Goal: Task Accomplishment & Management: Use online tool/utility

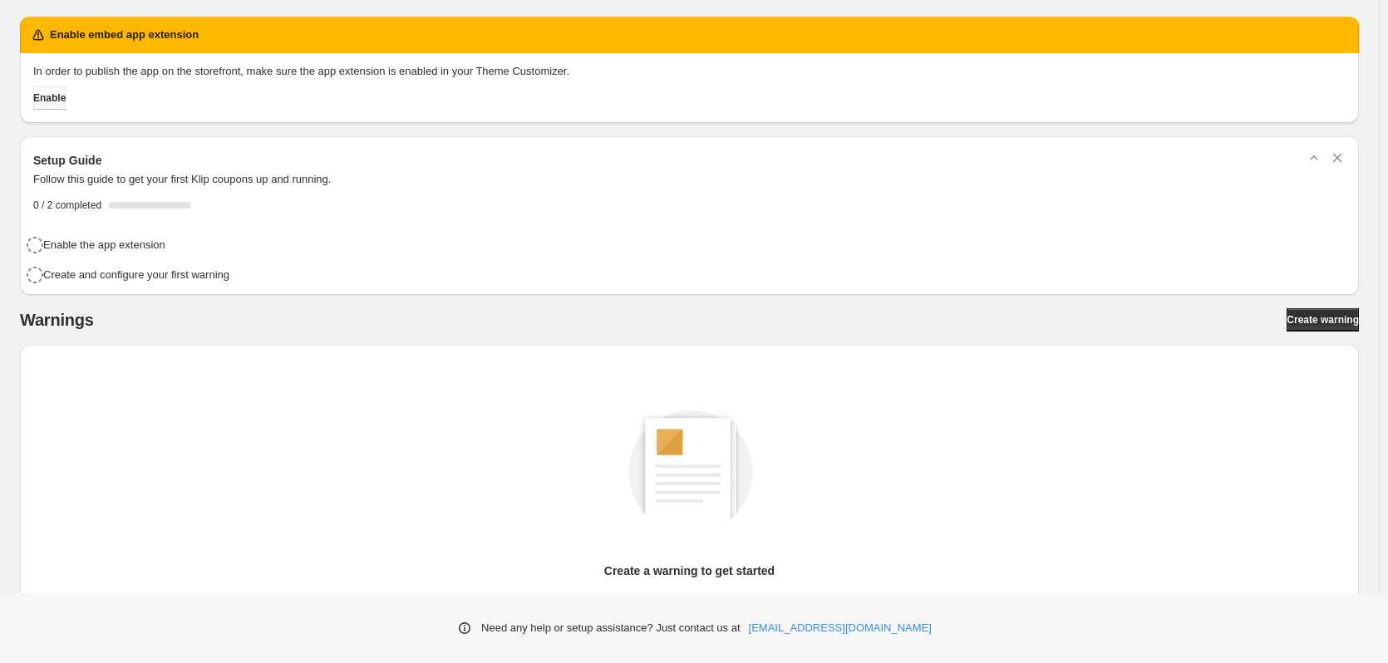
click at [66, 99] on button "Enable" at bounding box center [49, 97] width 32 height 23
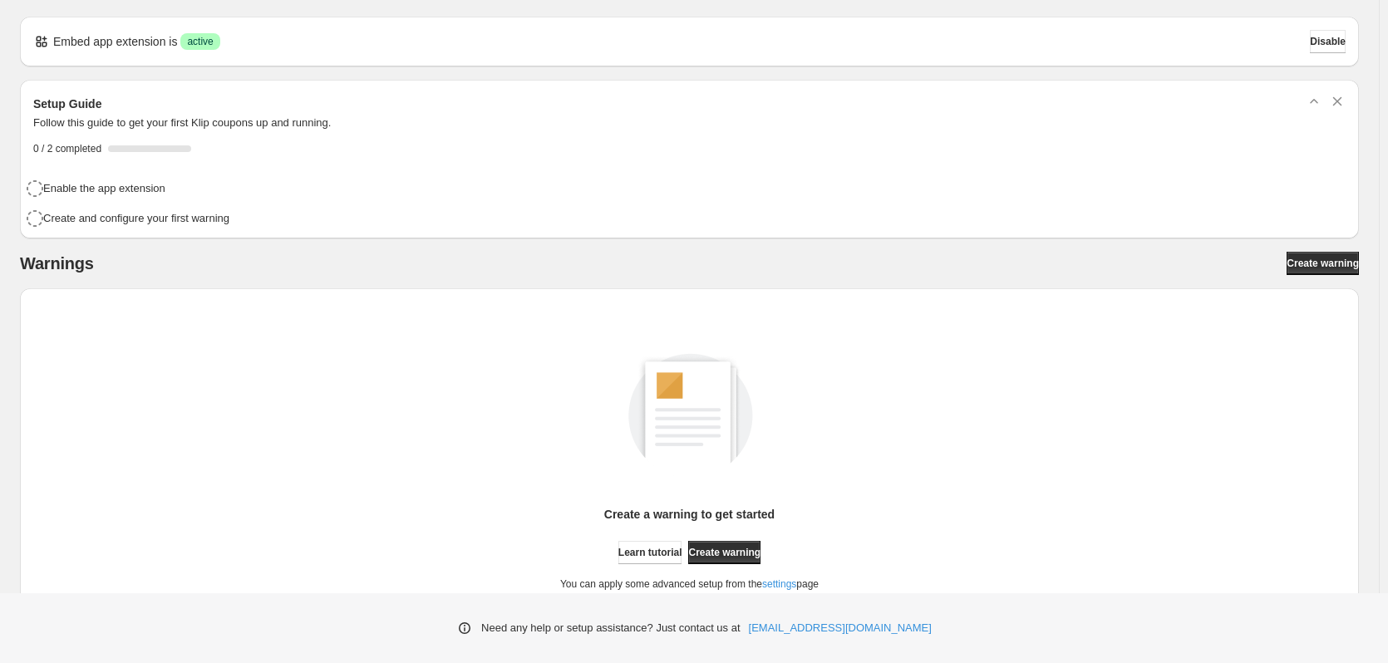
scroll to position [71, 0]
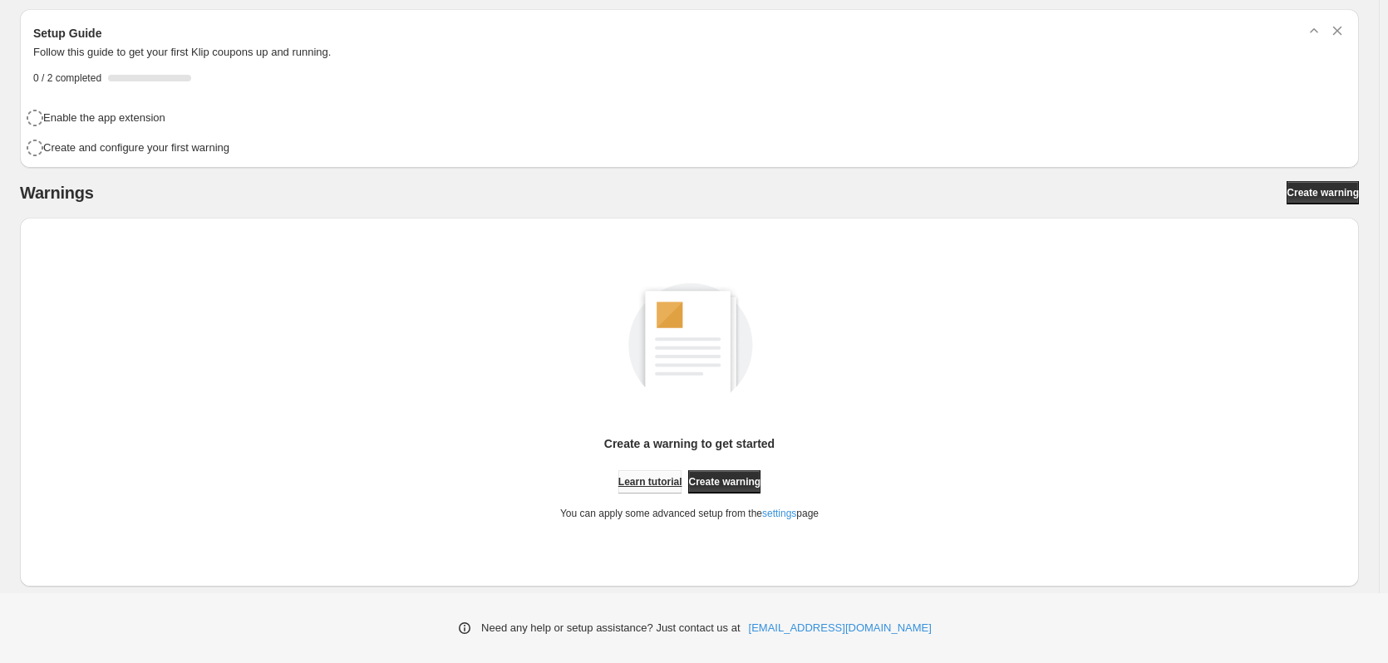
click at [636, 480] on span "Learn tutorial" at bounding box center [651, 482] width 64 height 13
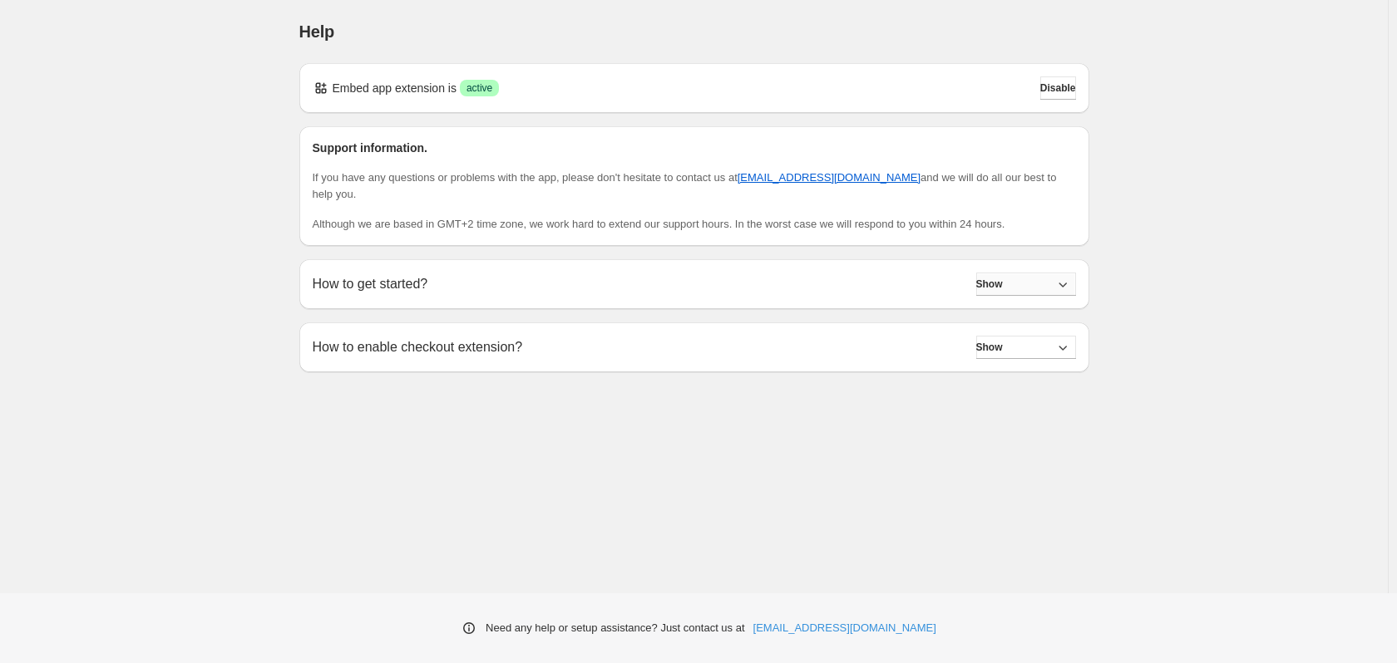
click at [1059, 276] on icon "button" at bounding box center [1062, 284] width 17 height 17
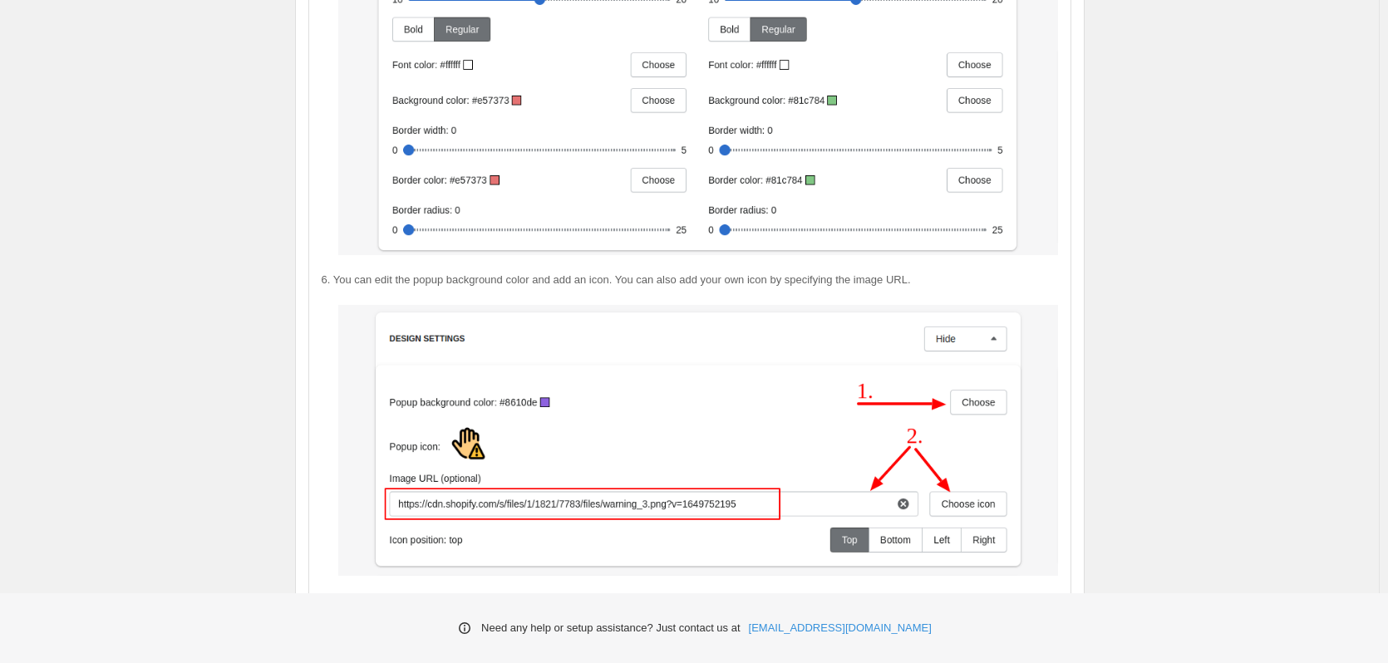
scroll to position [2817, 0]
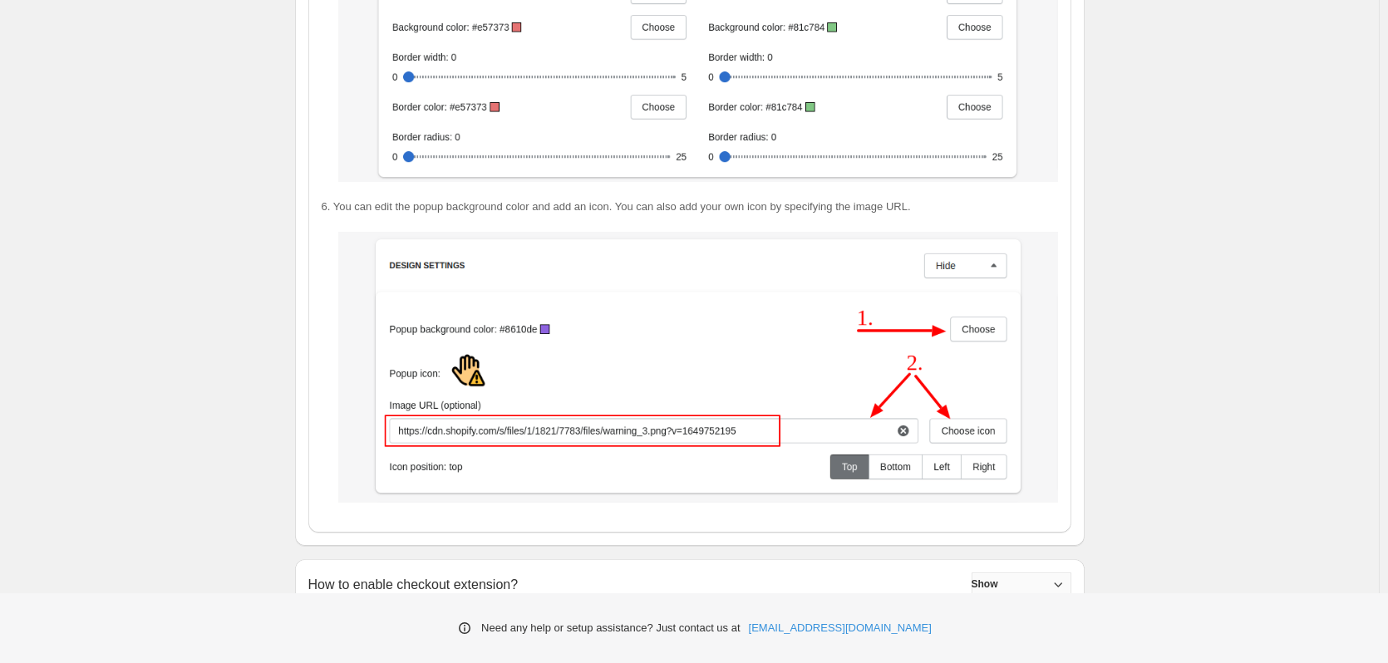
click at [1062, 576] on icon "button" at bounding box center [1058, 584] width 17 height 17
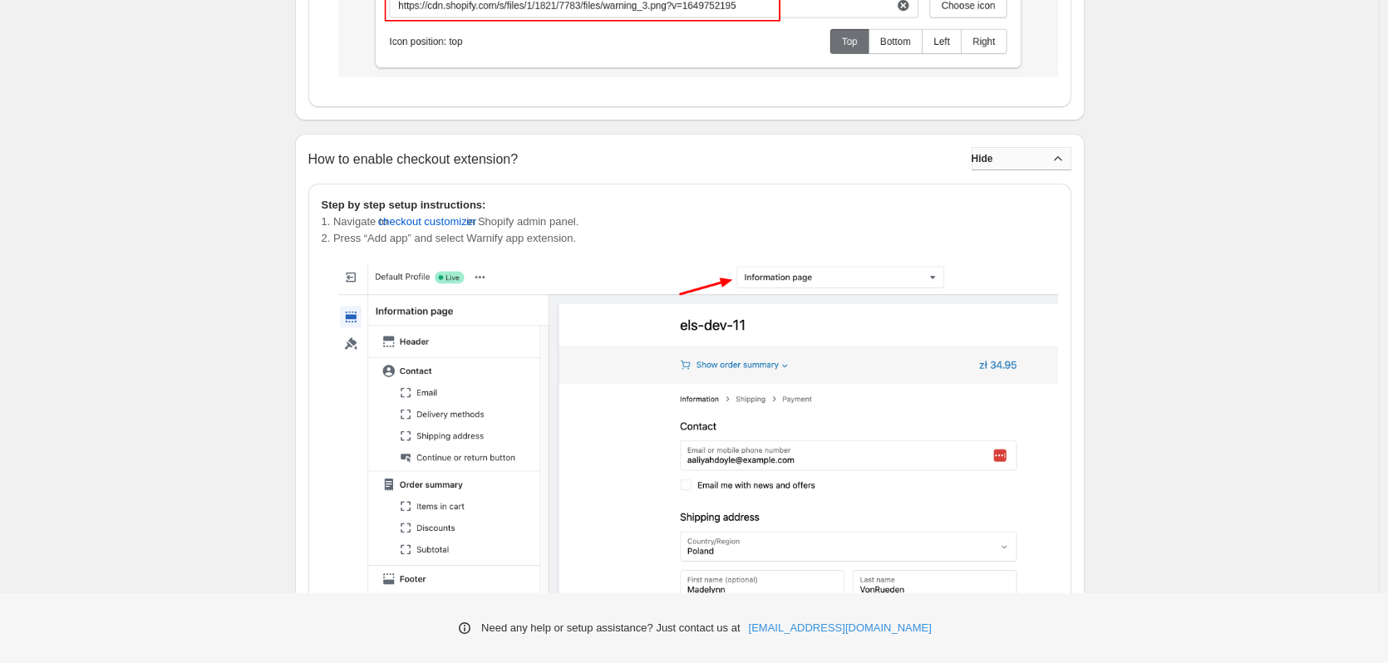
scroll to position [3080, 0]
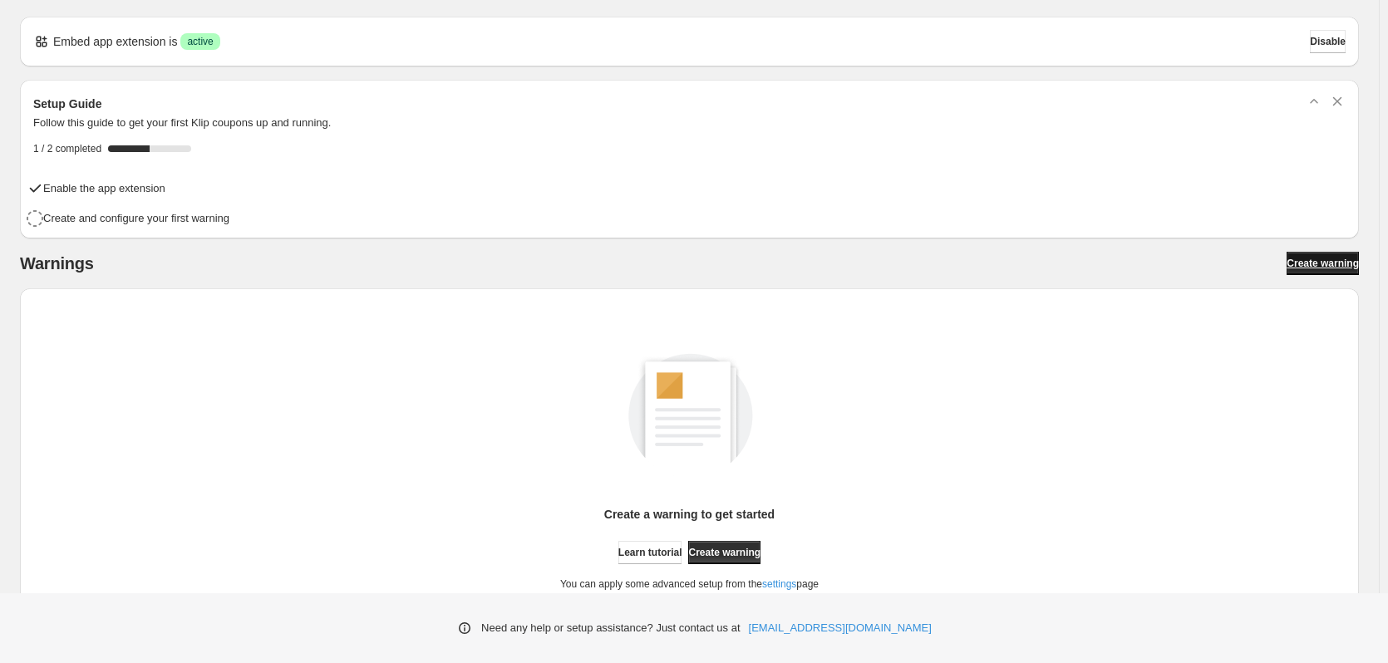
click at [1324, 259] on span "Create warning" at bounding box center [1323, 263] width 72 height 13
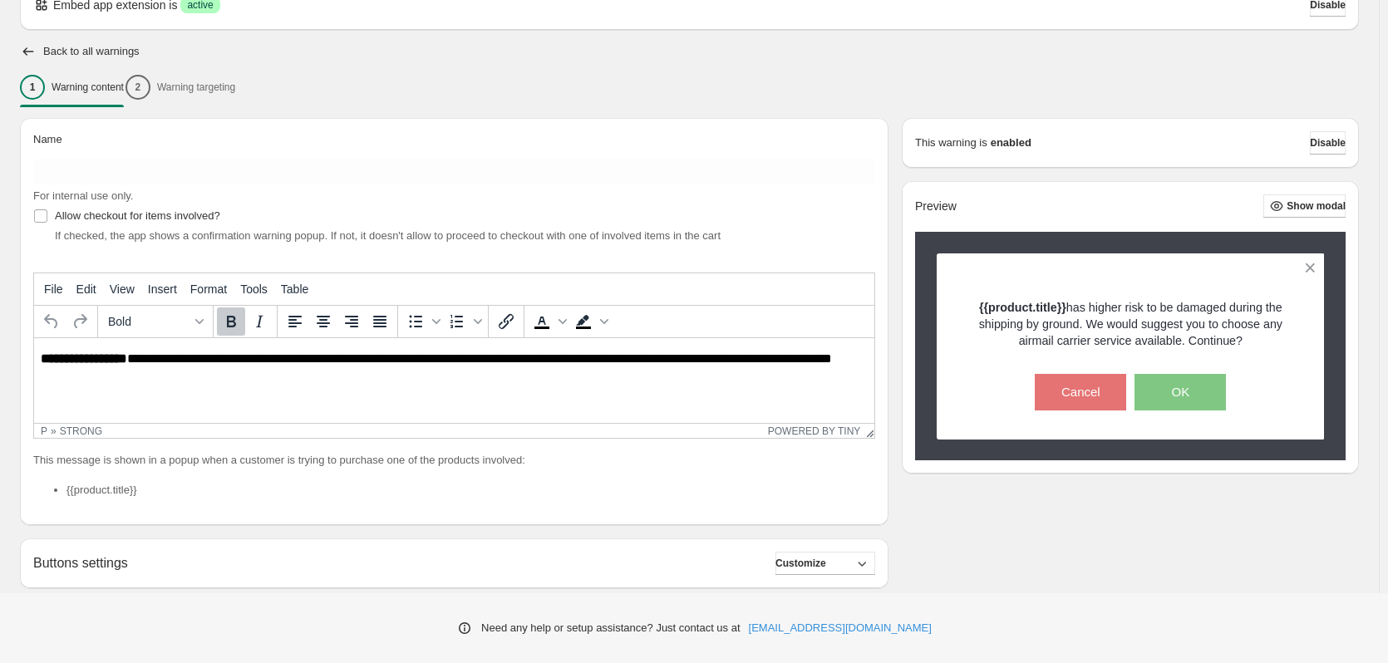
scroll to position [166, 0]
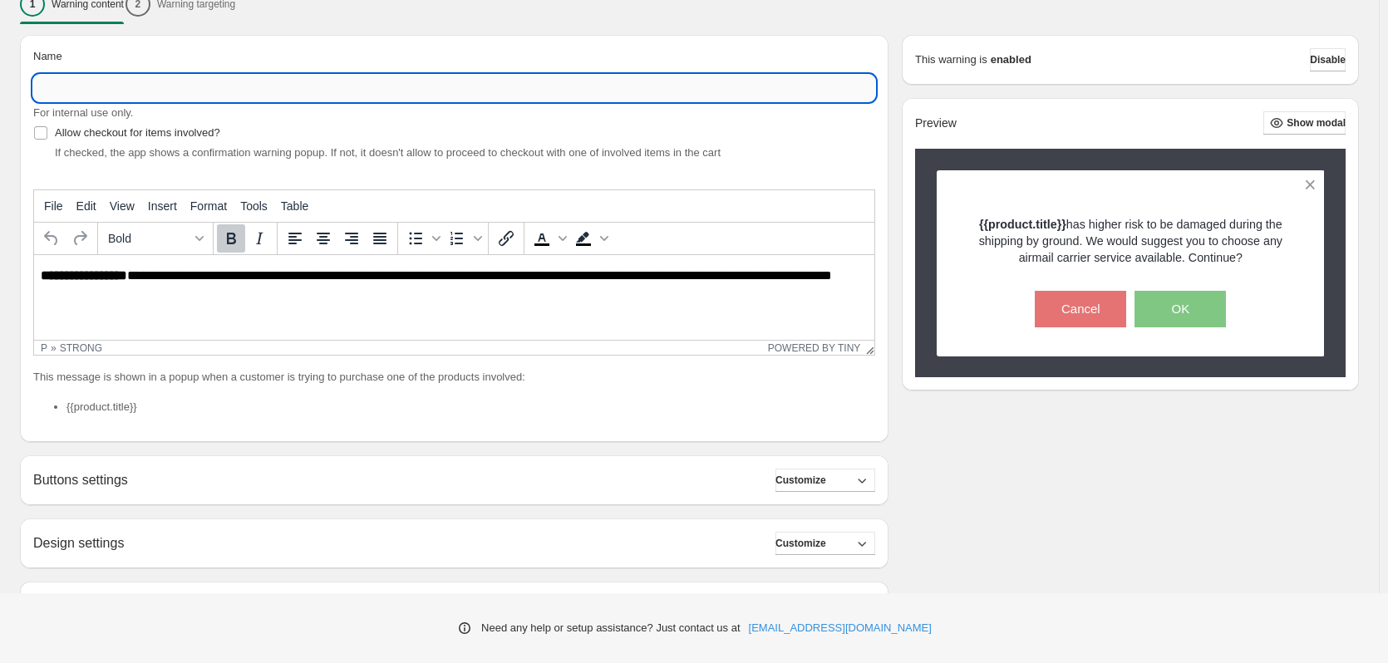
click at [271, 88] on input "Name" at bounding box center [454, 88] width 842 height 27
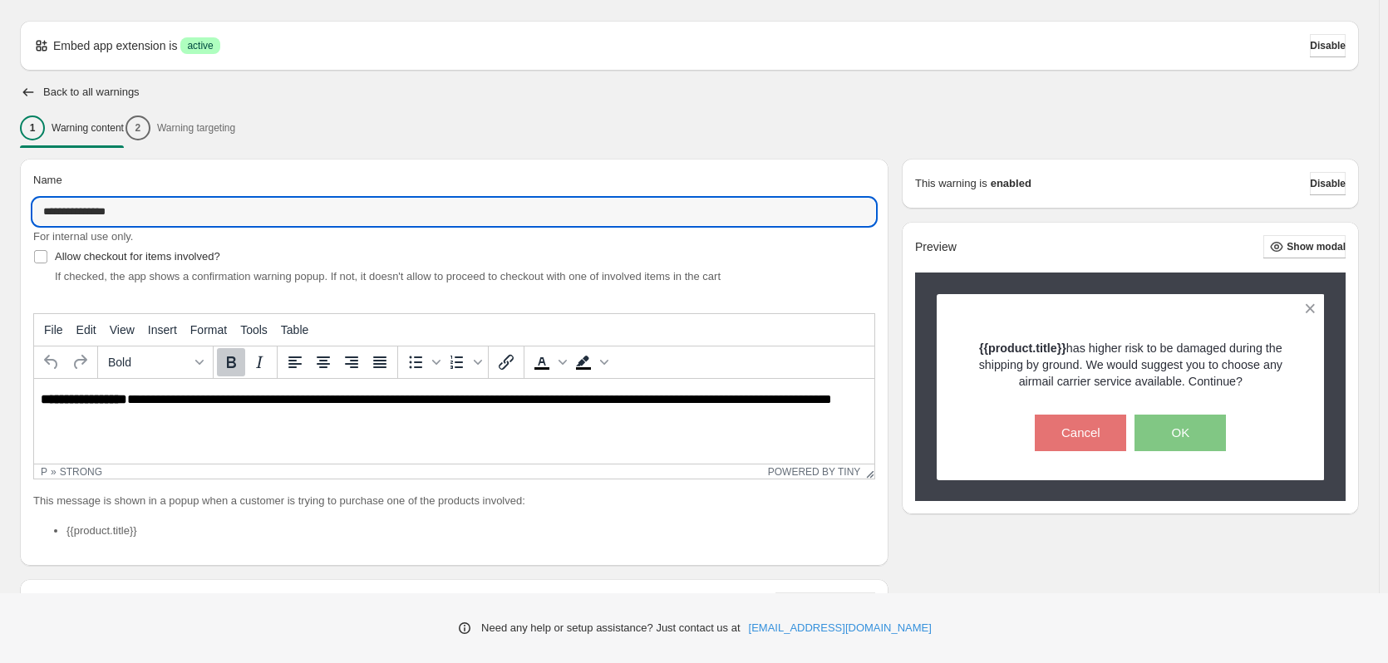
scroll to position [0, 0]
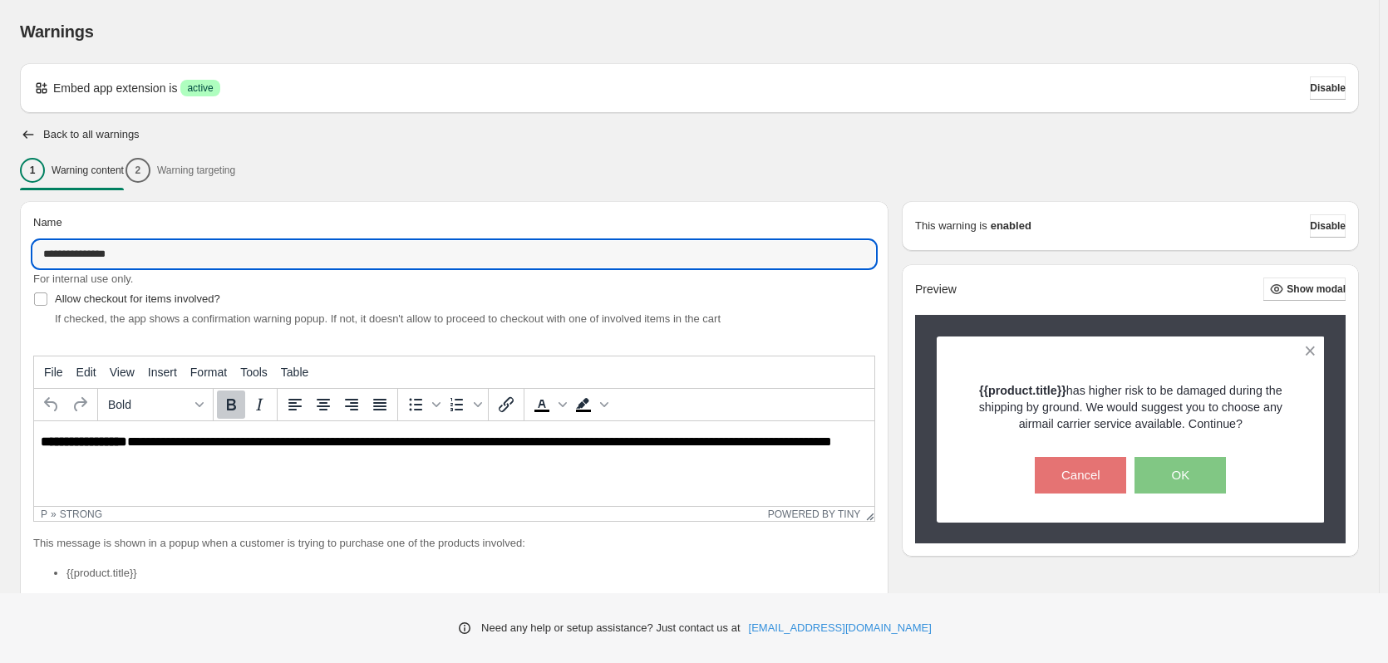
type input "**********"
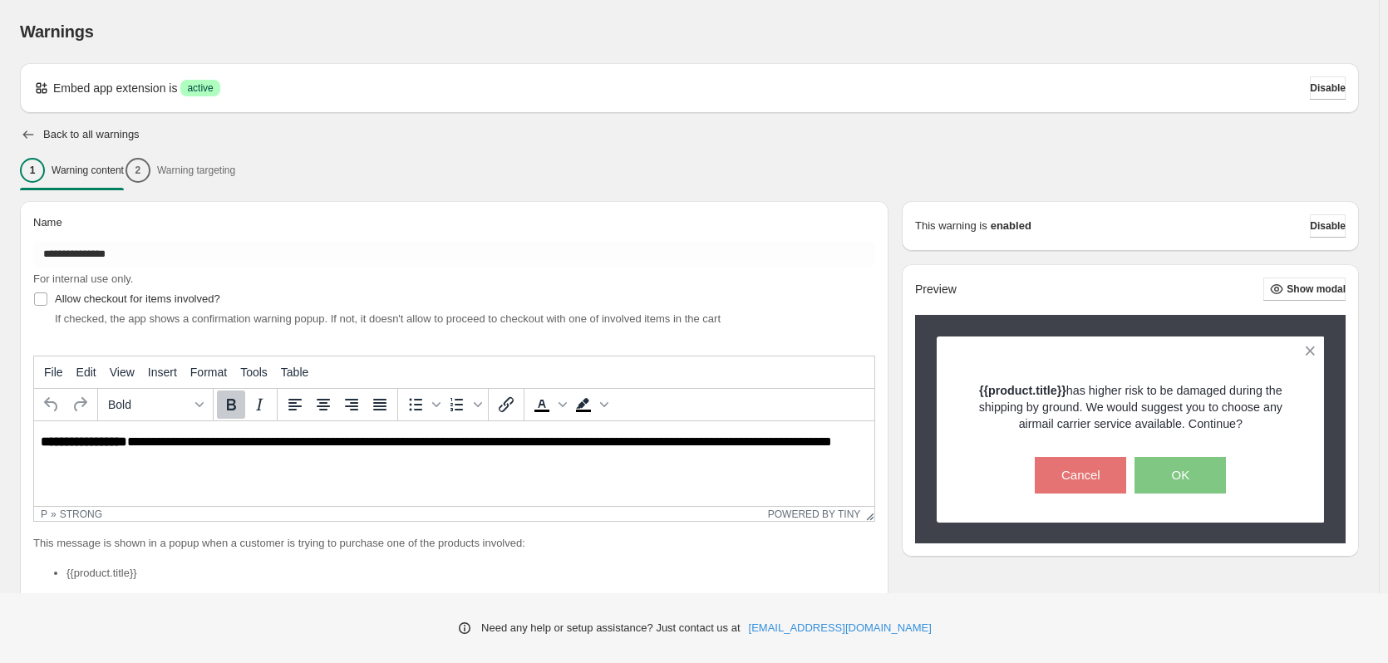
click at [27, 134] on icon "button" at bounding box center [28, 134] width 17 height 17
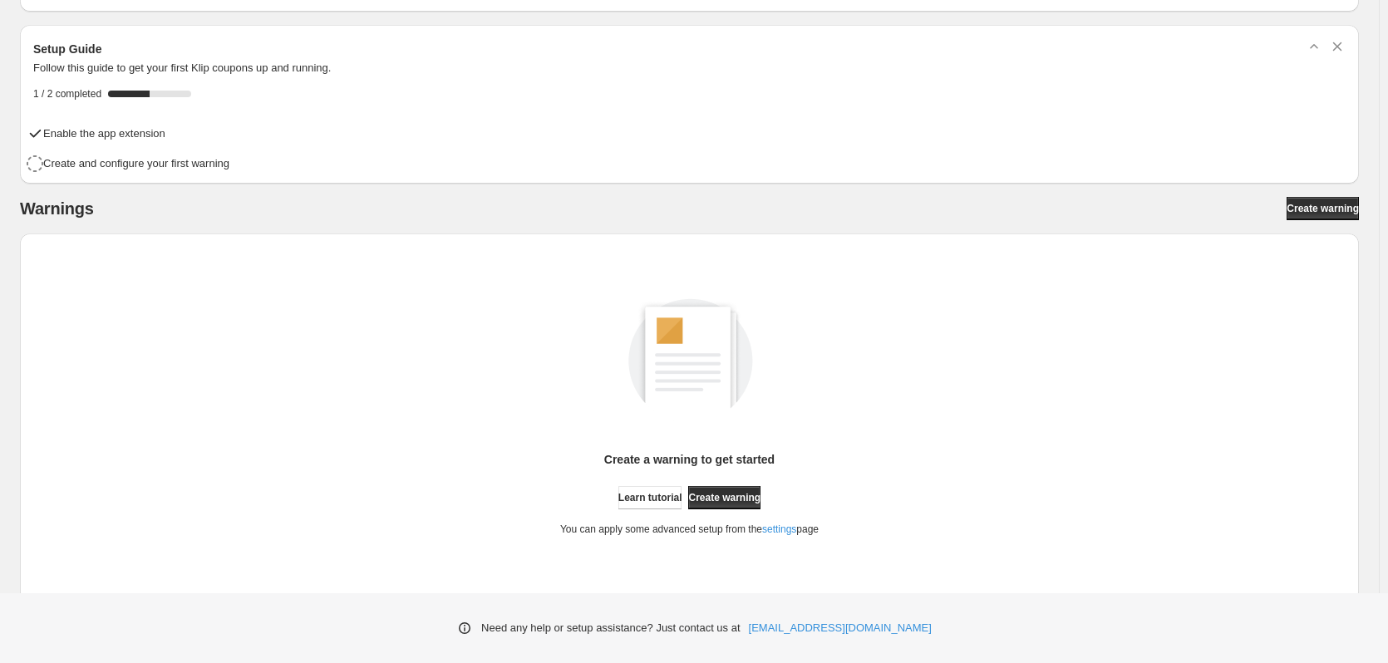
scroll to position [71, 0]
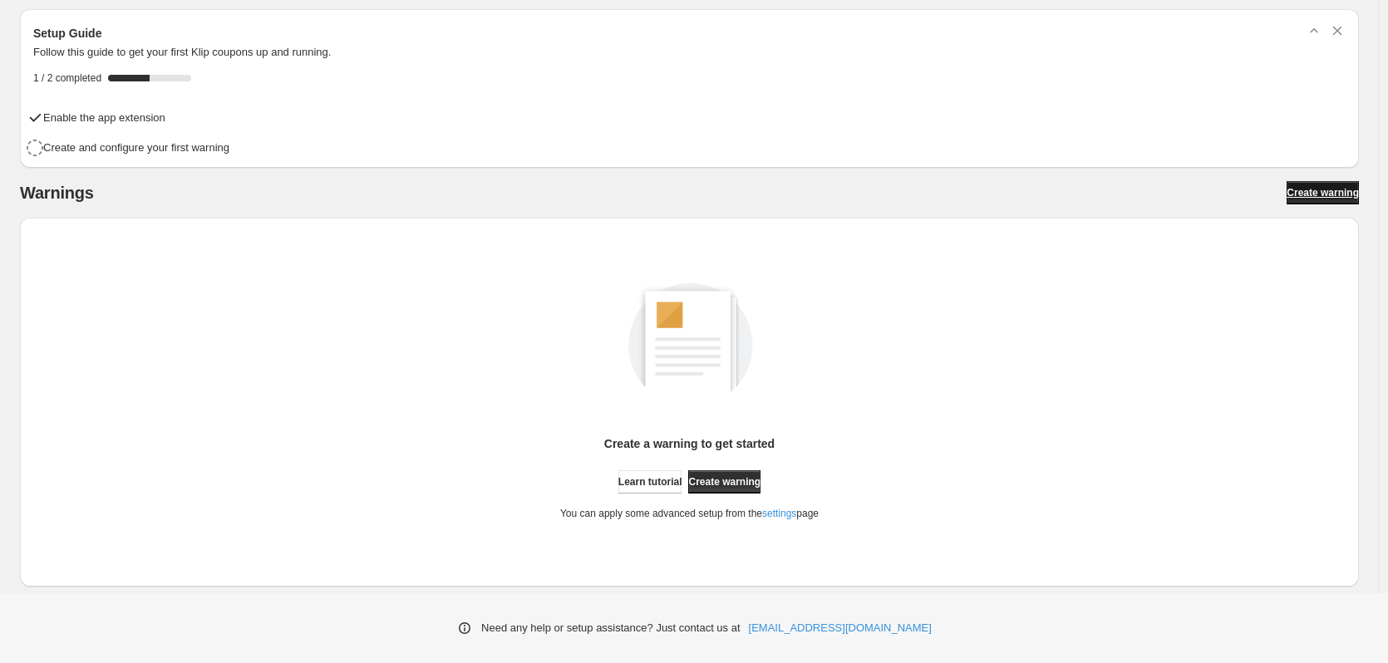
click at [1329, 192] on span "Create warning" at bounding box center [1323, 192] width 72 height 13
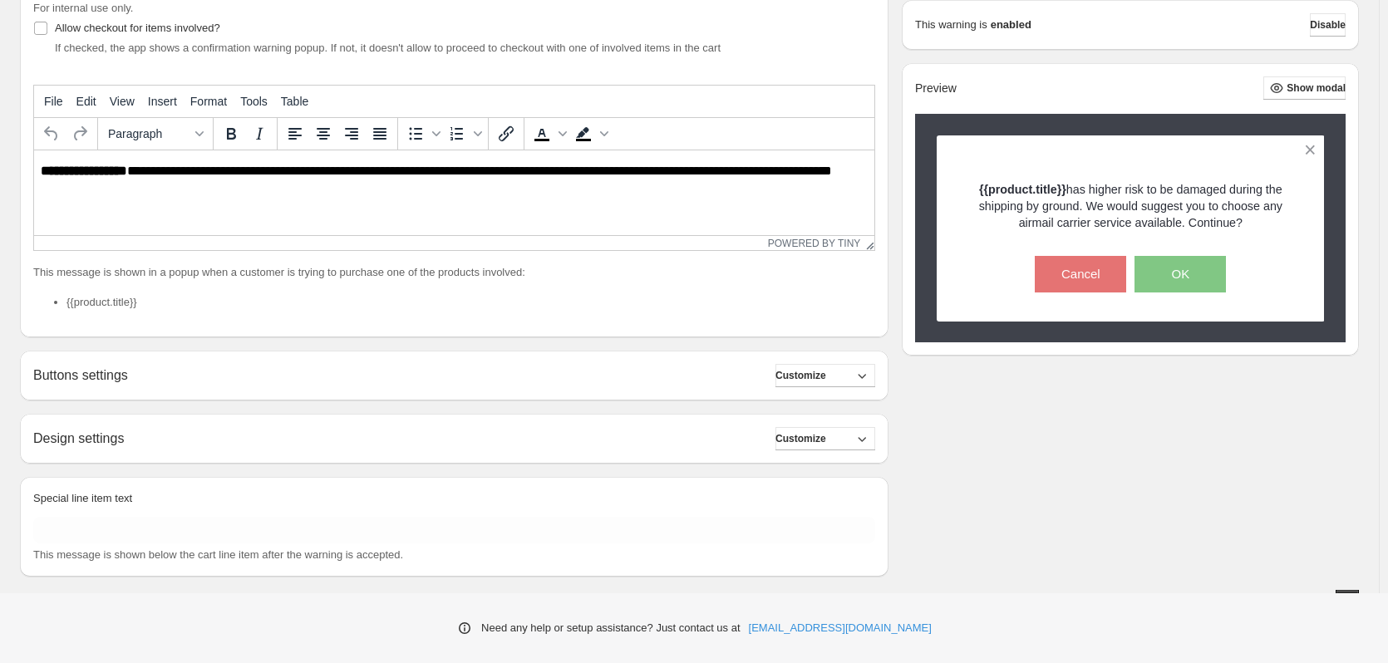
scroll to position [292, 0]
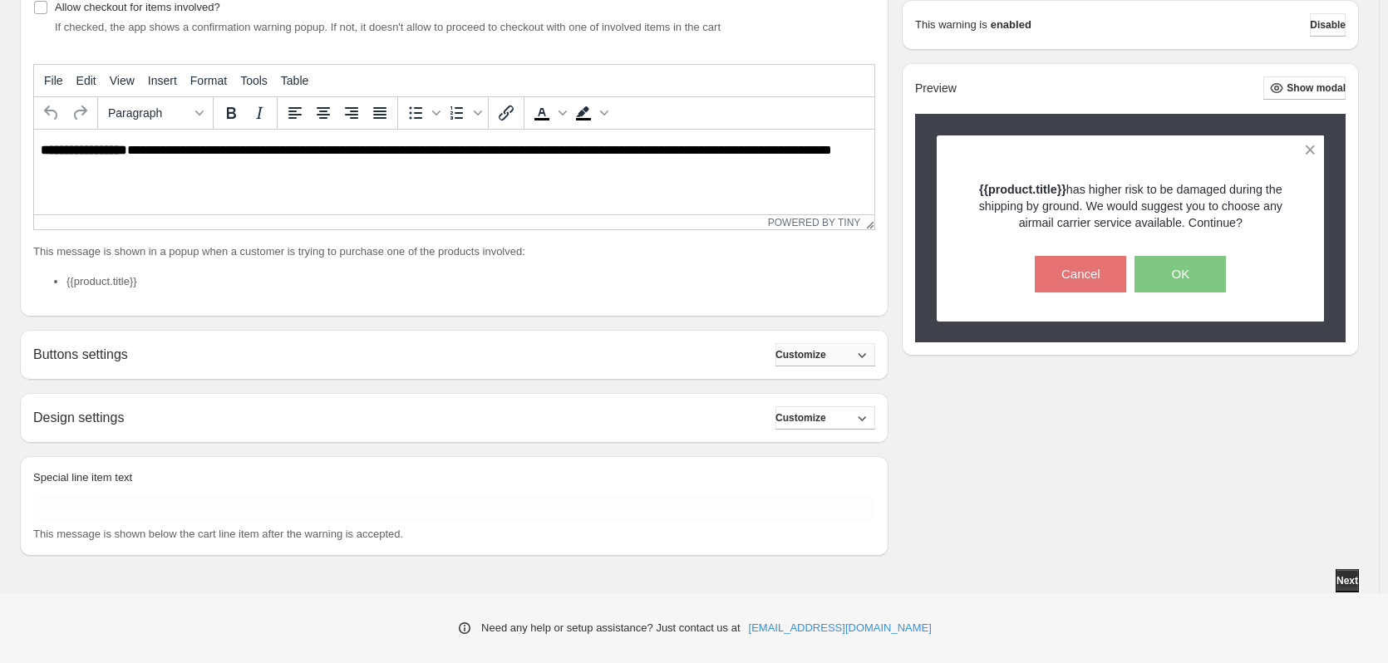
click at [870, 353] on icon "button" at bounding box center [862, 355] width 17 height 17
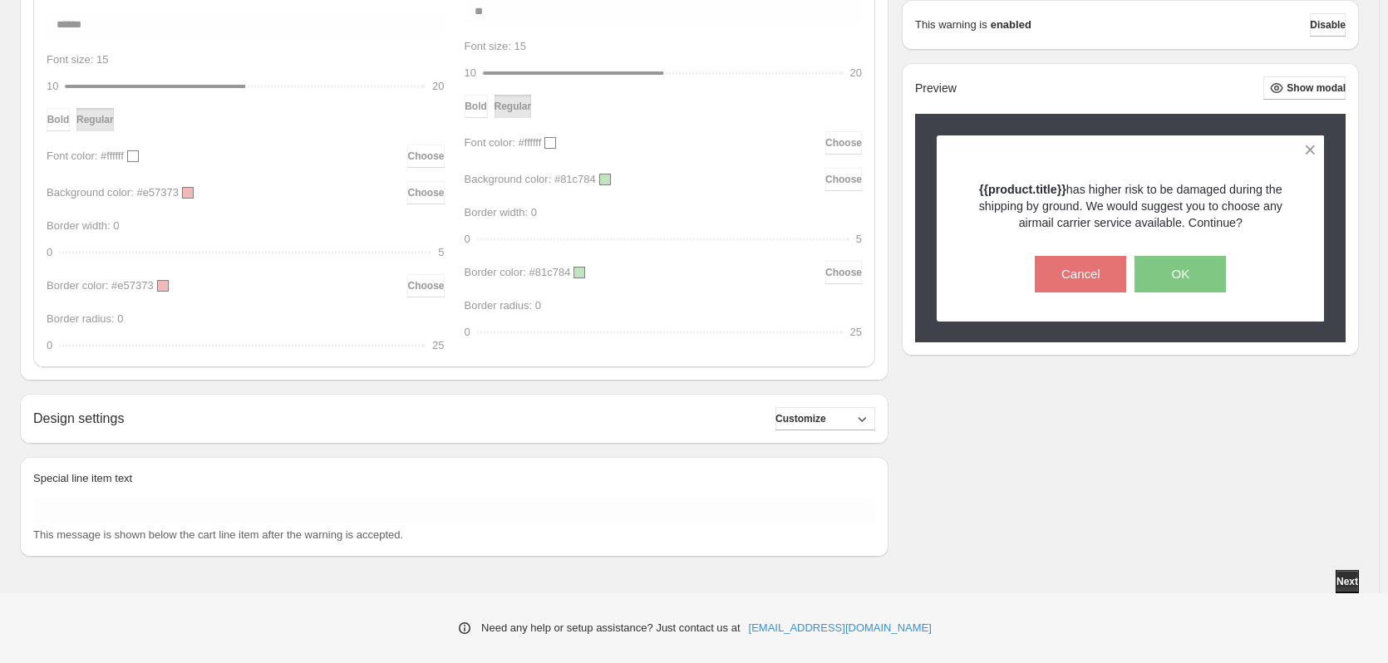
scroll to position [784, 0]
click at [870, 410] on icon "button" at bounding box center [862, 418] width 17 height 17
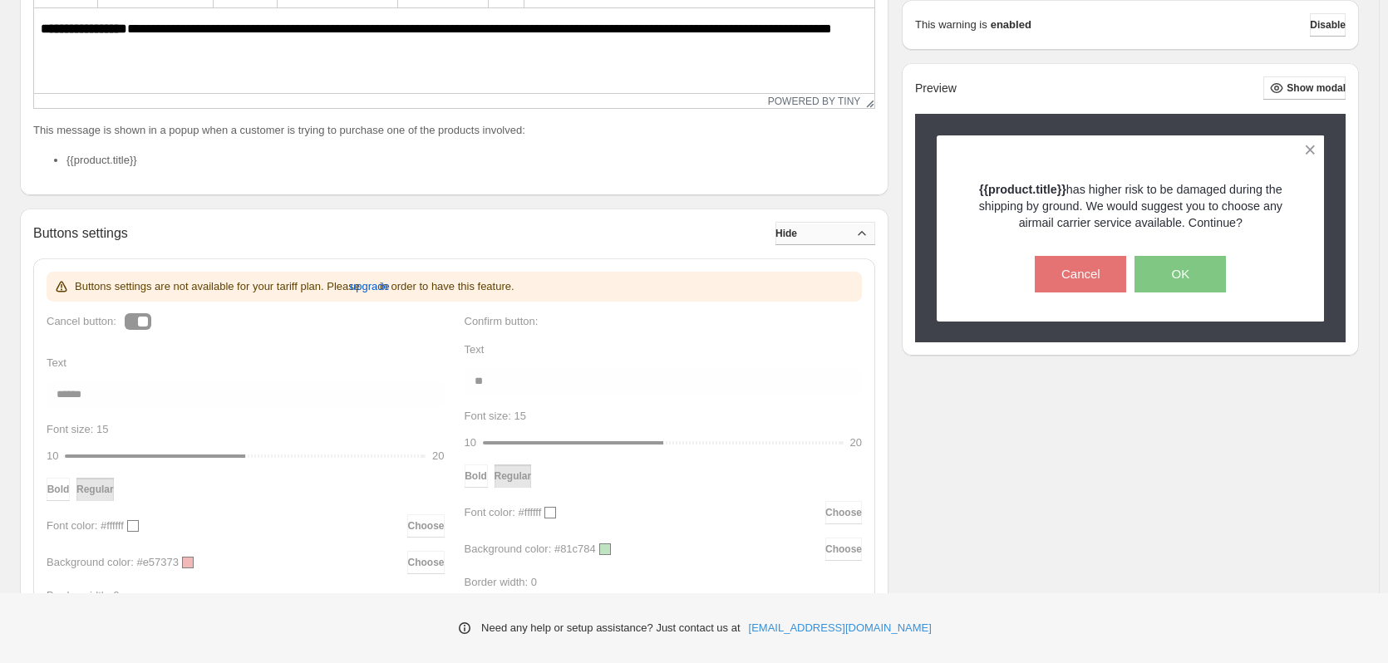
scroll to position [397, 0]
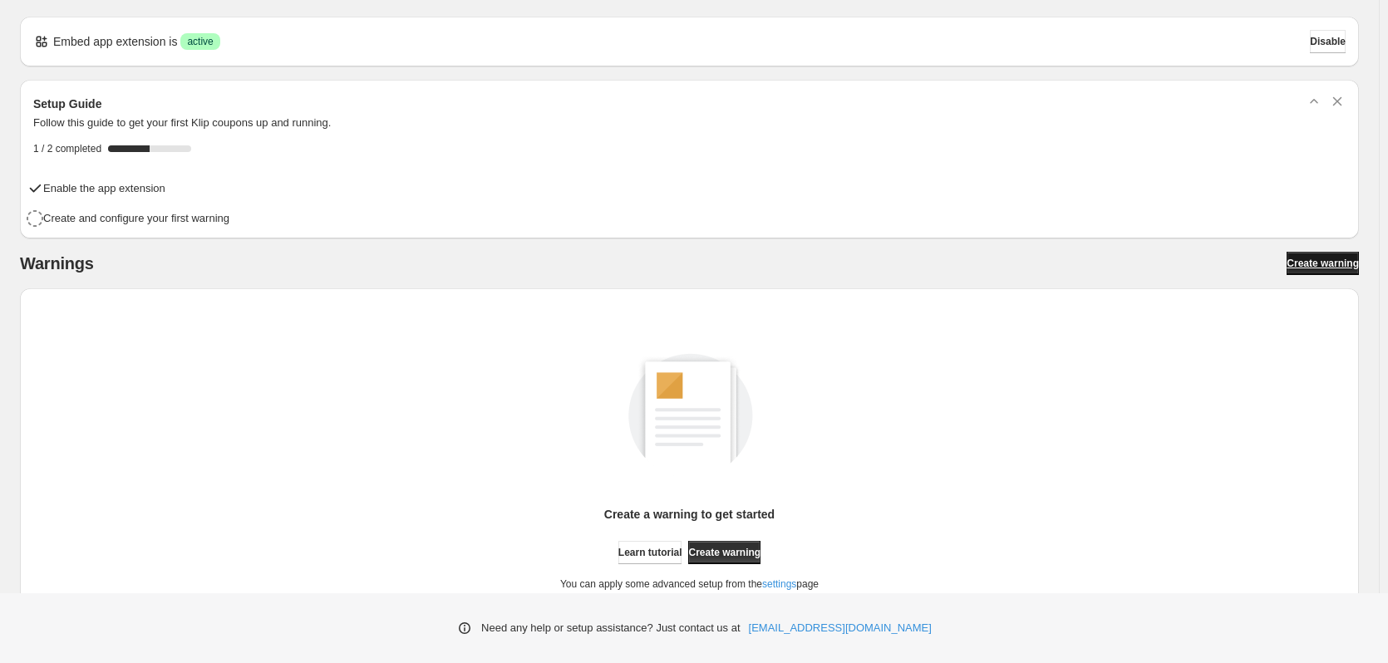
click at [1325, 266] on span "Create warning" at bounding box center [1323, 263] width 72 height 13
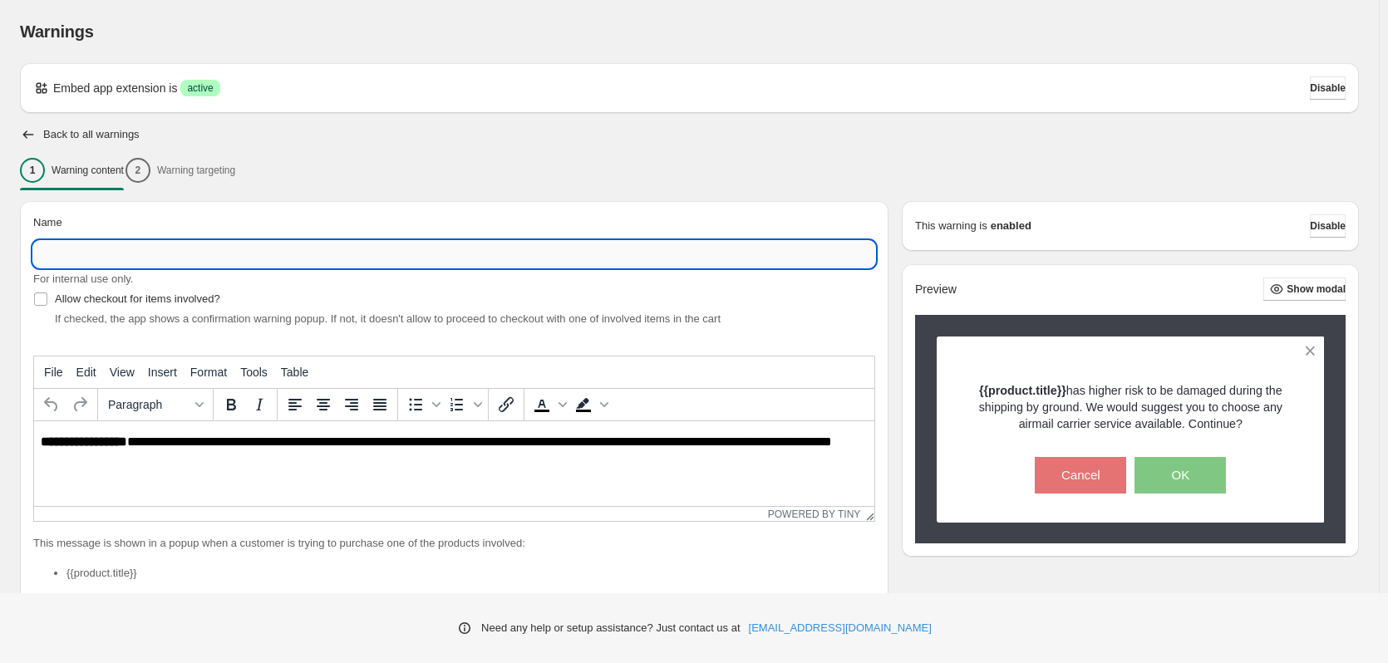
click at [139, 254] on input "Name" at bounding box center [454, 254] width 842 height 27
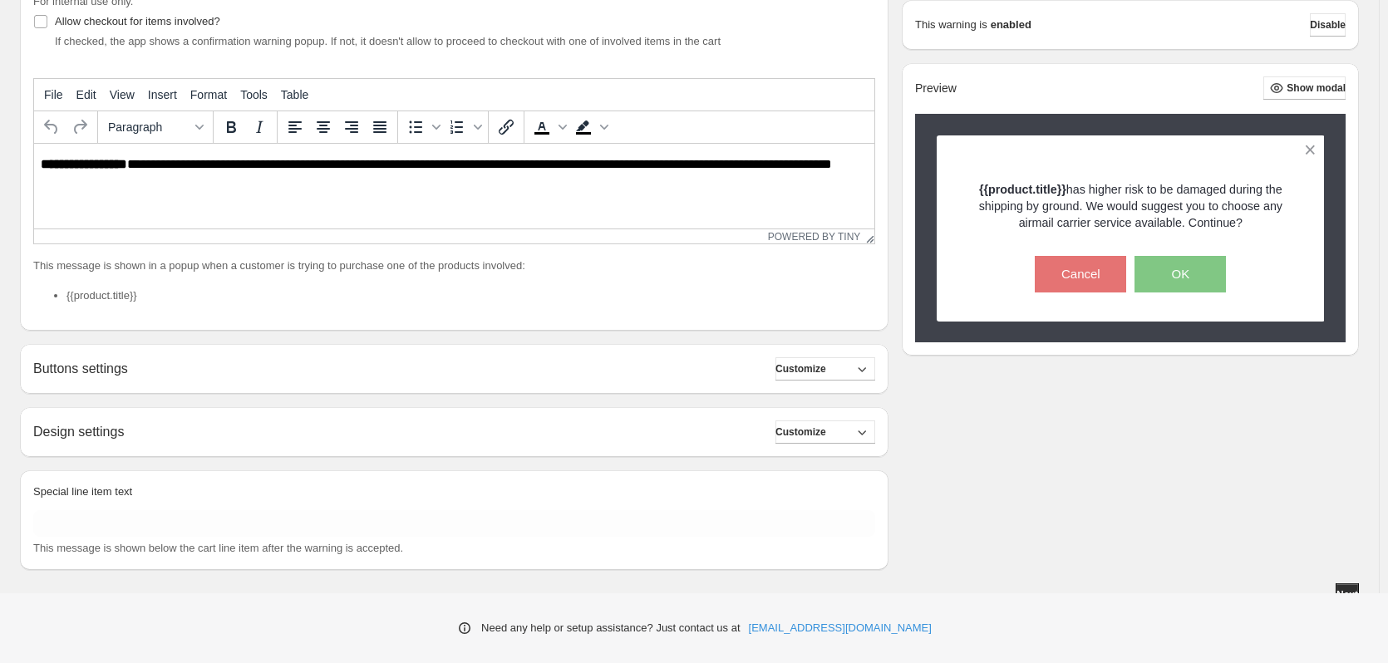
scroll to position [292, 0]
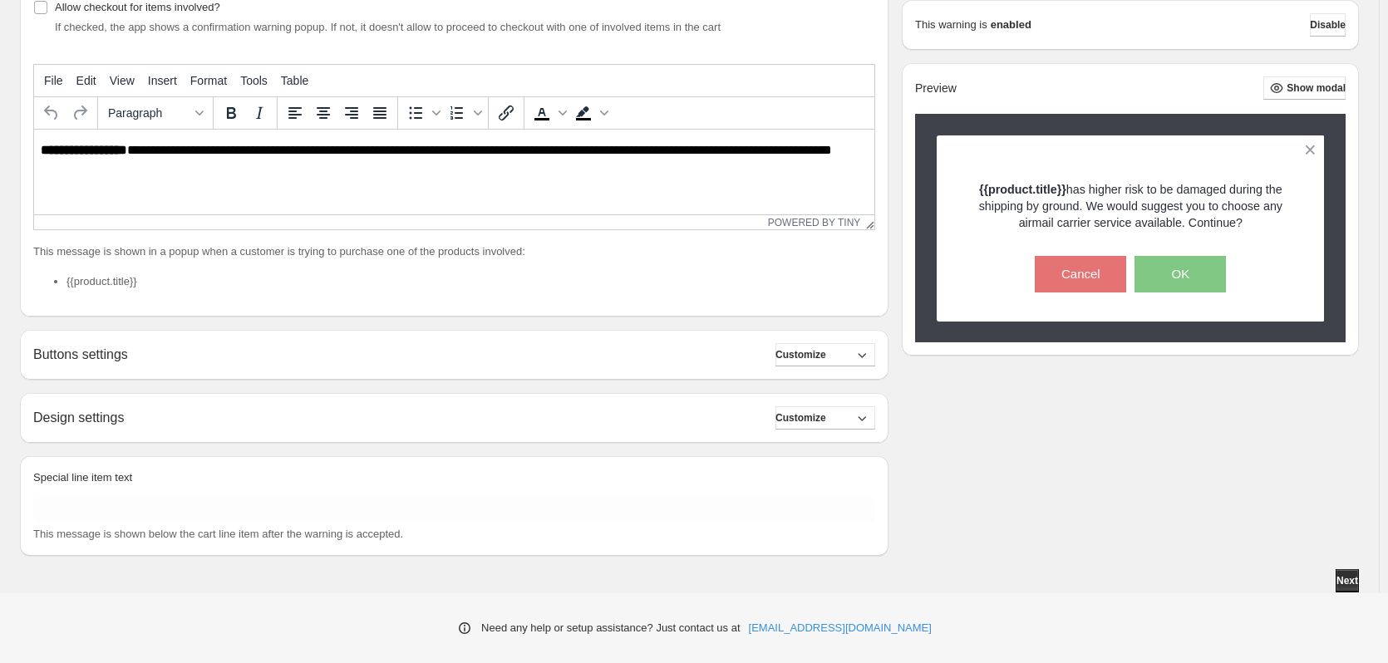
type input "**********"
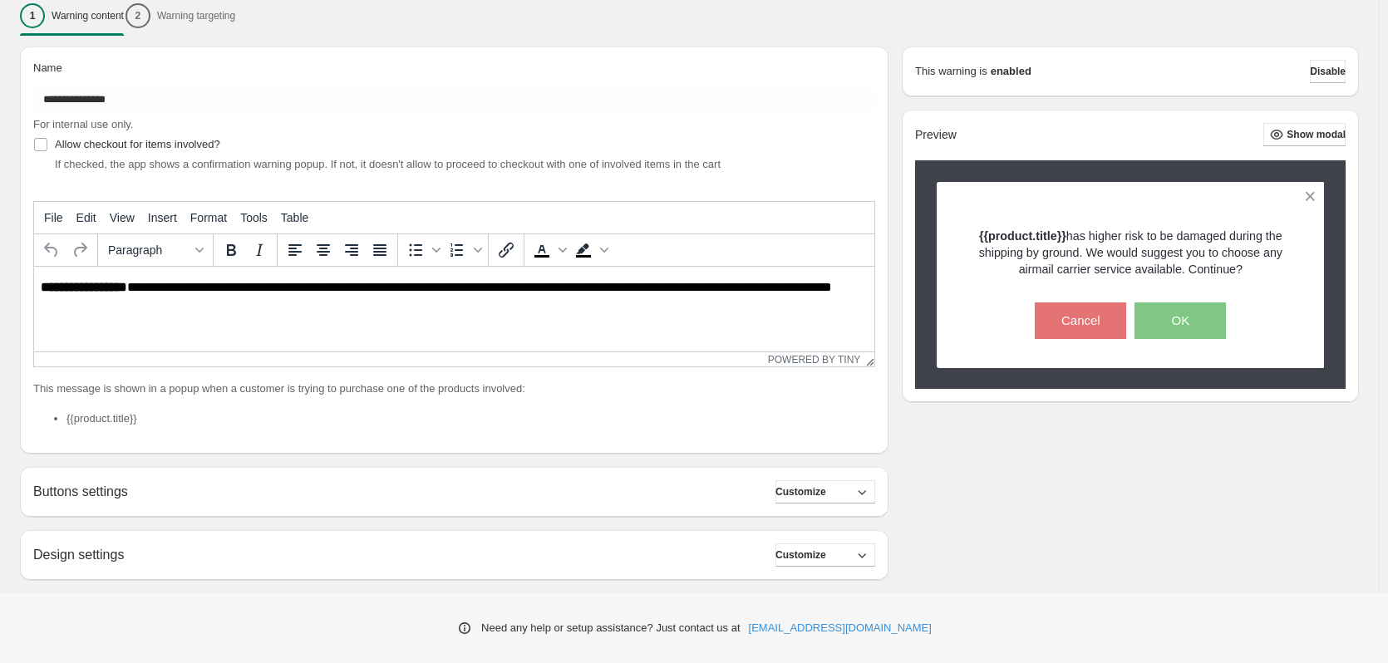
scroll to position [126, 0]
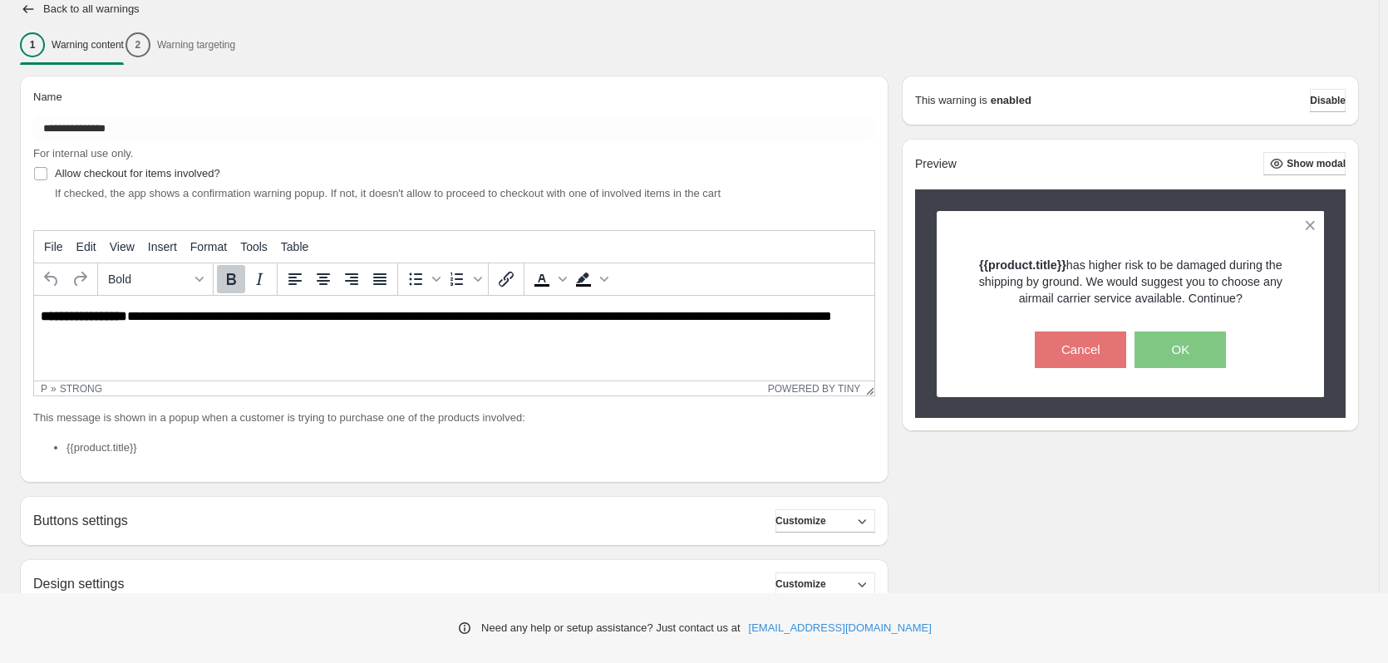
click at [91, 321] on strong "**********" at bounding box center [84, 316] width 86 height 12
click at [125, 338] on p "**********" at bounding box center [459, 324] width 836 height 30
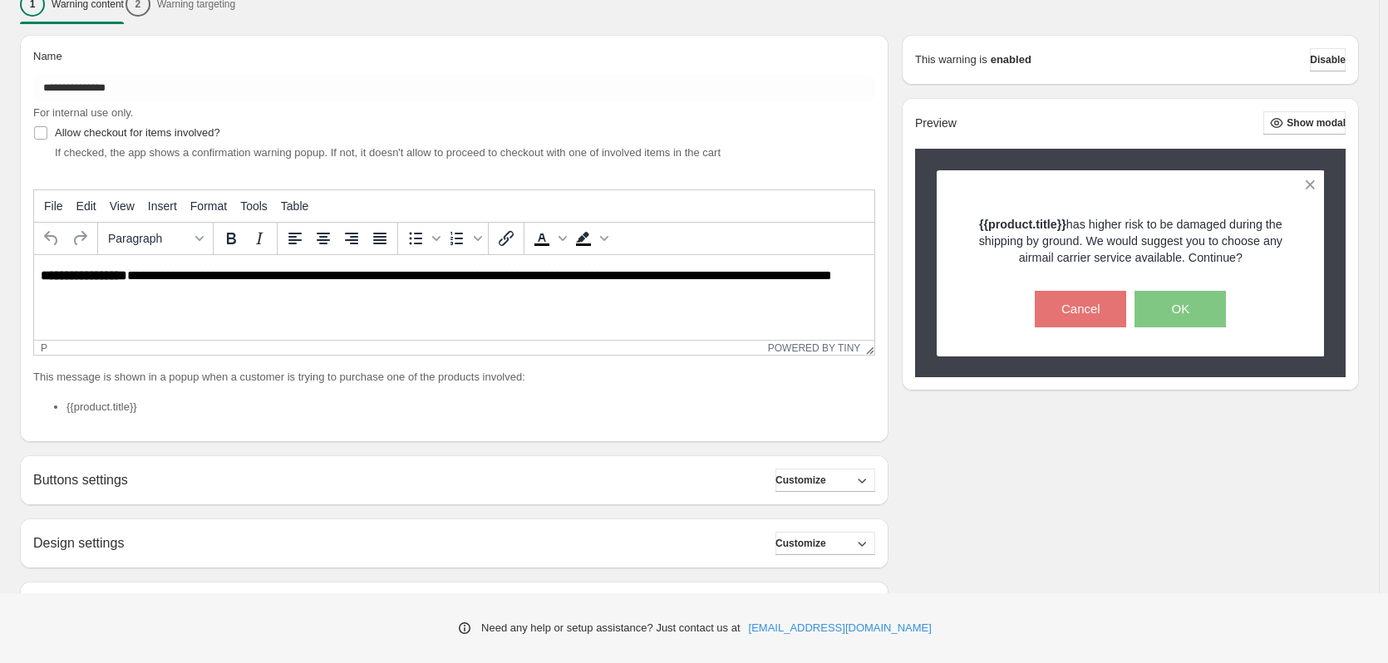
scroll to position [292, 0]
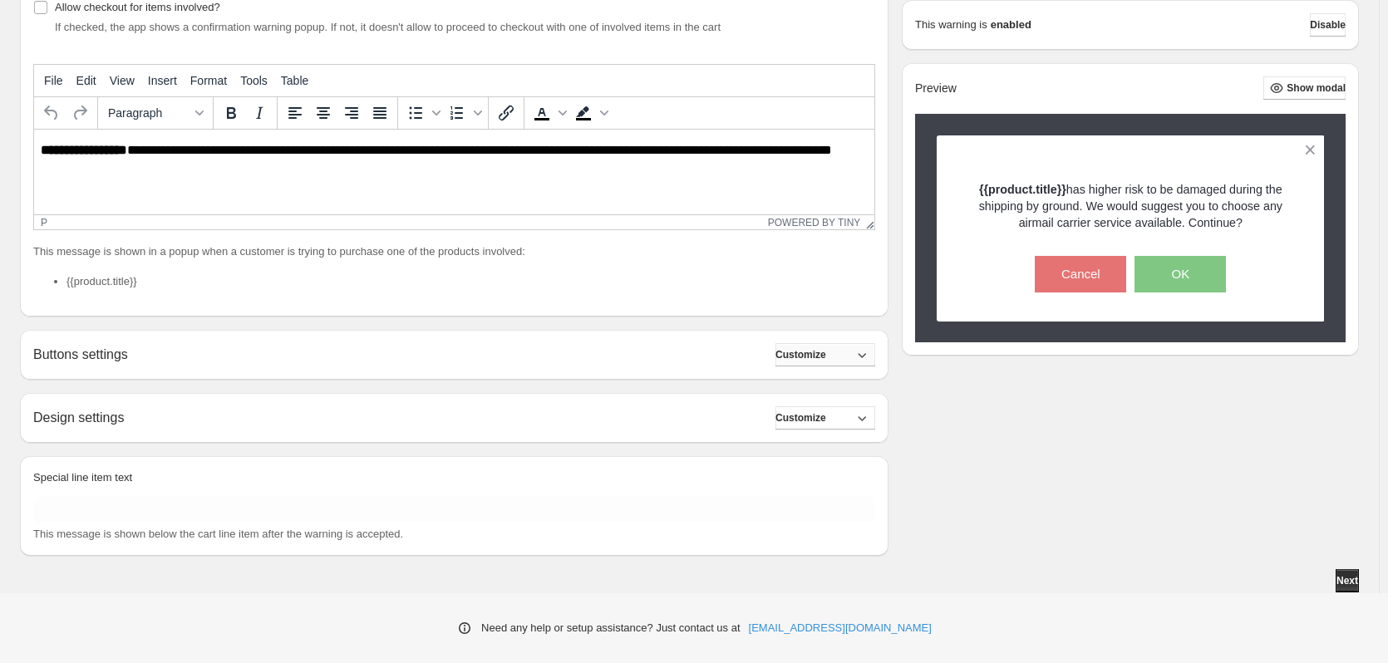
click at [860, 351] on button "Customize" at bounding box center [826, 354] width 100 height 23
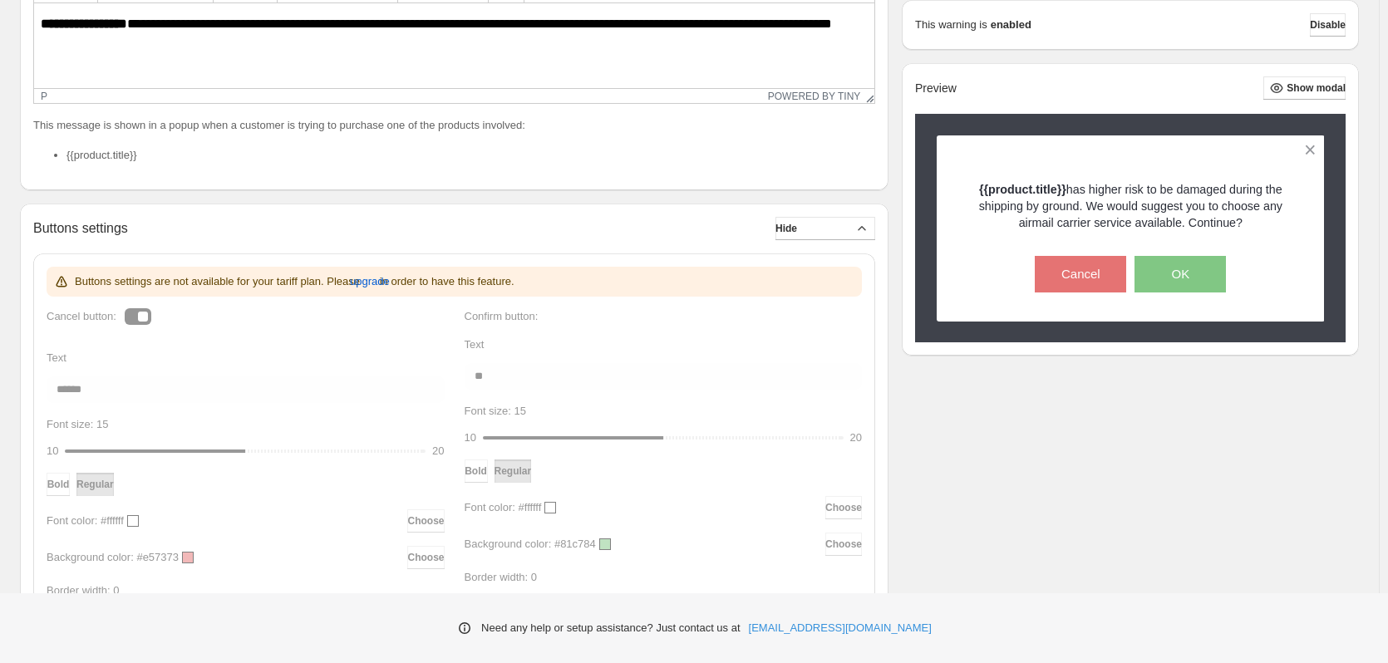
scroll to position [368, 0]
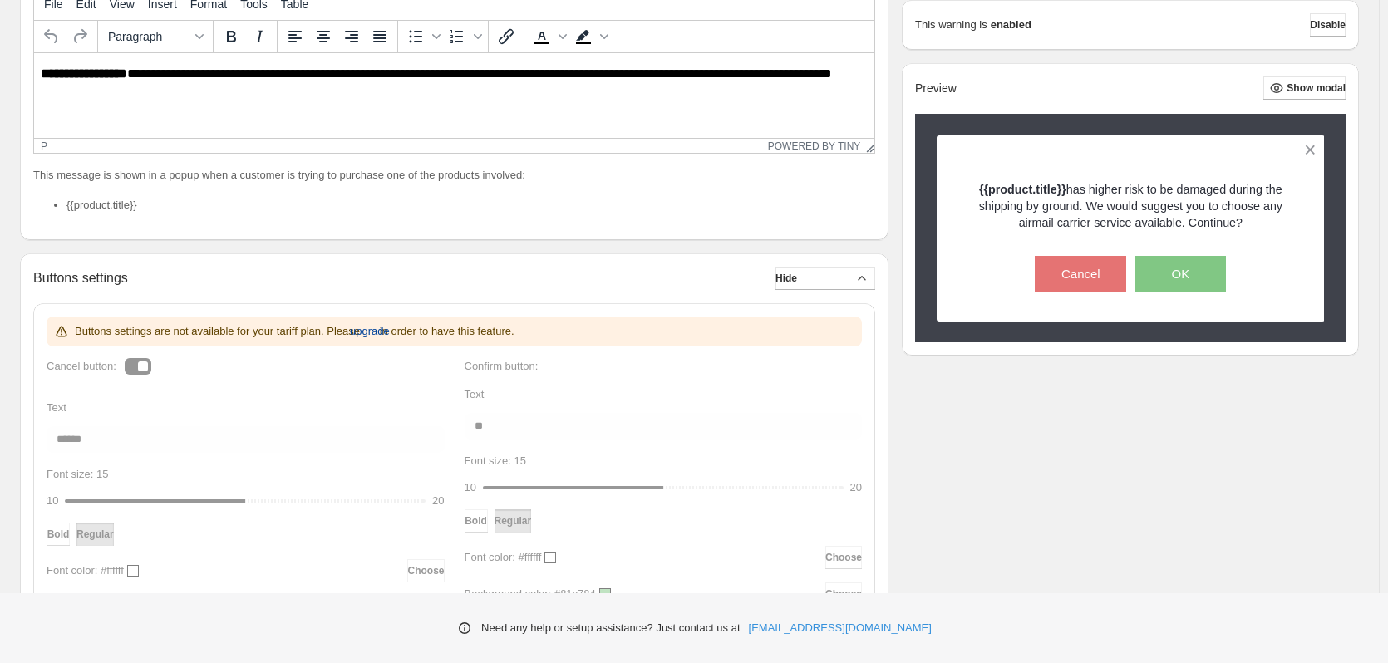
click at [390, 334] on span "upgrade" at bounding box center [370, 331] width 40 height 17
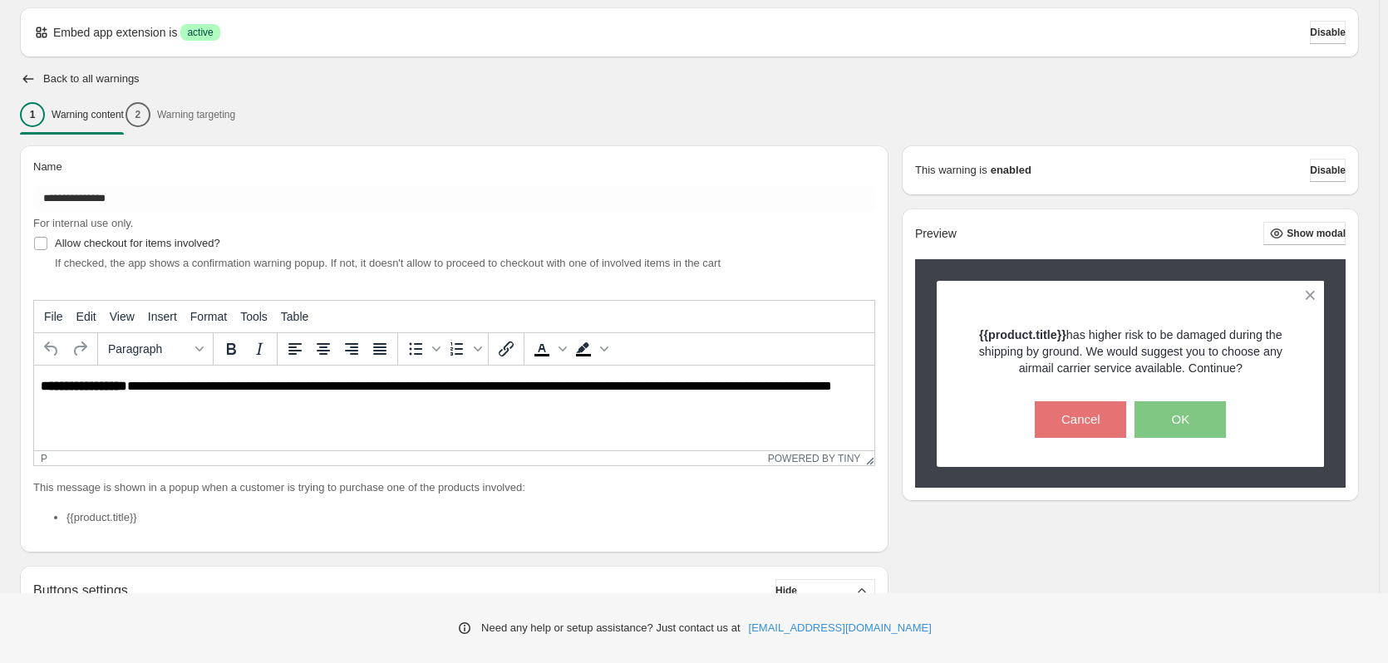
scroll to position [0, 0]
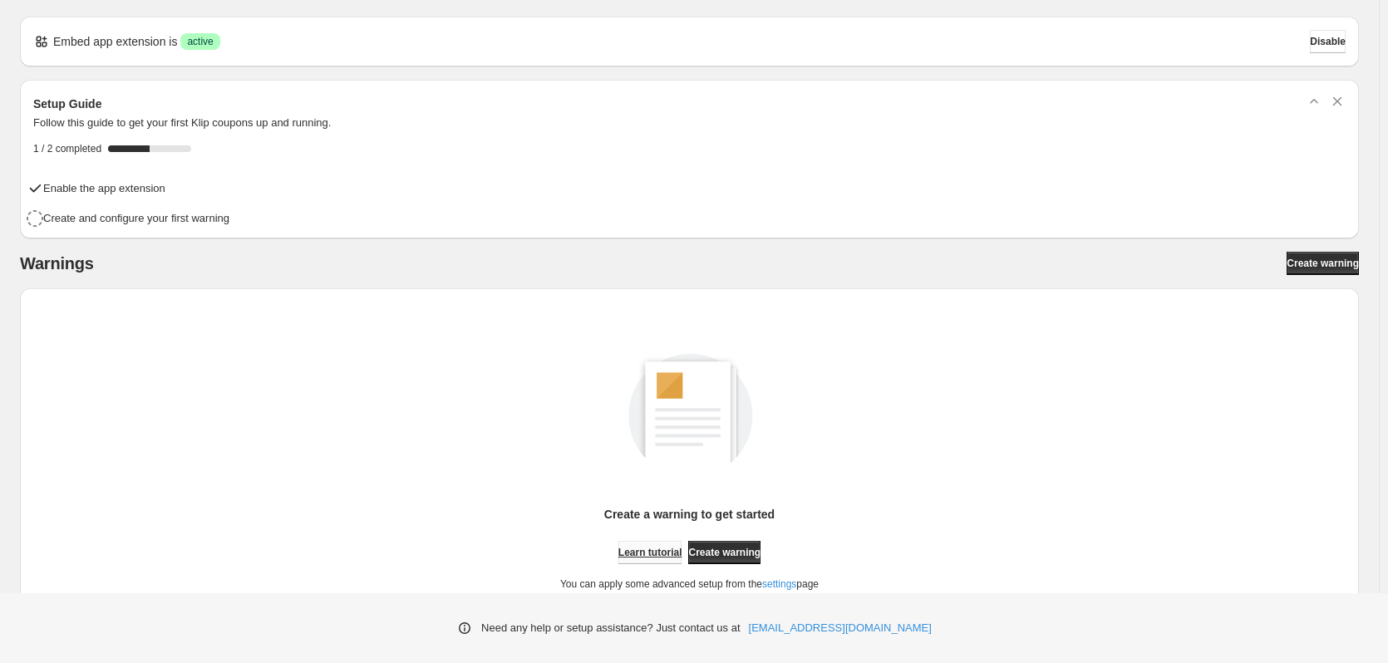
click at [655, 555] on span "Learn tutorial" at bounding box center [651, 552] width 64 height 13
click at [1324, 263] on span "Create warning" at bounding box center [1323, 263] width 72 height 13
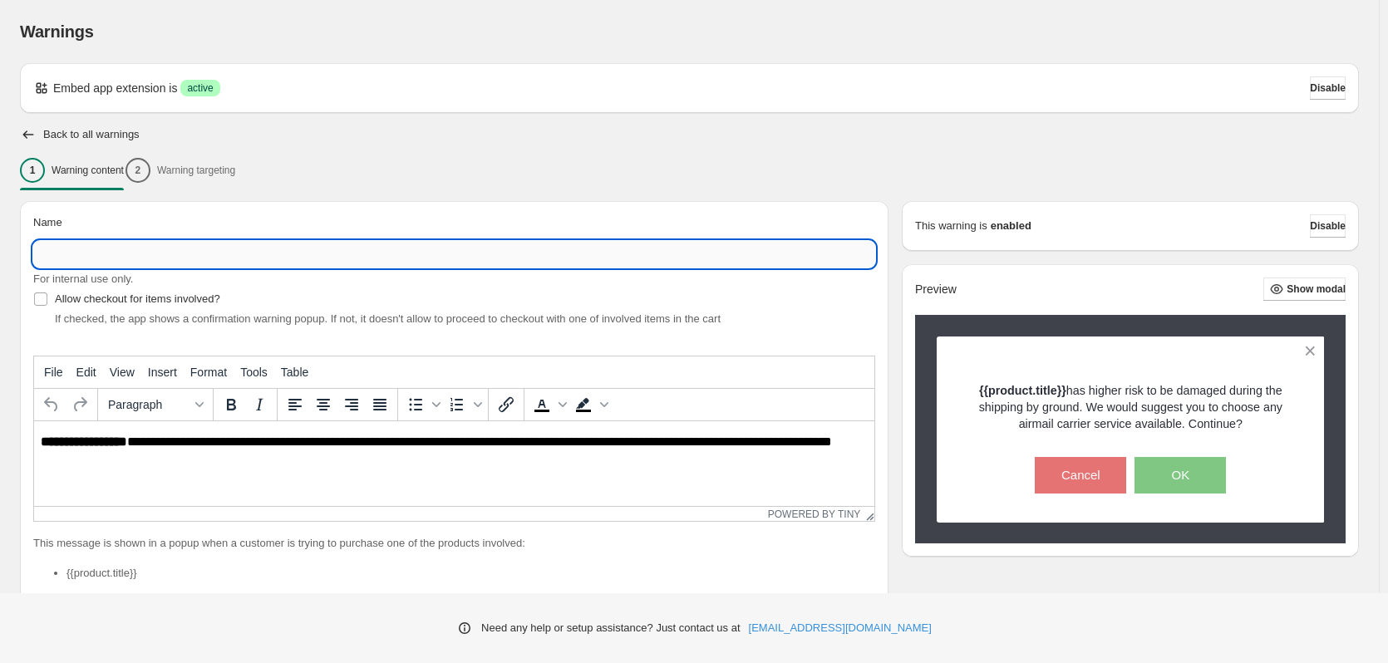
click at [111, 253] on input "Name" at bounding box center [454, 254] width 842 height 27
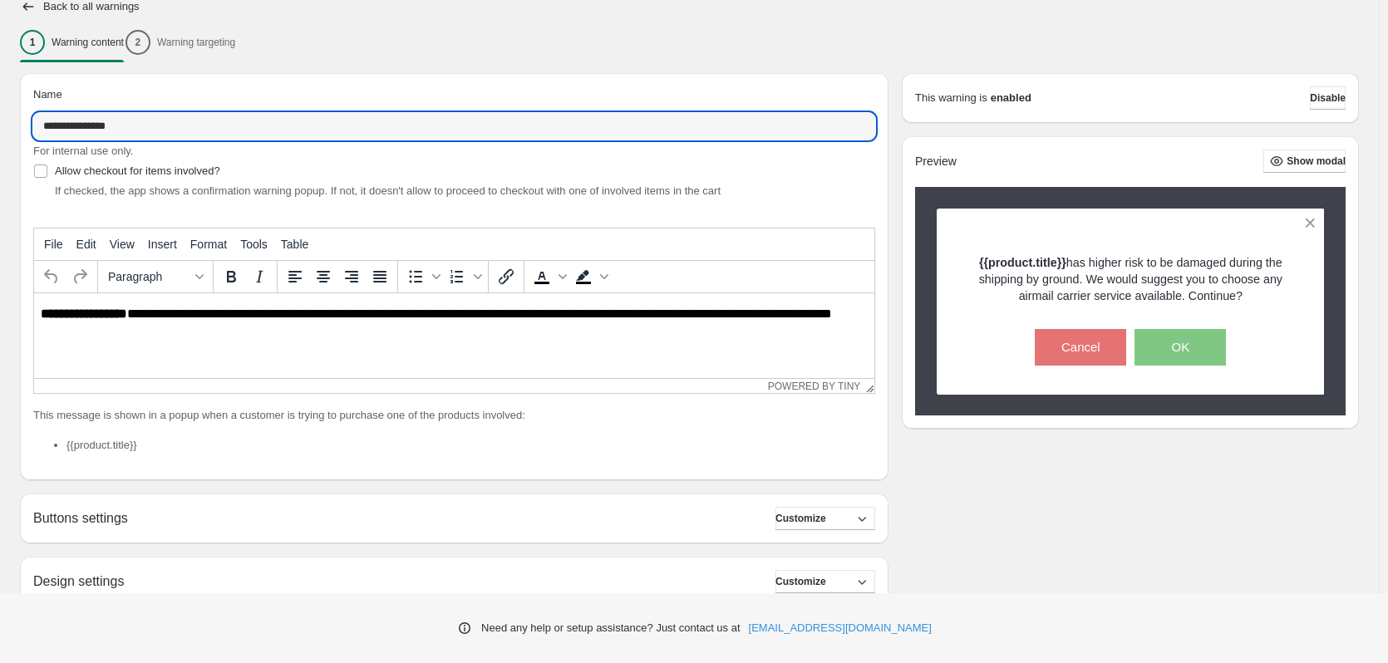
scroll to position [166, 0]
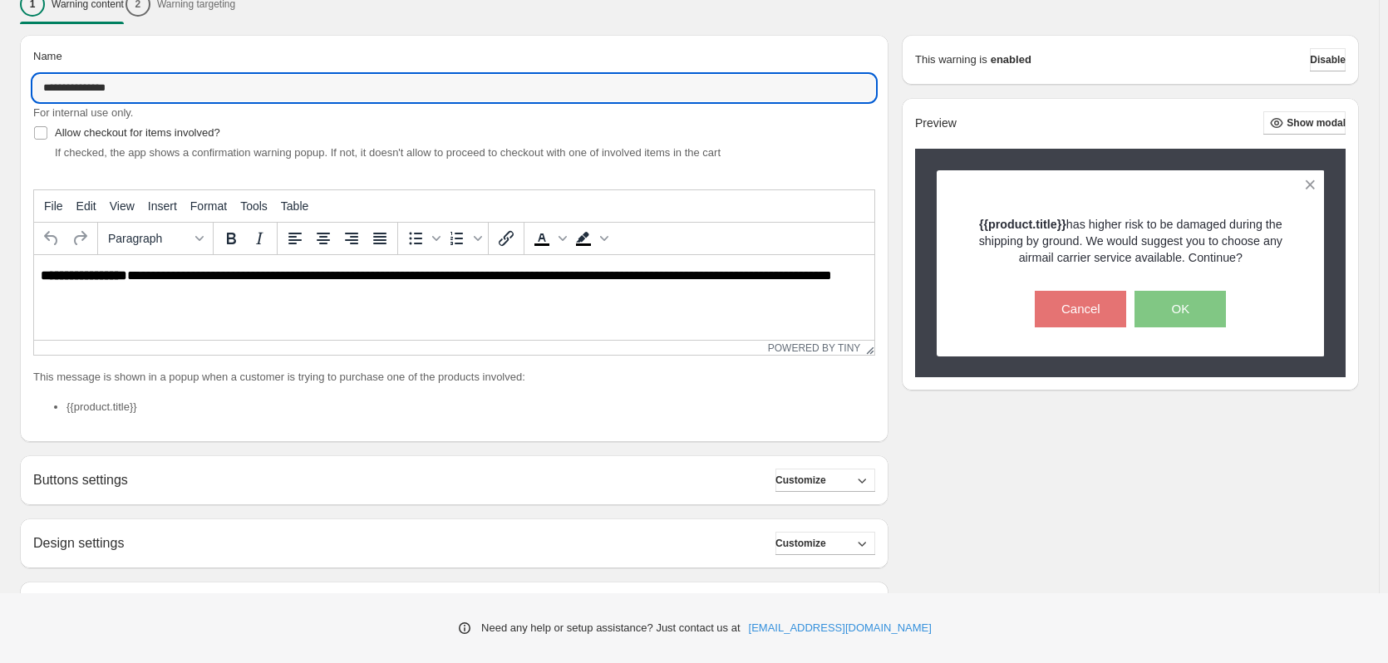
type input "**********"
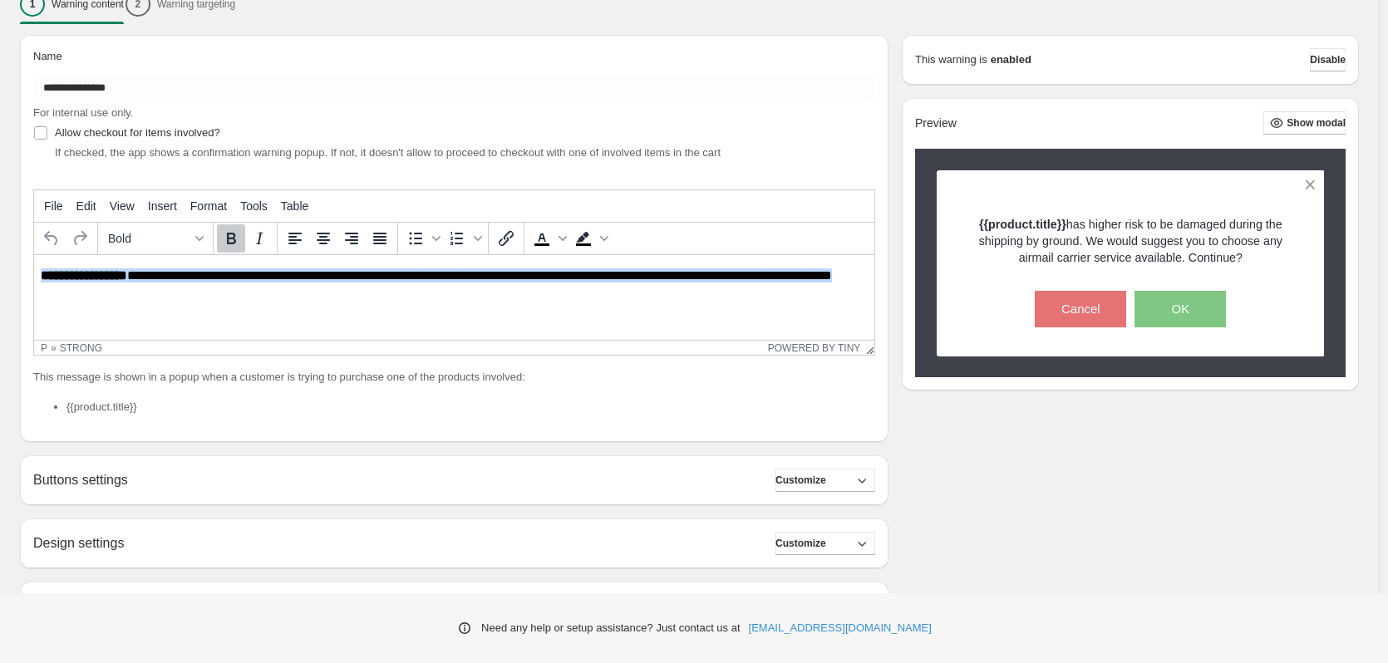
drag, startPoint x: 148, startPoint y: 297, endPoint x: -8, endPoint y: 274, distance: 157.9
click at [34, 274] on html "**********" at bounding box center [454, 283] width 841 height 57
paste body "Rich Text Area. Press ALT-0 for help."
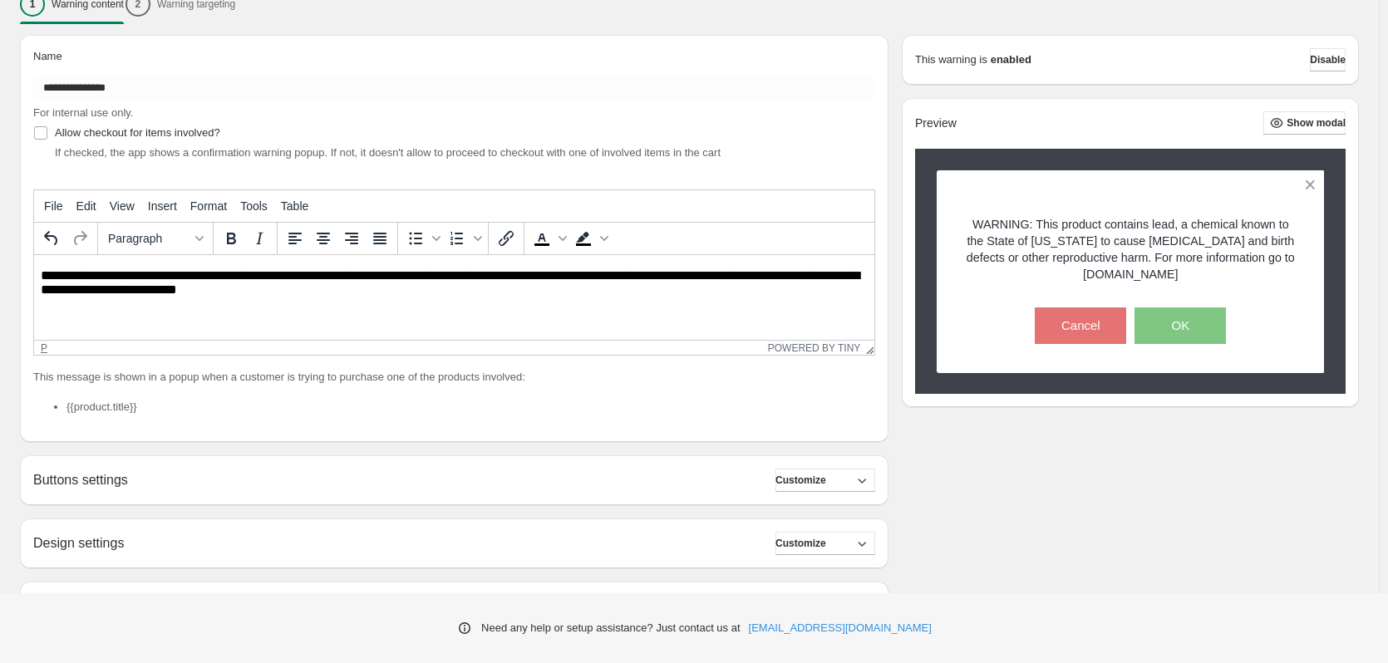
click at [44, 350] on div "p" at bounding box center [44, 349] width 7 height 12
click at [373, 307] on html "**********" at bounding box center [454, 283] width 841 height 57
drag, startPoint x: 107, startPoint y: 277, endPoint x: 66, endPoint y: 530, distance: 256.1
click at [34, 274] on html "**********" at bounding box center [454, 283] width 841 height 57
click at [328, 306] on html "**********" at bounding box center [454, 283] width 841 height 57
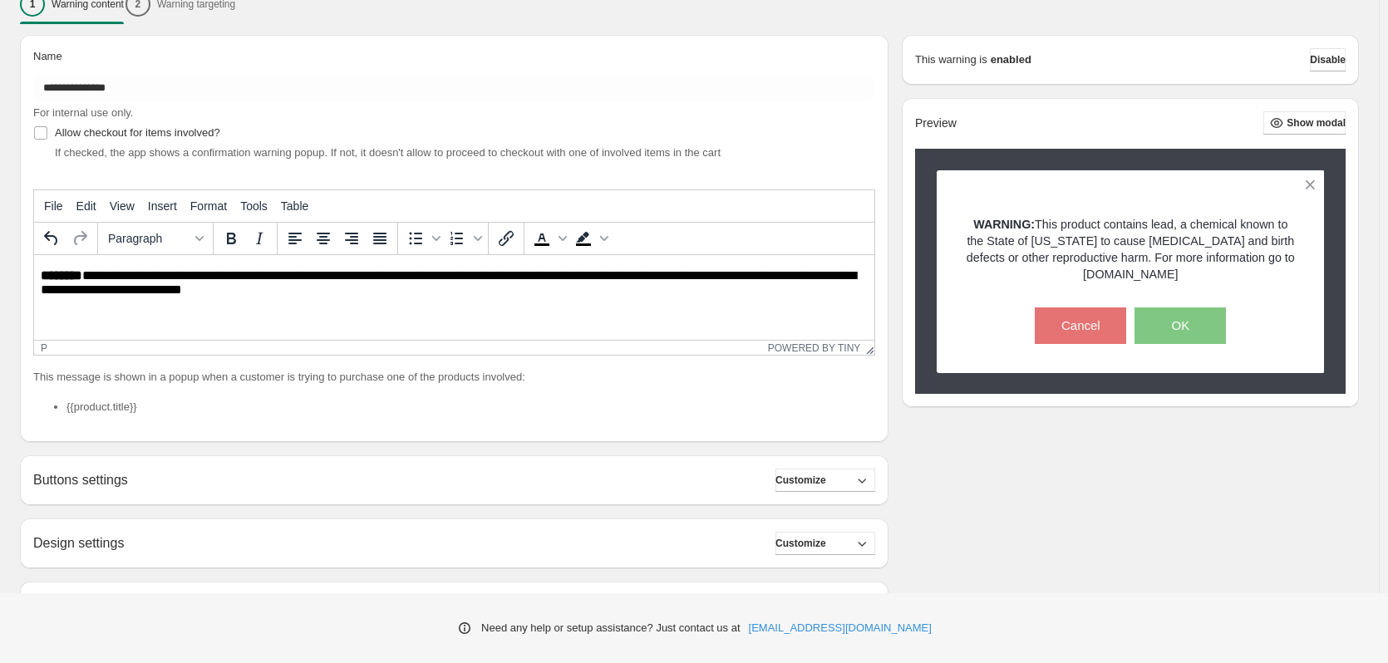
scroll to position [249, 0]
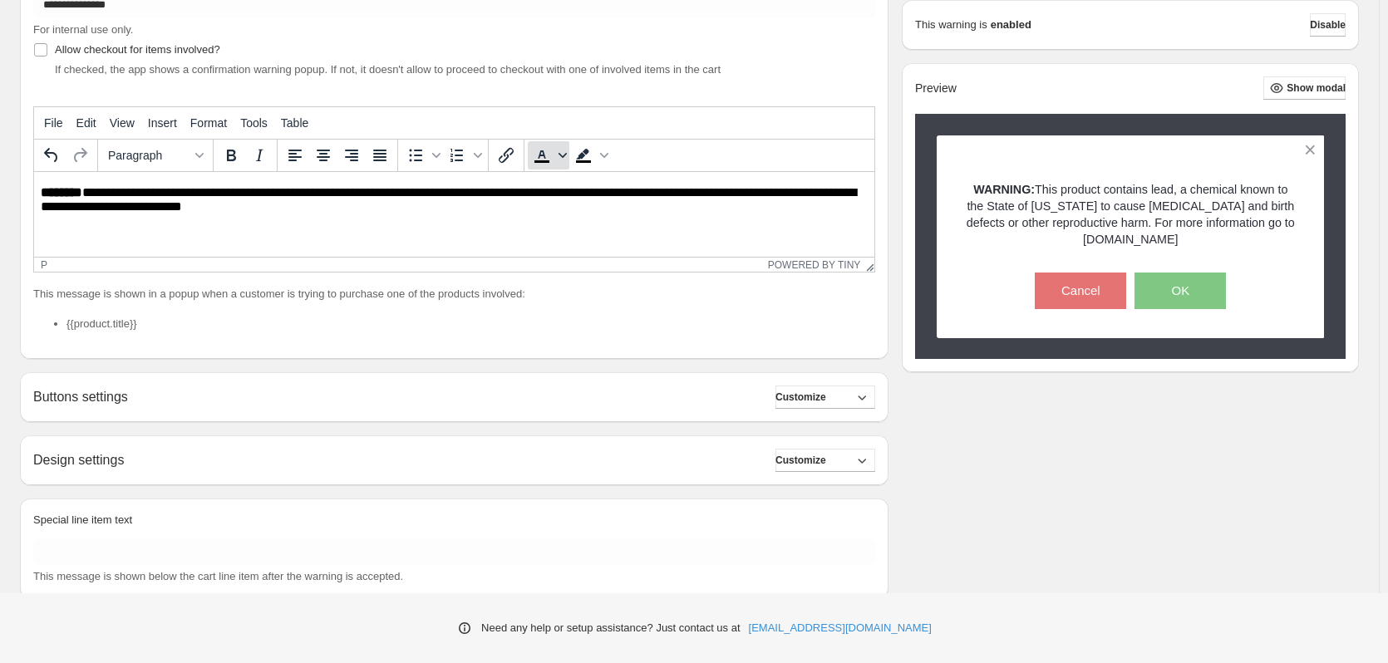
click at [564, 158] on icon "Text color" at bounding box center [563, 155] width 8 height 8
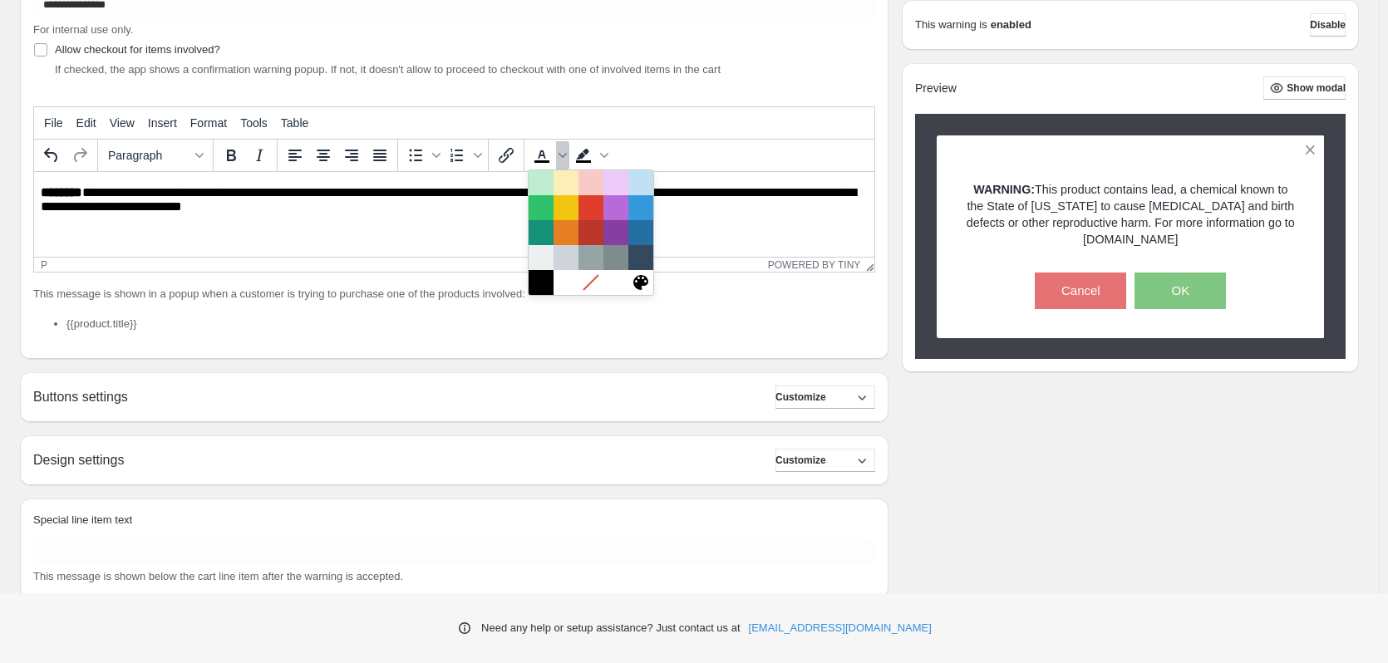
click at [787, 229] on html "**********" at bounding box center [454, 200] width 841 height 57
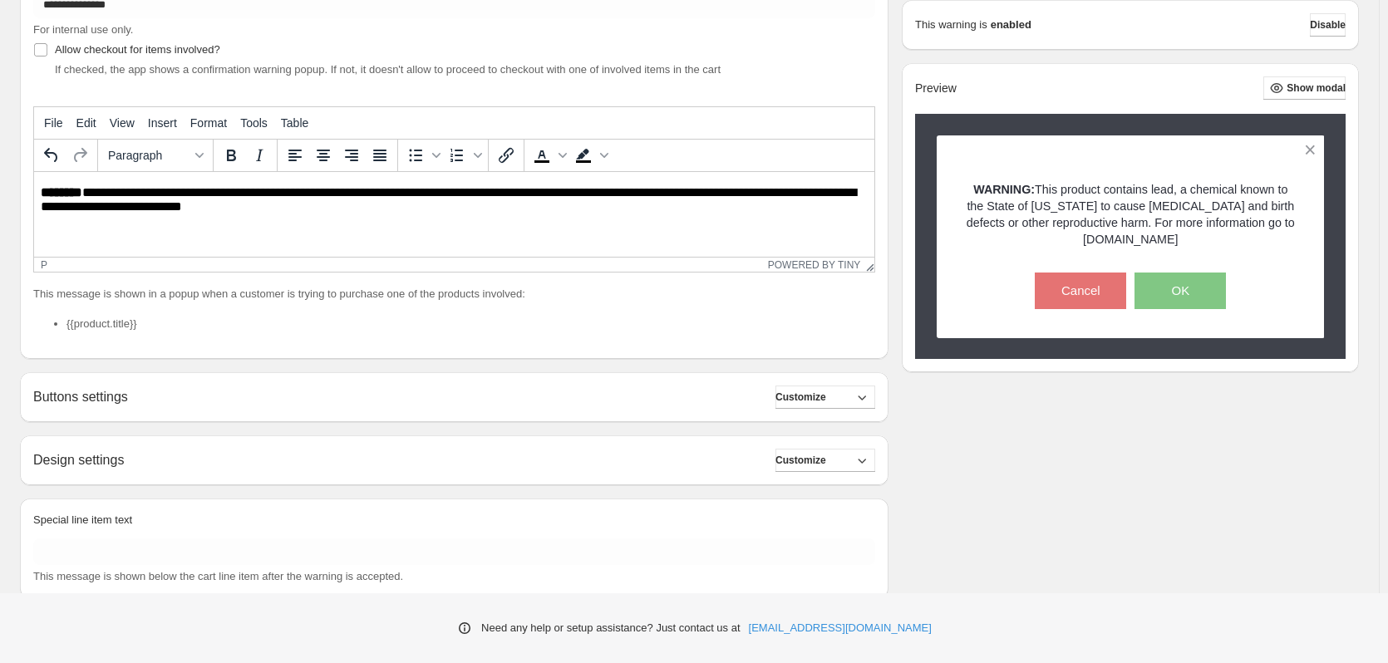
drag, startPoint x: 365, startPoint y: 223, endPoint x: 357, endPoint y: 220, distance: 8.7
click at [365, 223] on html "**********" at bounding box center [454, 200] width 841 height 57
drag, startPoint x: 288, startPoint y: 209, endPoint x: 117, endPoint y: 193, distance: 172.0
click at [117, 193] on p "**********" at bounding box center [459, 200] width 836 height 30
click at [401, 219] on html "**********" at bounding box center [454, 200] width 841 height 57
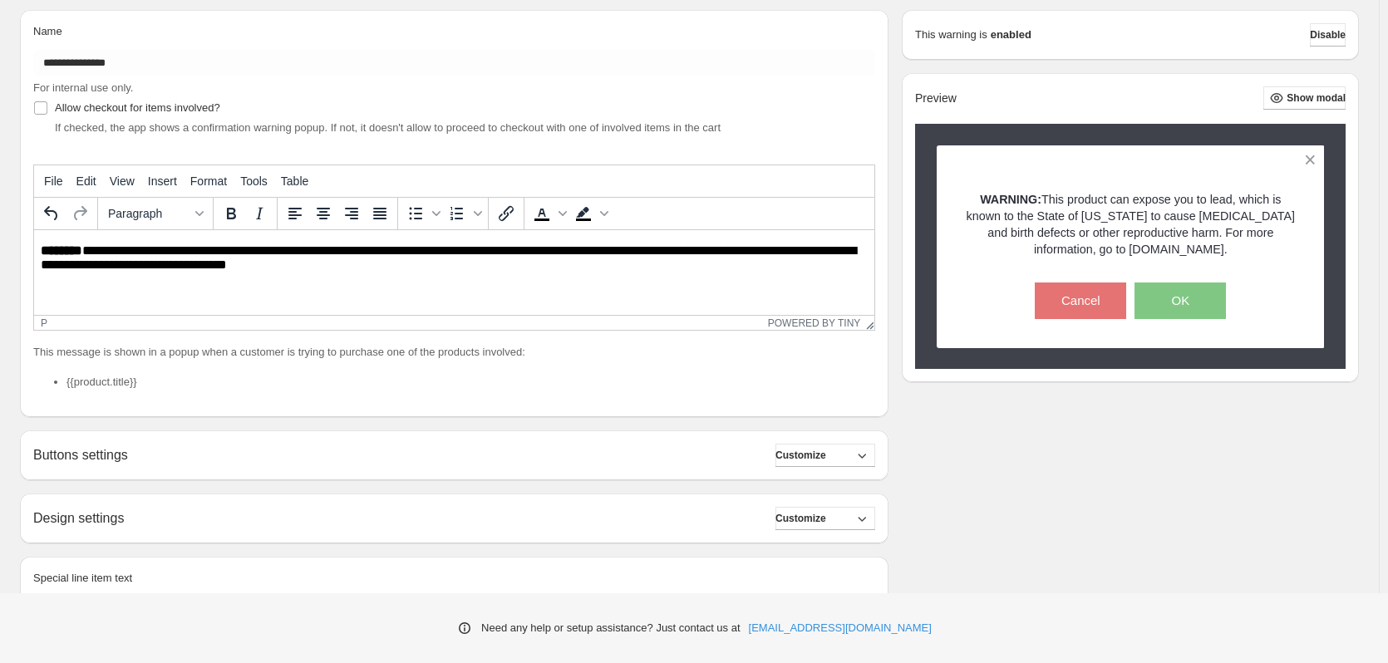
scroll to position [166, 0]
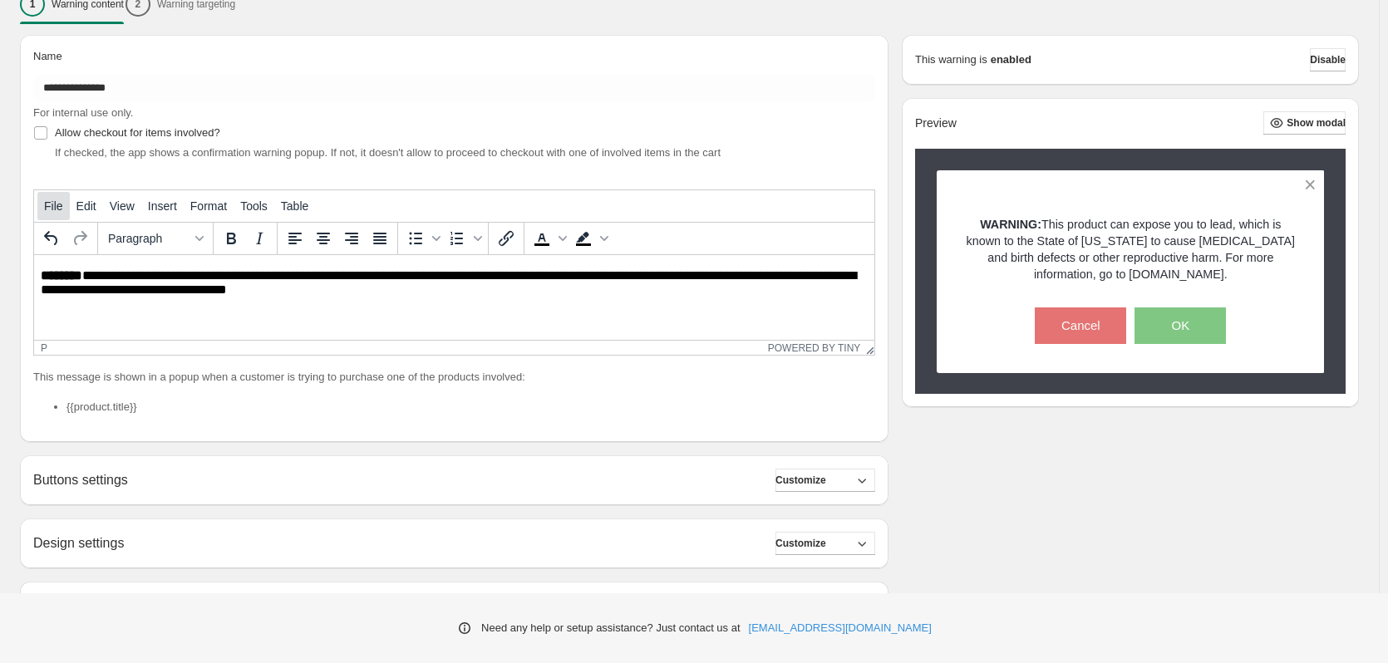
click at [51, 208] on span "File" at bounding box center [53, 206] width 19 height 13
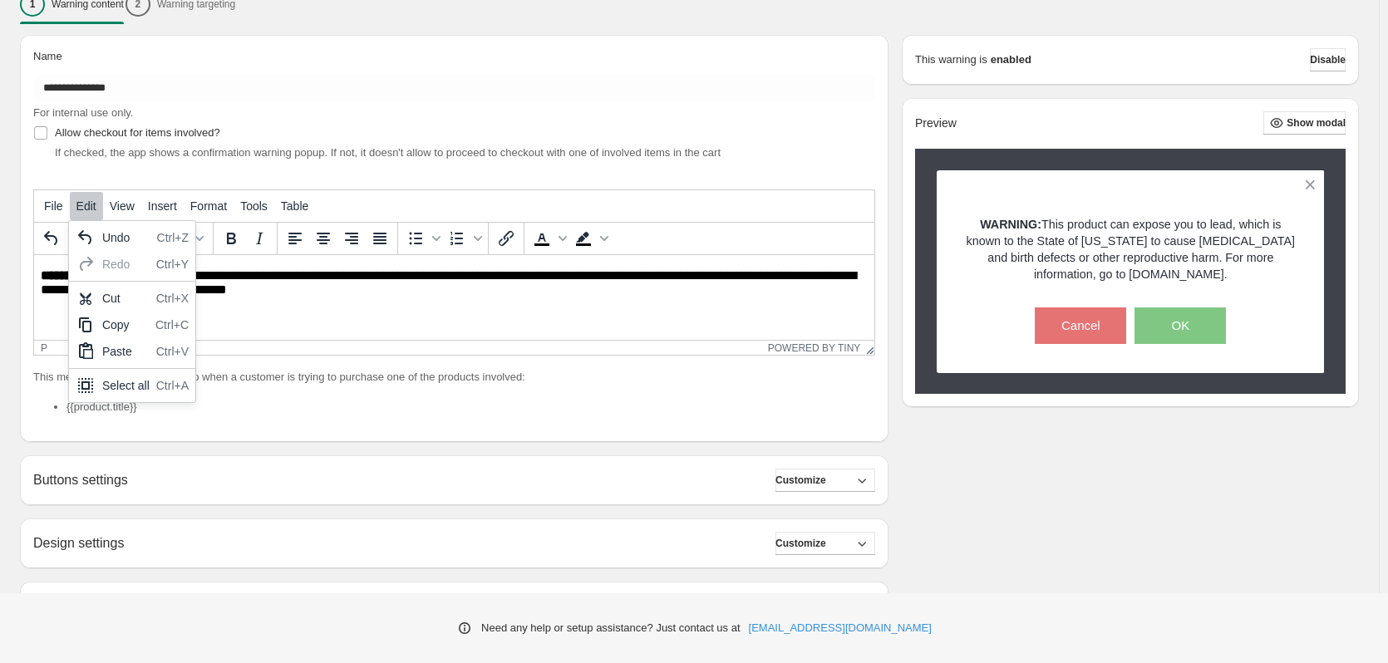
click at [336, 166] on div "**********" at bounding box center [454, 238] width 869 height 407
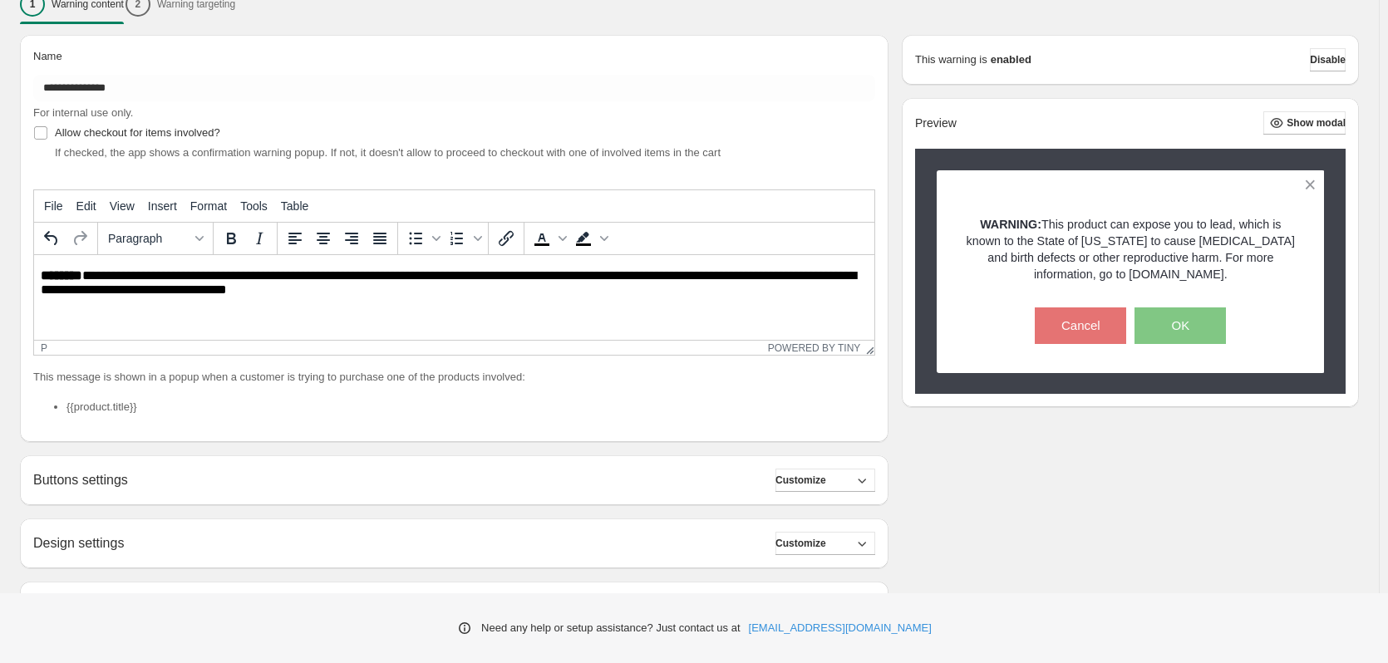
click at [354, 296] on p "**********" at bounding box center [459, 284] width 836 height 30
click at [212, 205] on span "Format" at bounding box center [208, 206] width 37 height 13
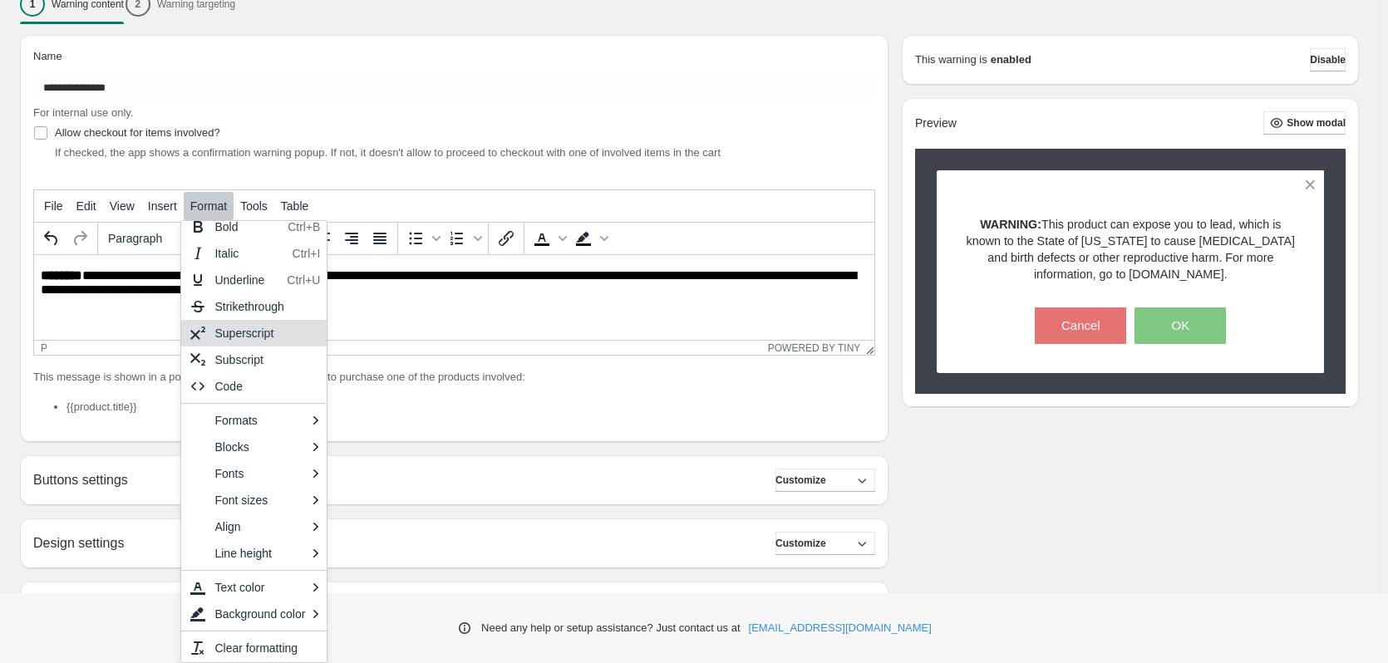
scroll to position [13, 0]
click at [560, 312] on html "**********" at bounding box center [454, 283] width 841 height 57
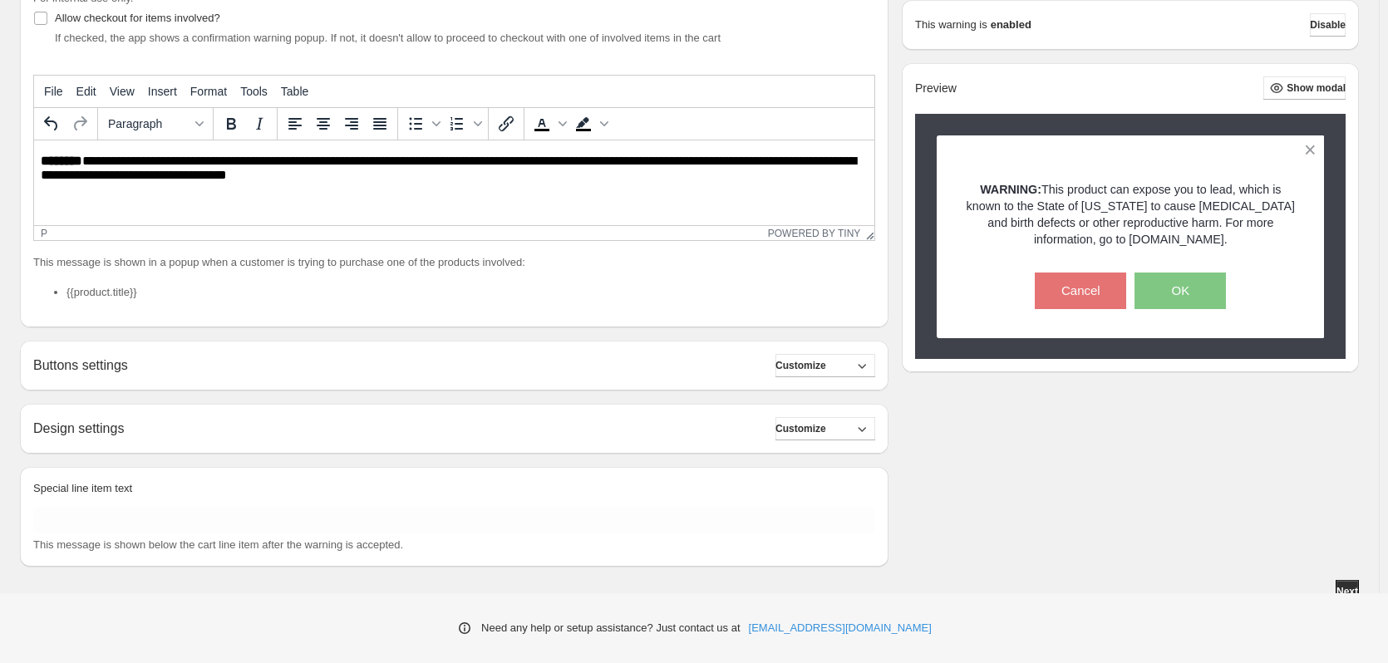
scroll to position [292, 0]
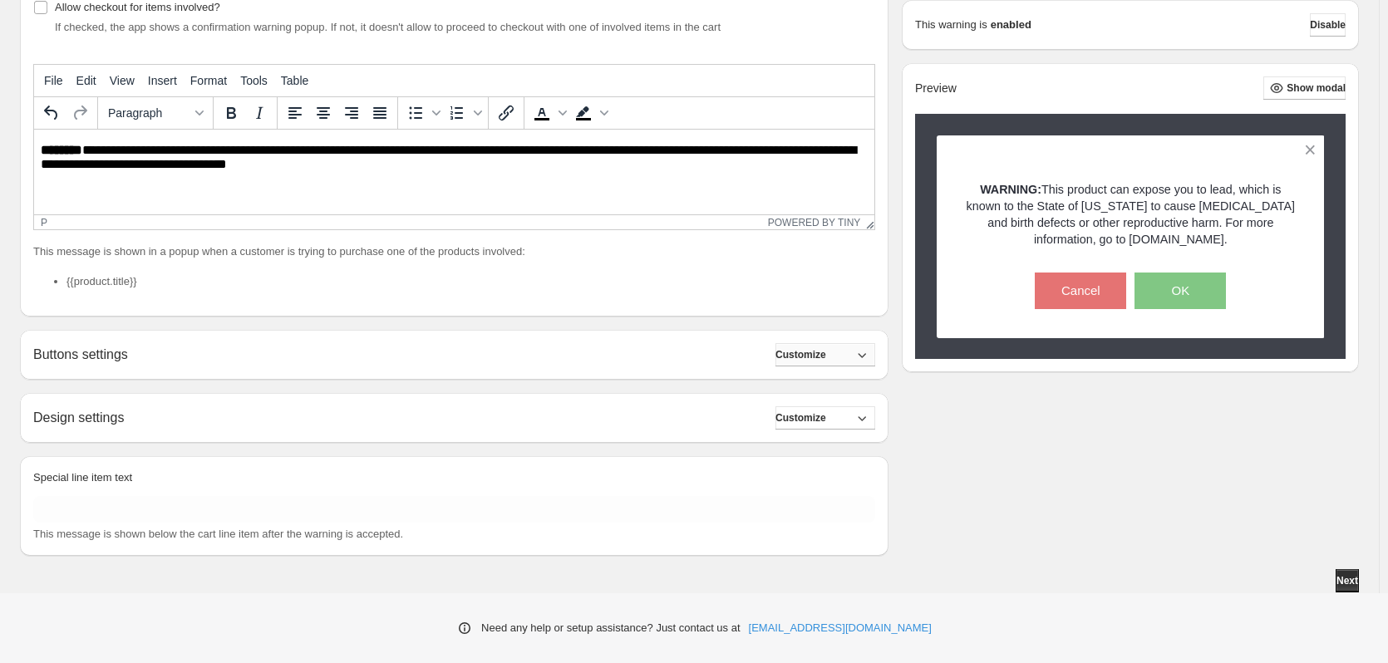
click at [848, 353] on button "Customize" at bounding box center [826, 354] width 100 height 23
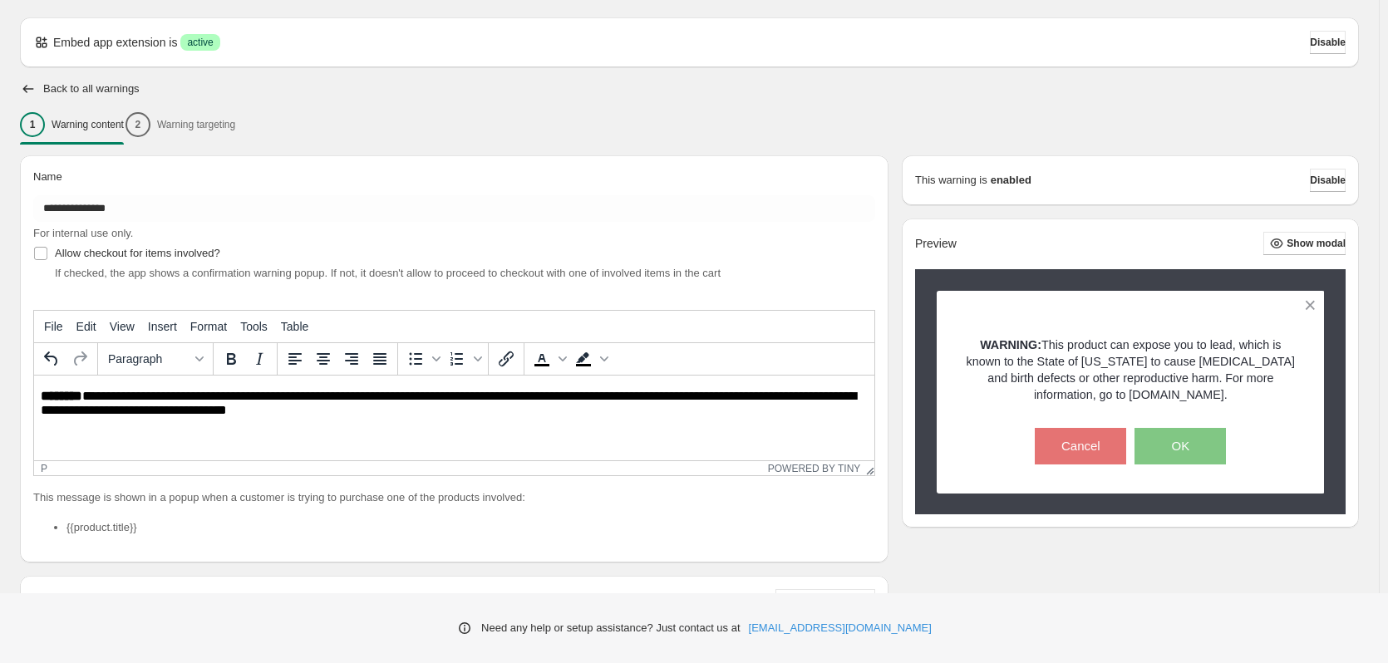
scroll to position [36, 0]
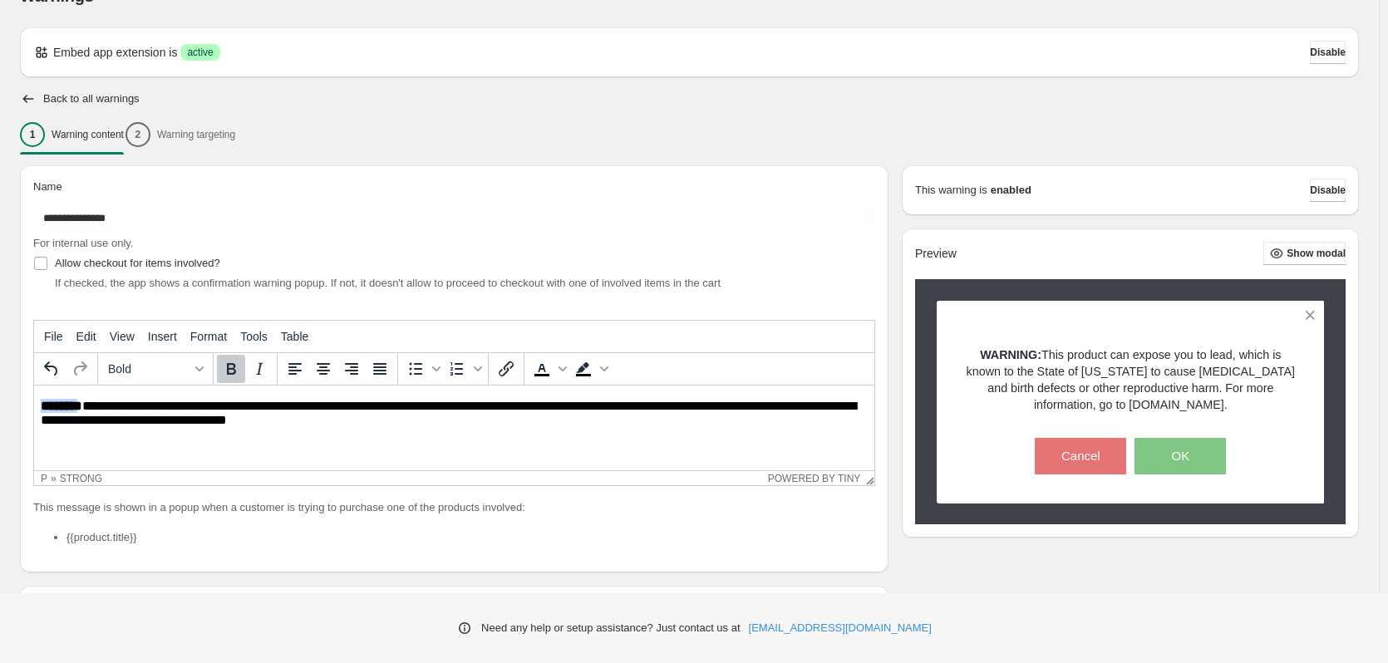
drag, startPoint x: 106, startPoint y: 407, endPoint x: 59, endPoint y: 791, distance: 387.7
click at [34, 406] on html "**********" at bounding box center [454, 414] width 841 height 57
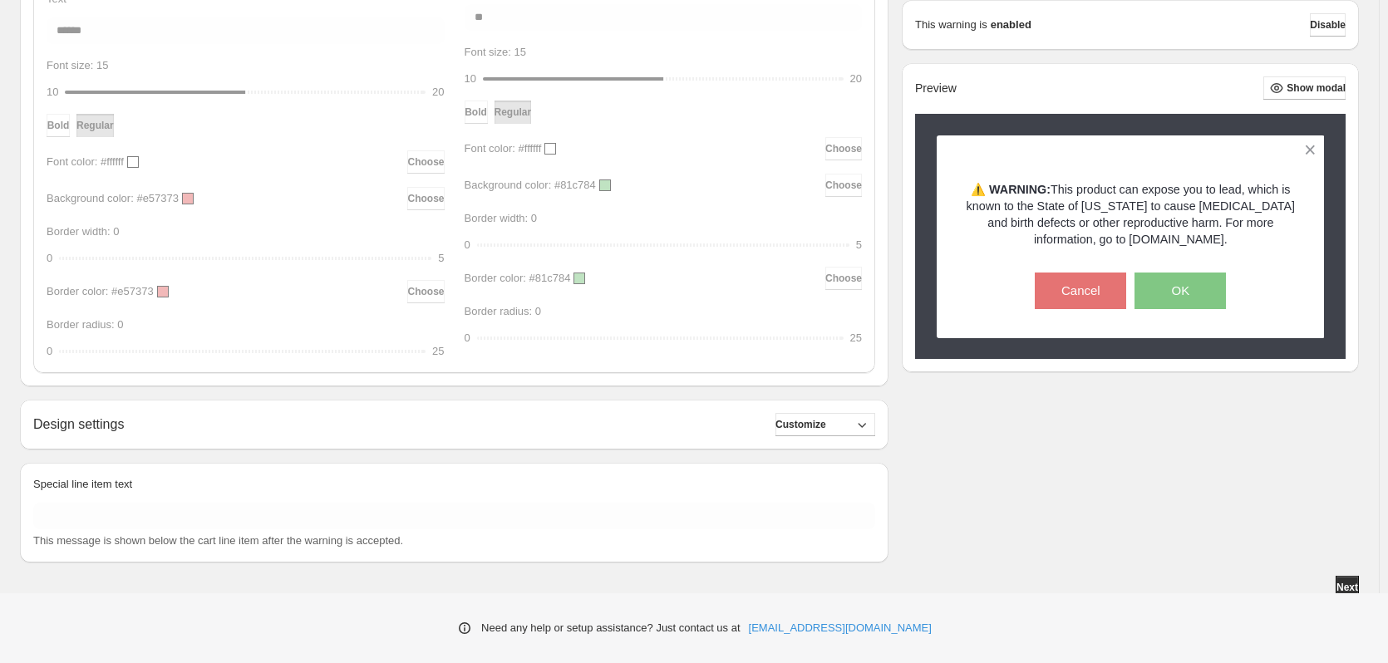
scroll to position [784, 0]
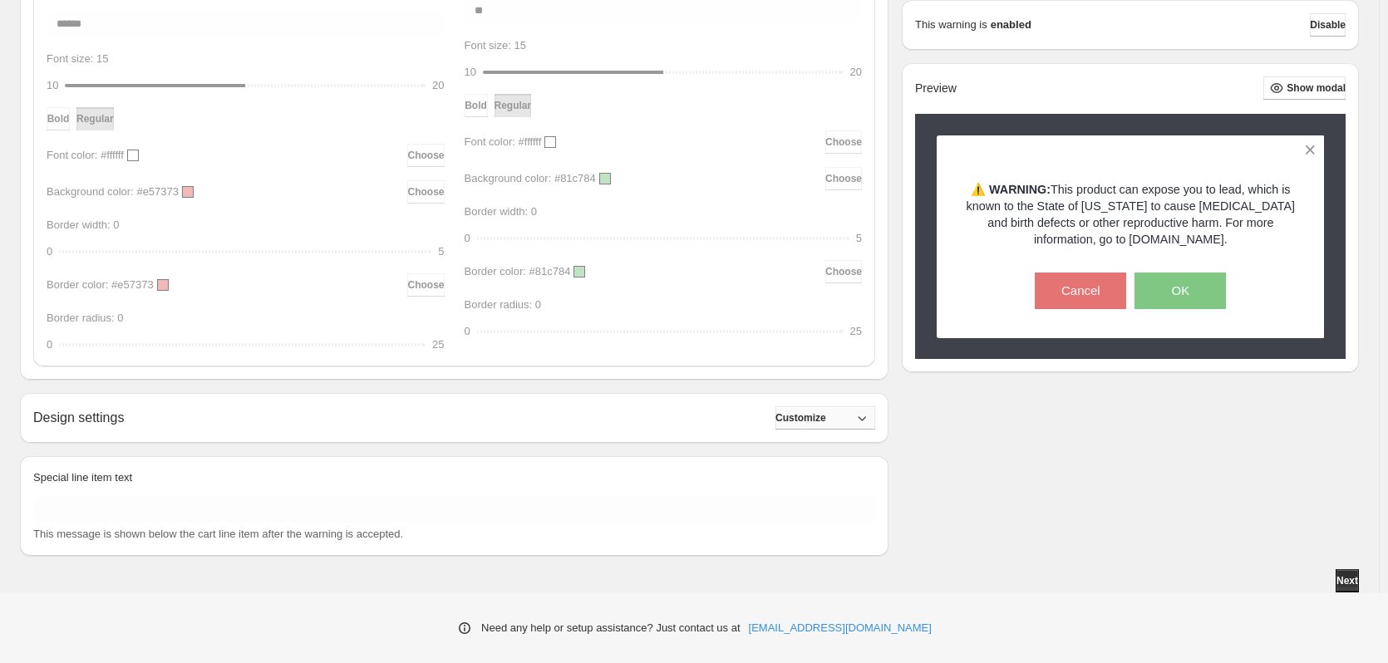
click at [860, 422] on button "Customize" at bounding box center [826, 418] width 100 height 23
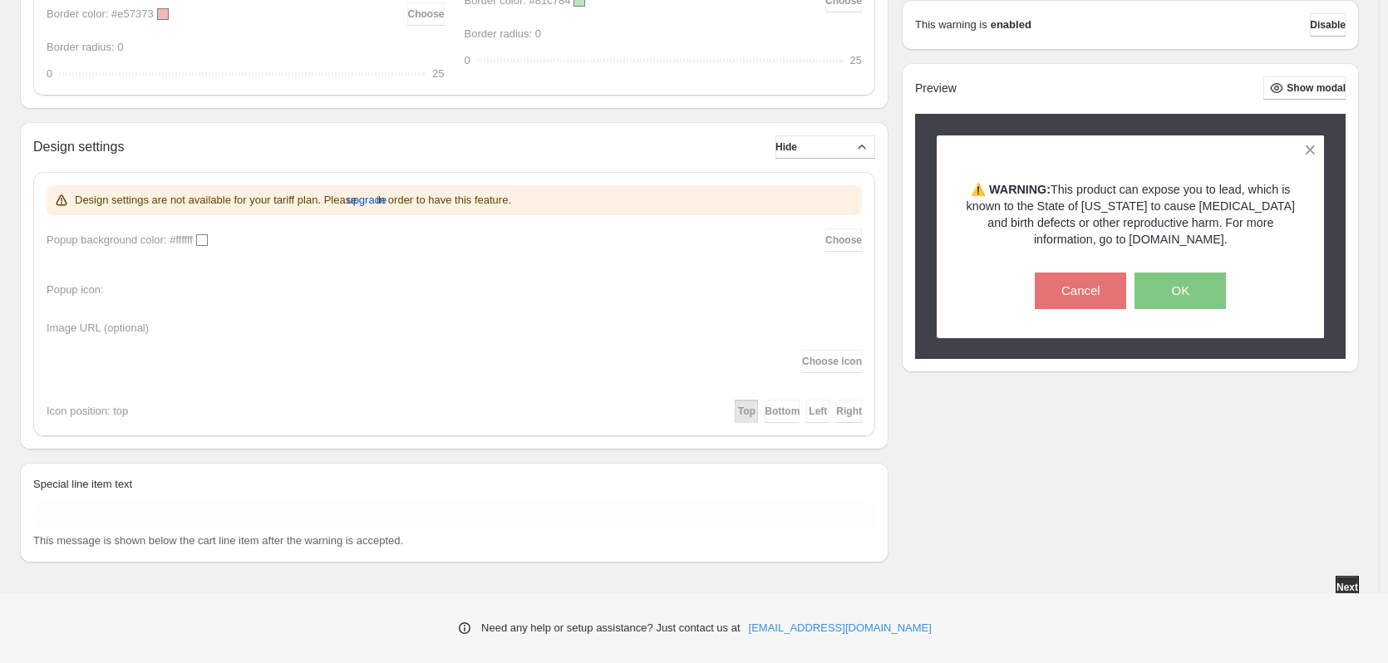
scroll to position [1062, 0]
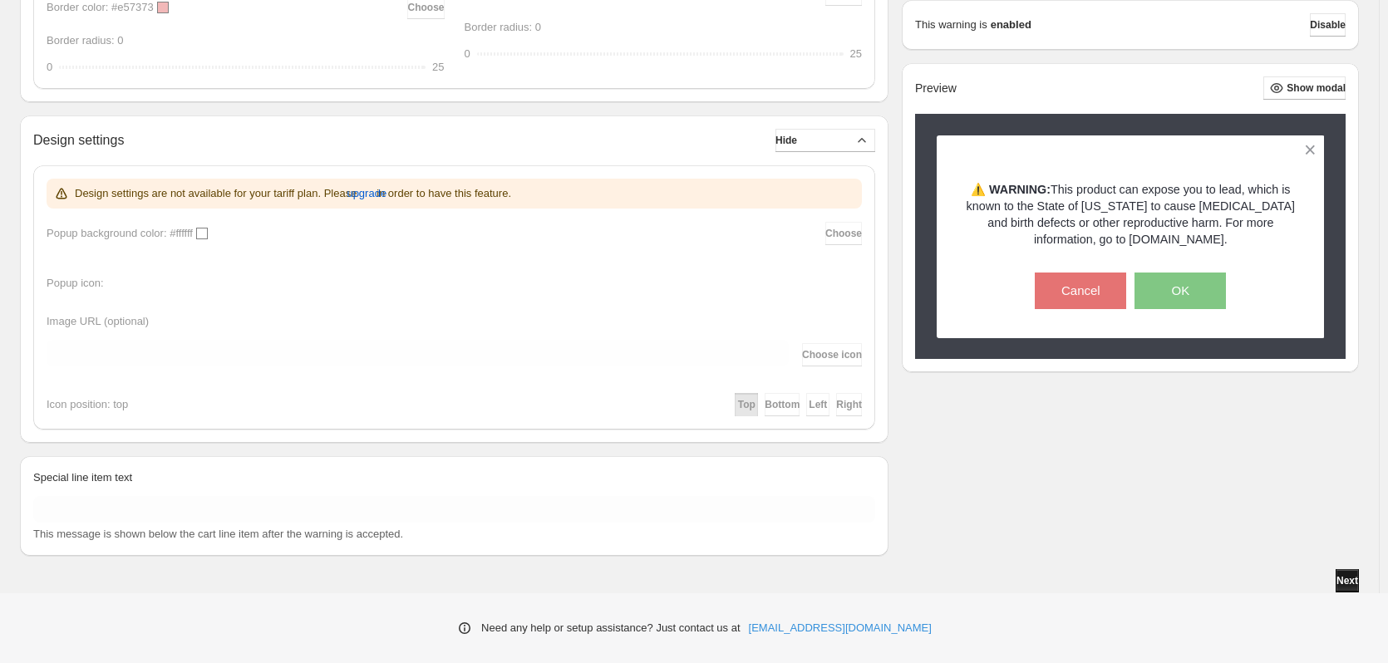
click at [1343, 579] on span "Next" at bounding box center [1348, 580] width 22 height 13
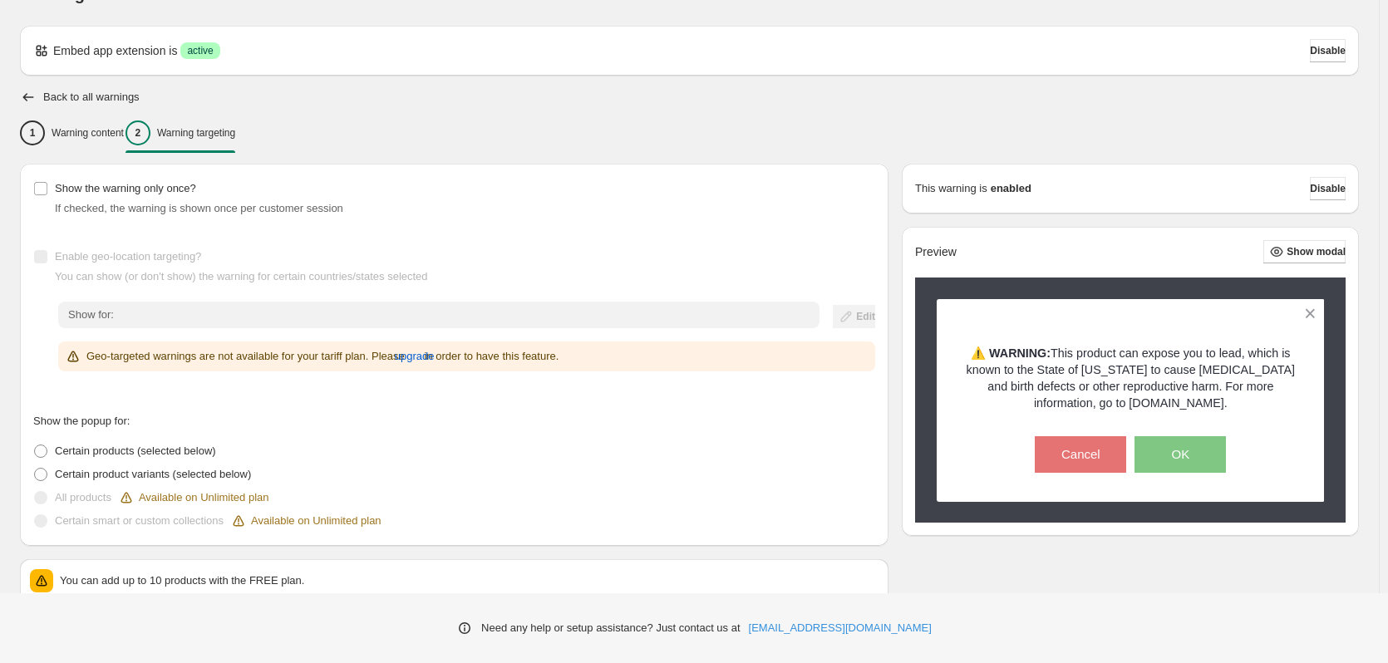
scroll to position [9, 0]
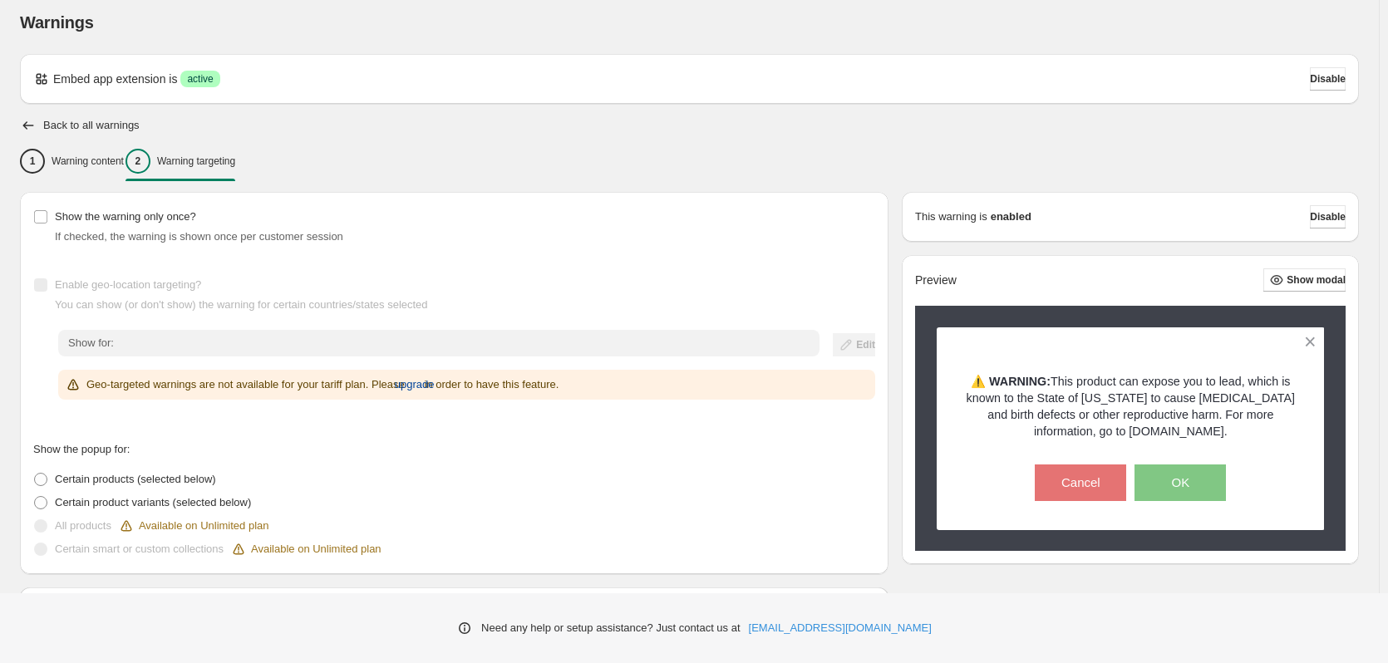
click at [434, 388] on span "upgrade" at bounding box center [415, 385] width 40 height 17
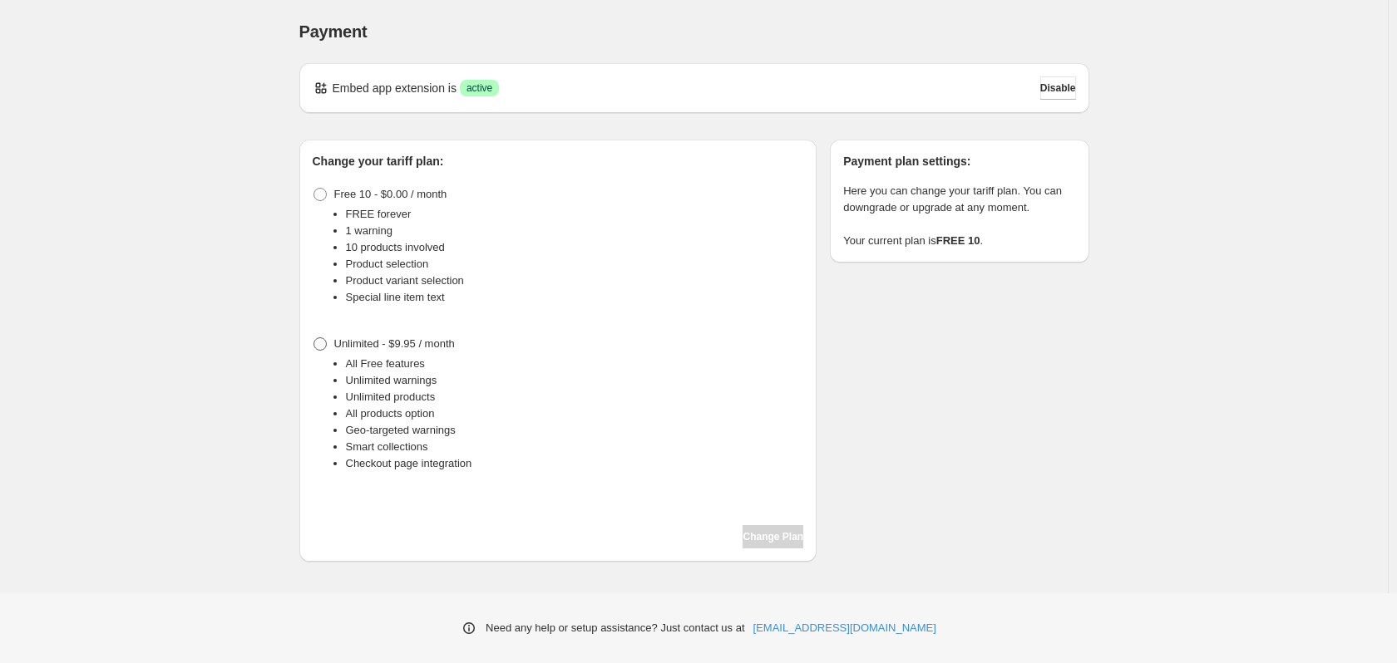
click at [321, 341] on span at bounding box center [319, 344] width 13 height 13
click at [769, 528] on button "Change Plan" at bounding box center [772, 536] width 61 height 23
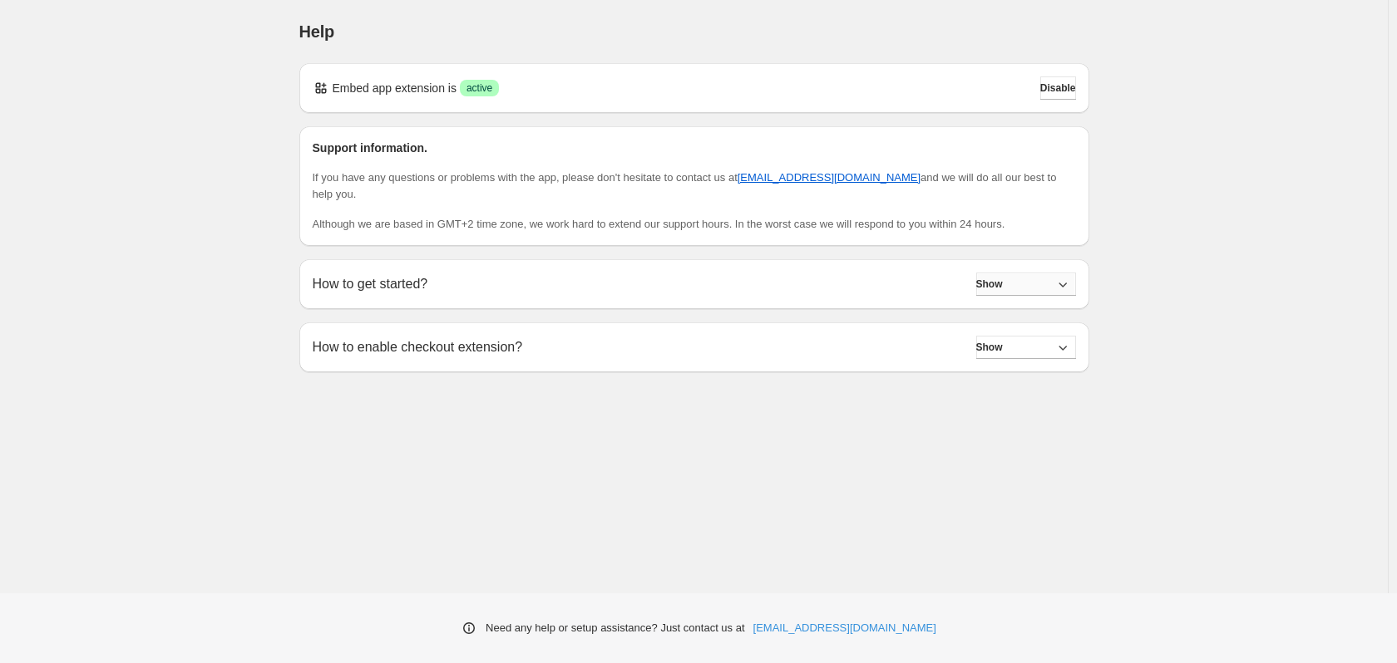
click at [1052, 273] on button "Show" at bounding box center [1026, 284] width 100 height 23
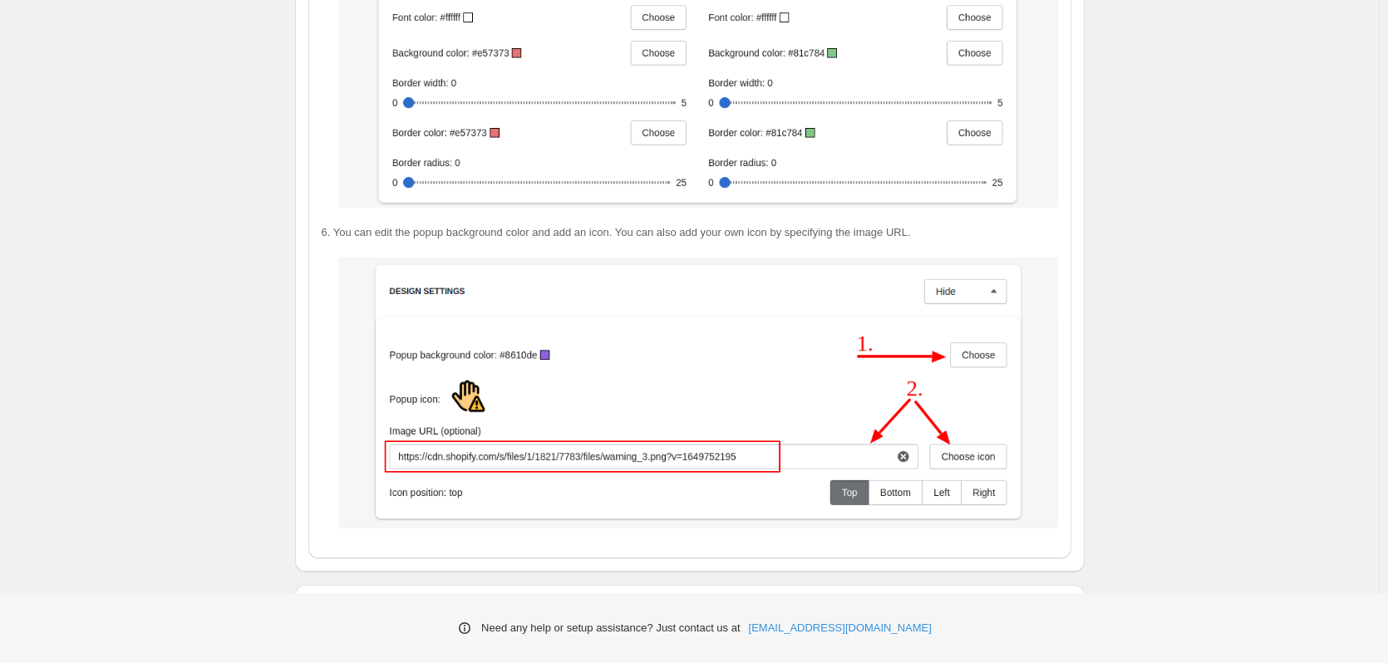
scroll to position [2817, 0]
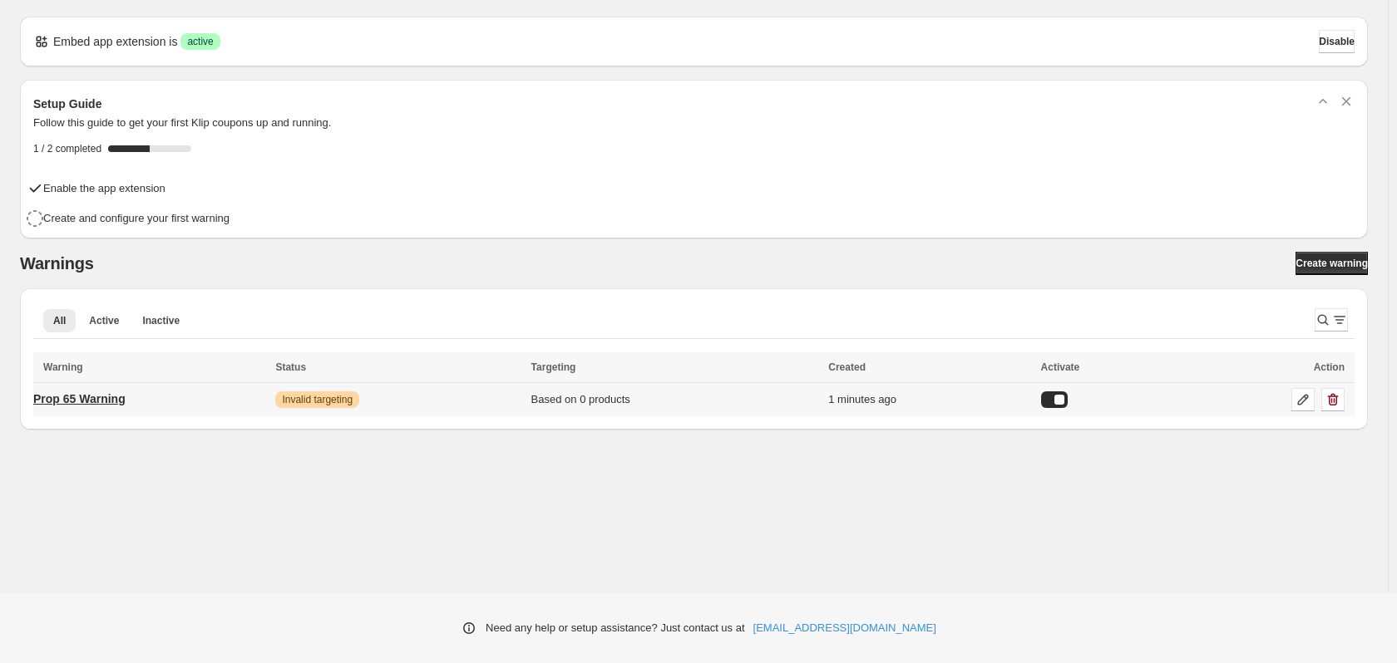
click at [90, 403] on p "Prop 65 Warning" at bounding box center [79, 399] width 92 height 17
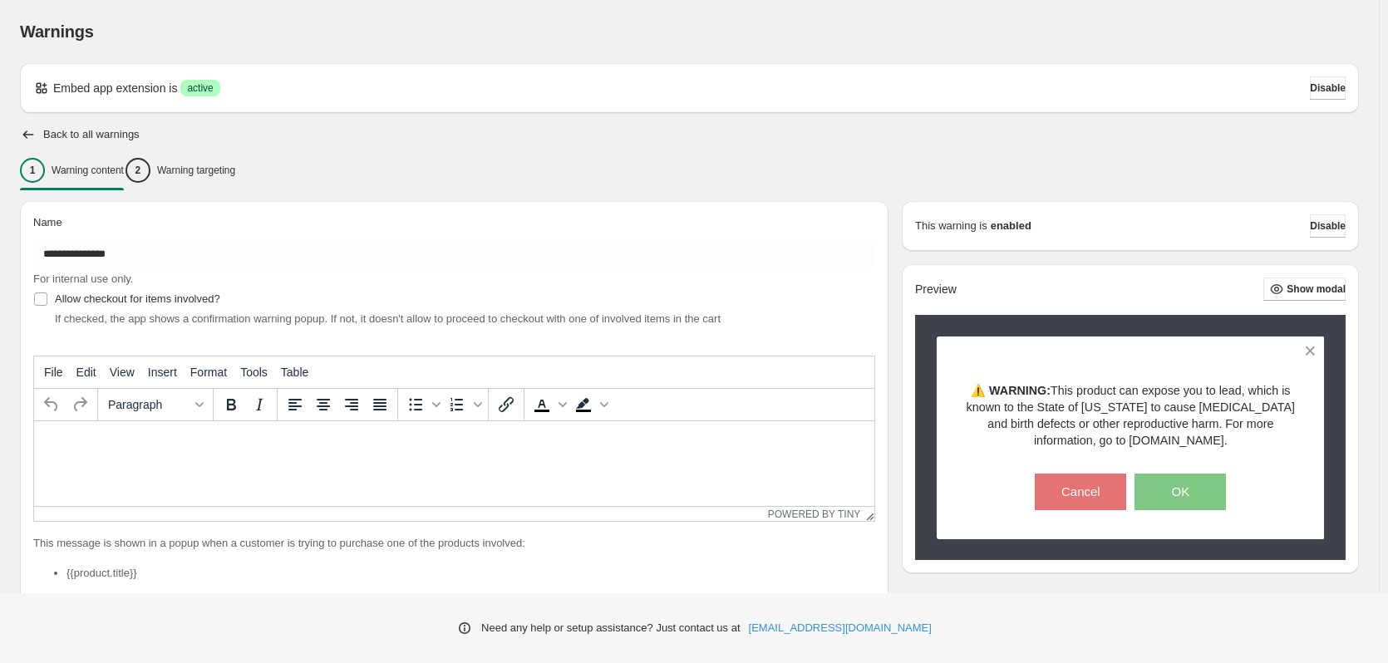
type input "**********"
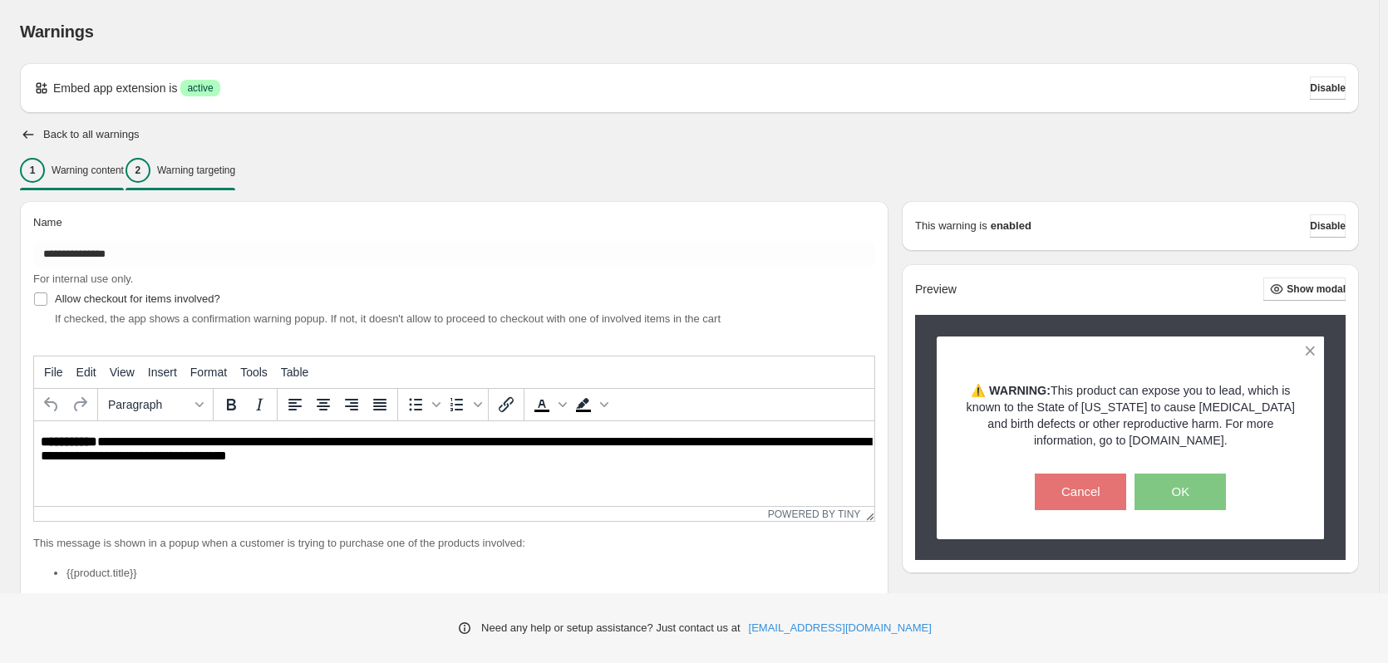
click at [235, 163] on div "2 Warning targeting" at bounding box center [181, 170] width 110 height 25
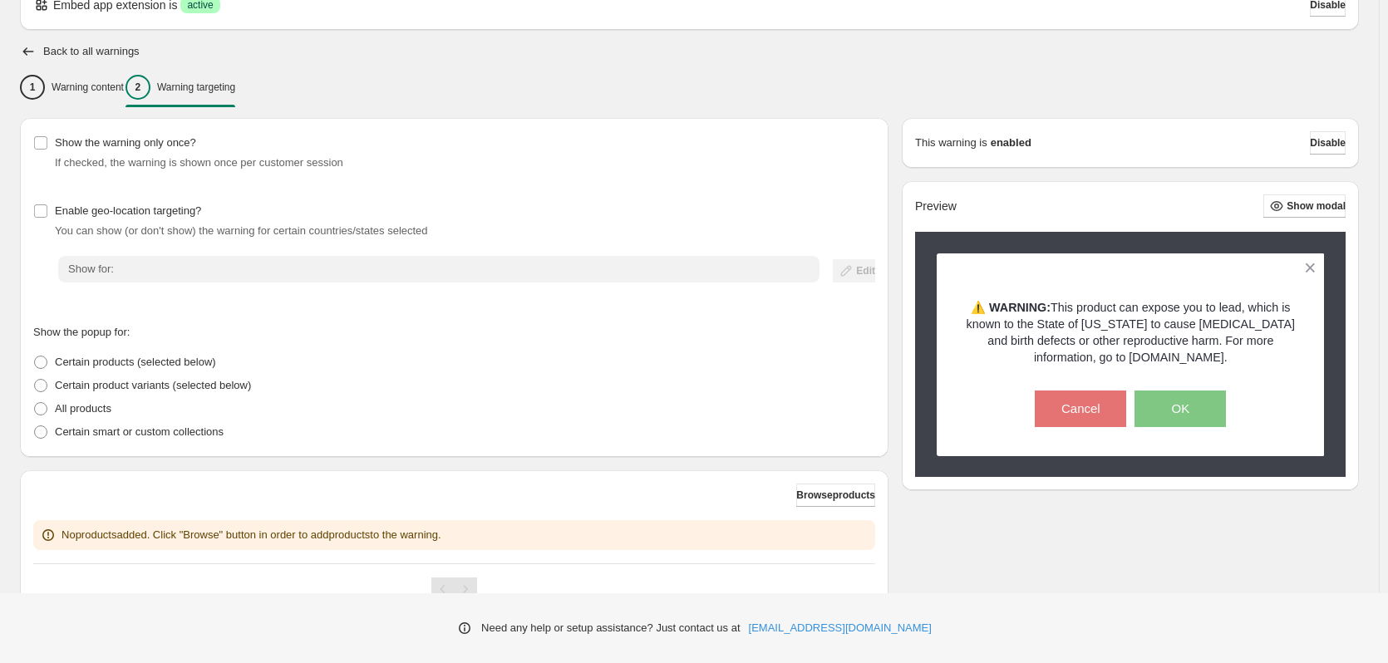
scroll to position [155, 0]
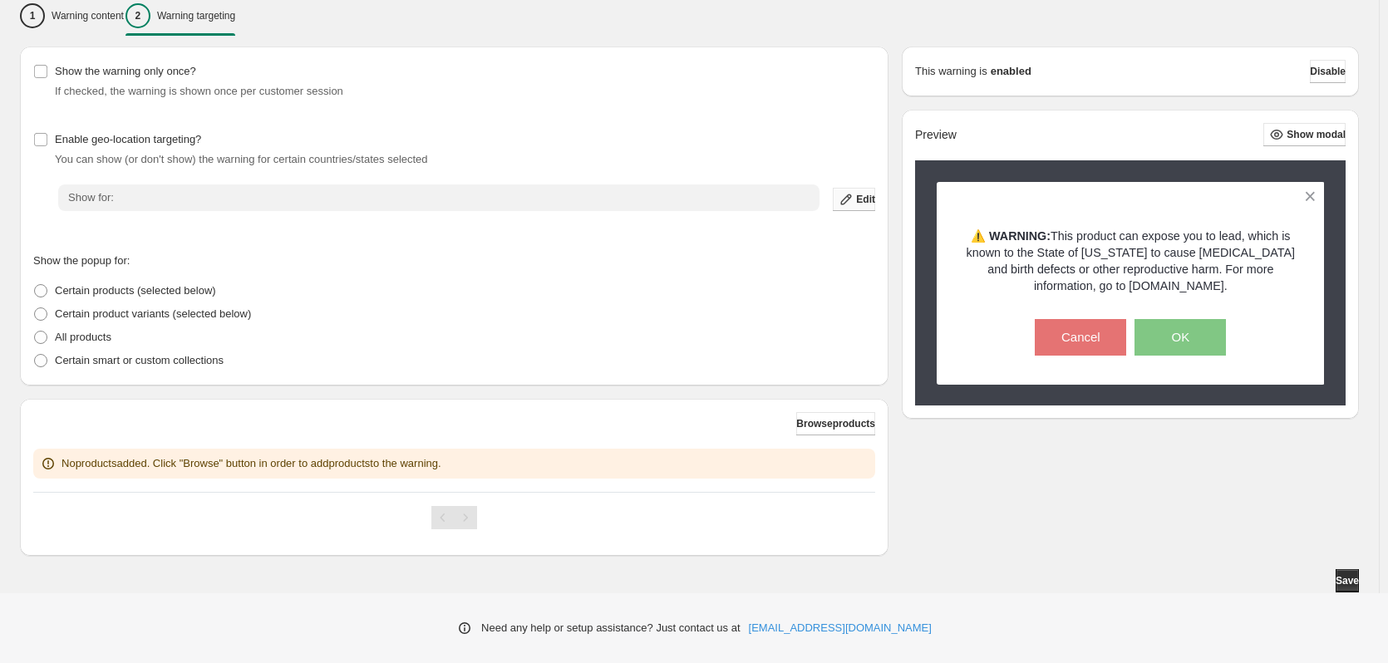
click at [874, 202] on button "Edit" at bounding box center [854, 199] width 42 height 23
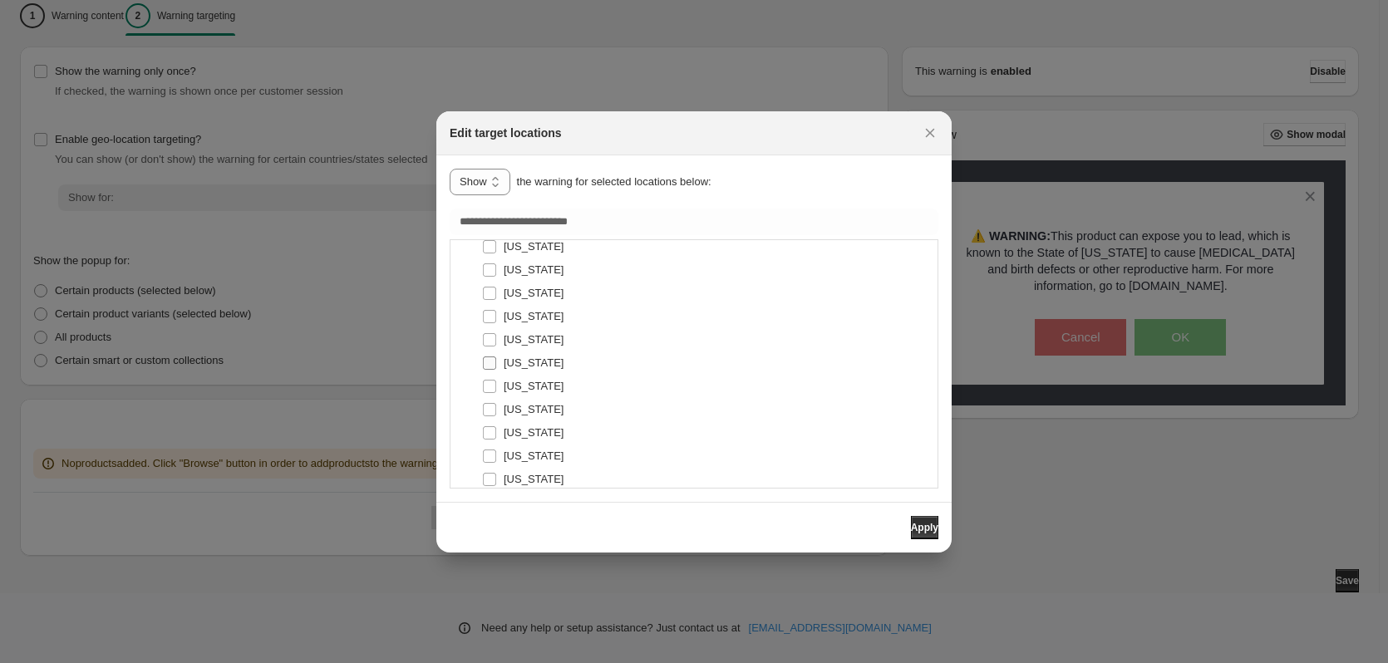
scroll to position [5758, 0]
type input "**********"
click at [920, 534] on span "Apply" at bounding box center [924, 527] width 27 height 13
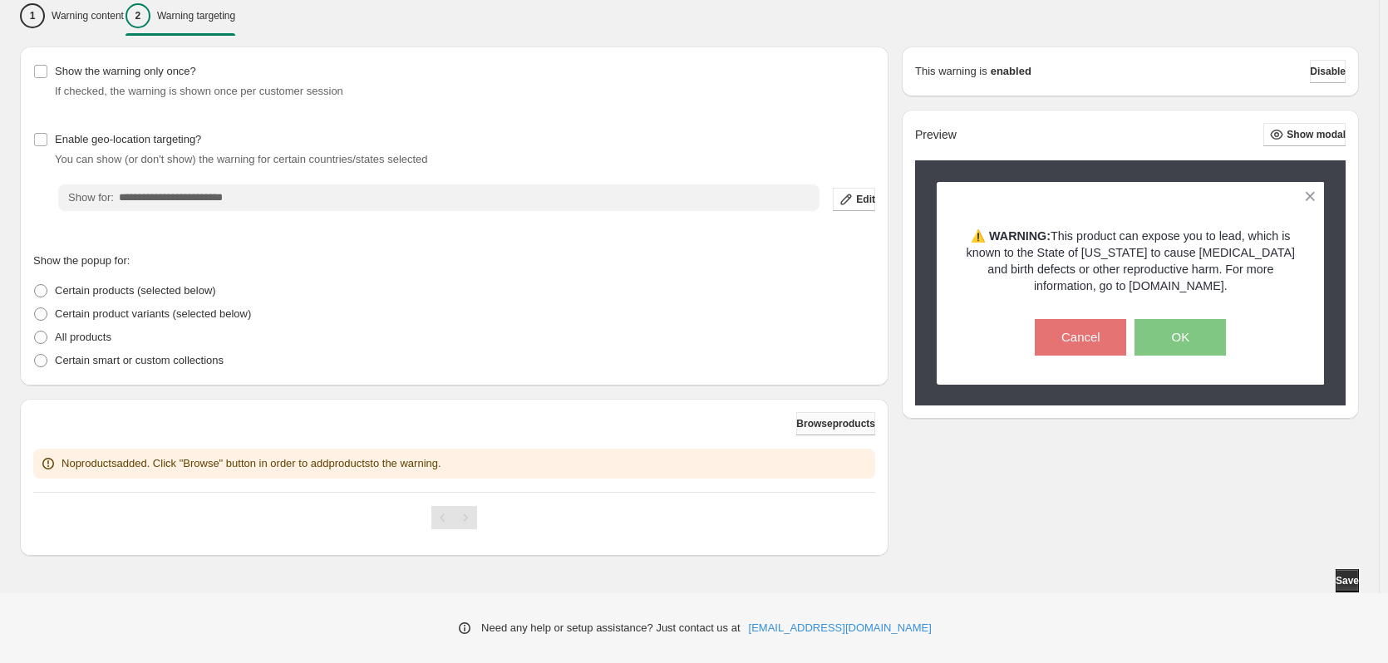
click at [821, 418] on span "Browse products" at bounding box center [835, 423] width 79 height 13
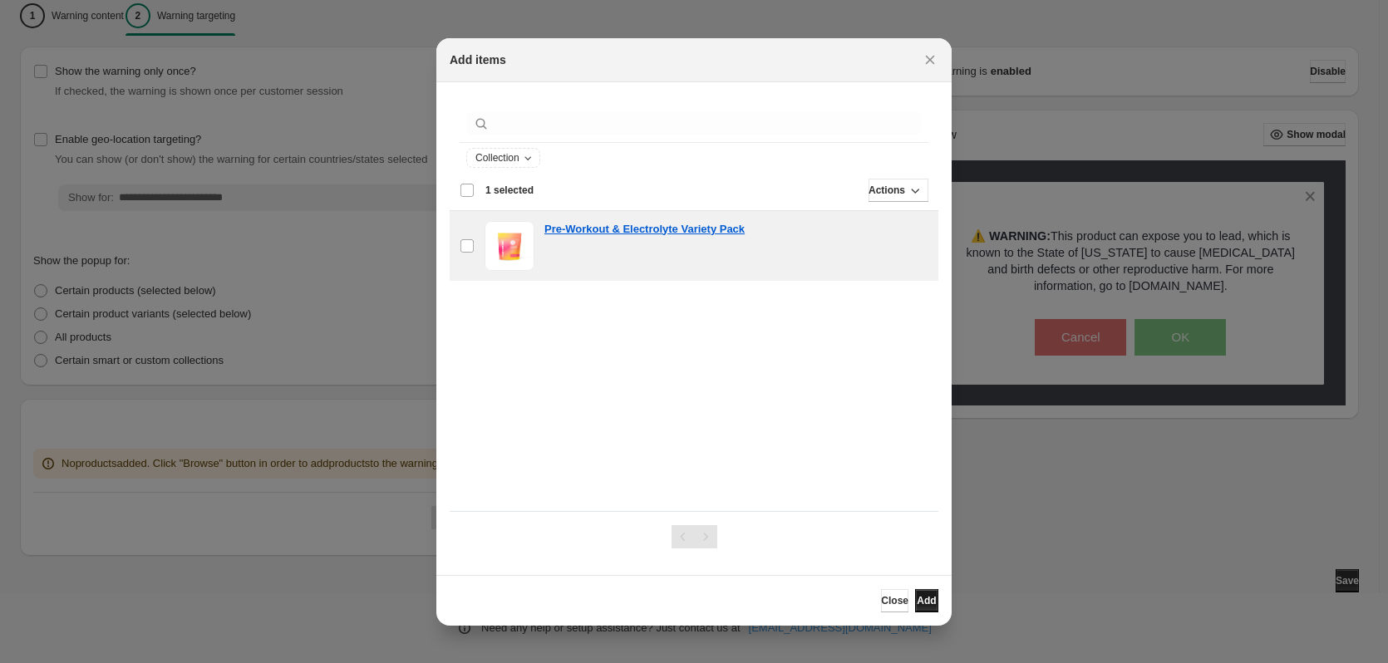
click at [926, 597] on span "Add" at bounding box center [926, 600] width 19 height 13
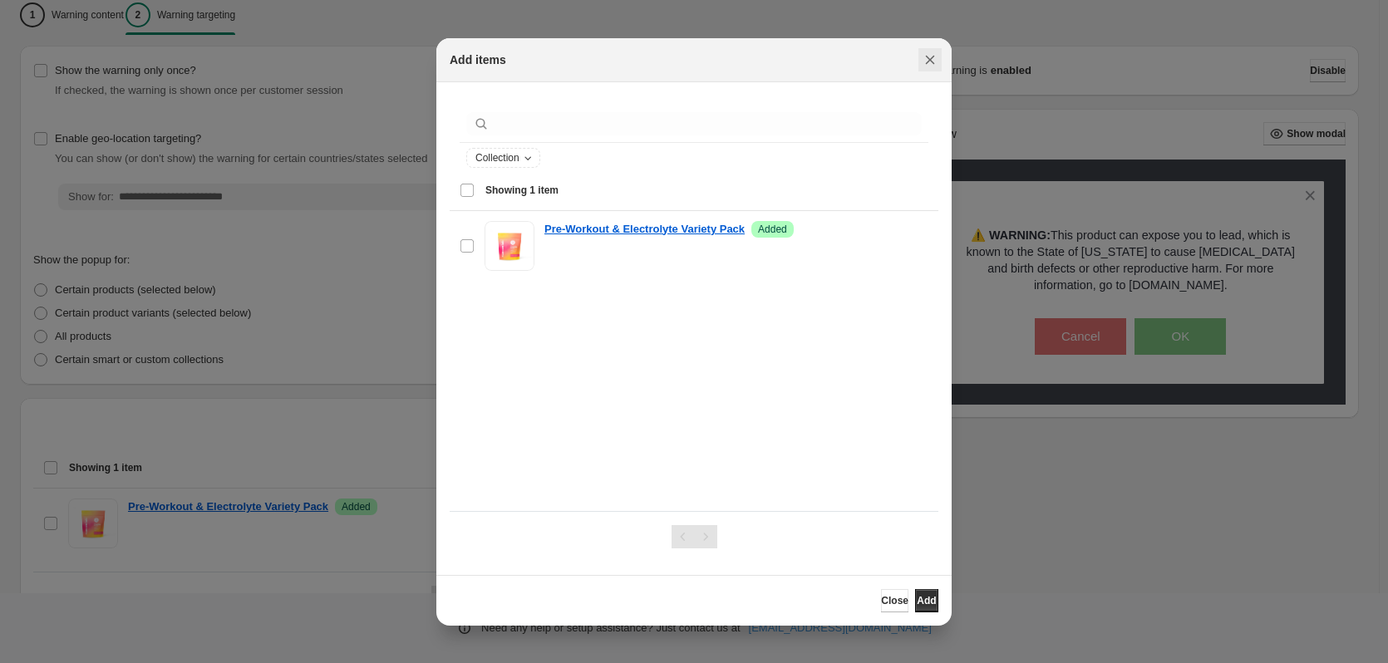
click at [931, 62] on icon "Close" at bounding box center [930, 60] width 17 height 17
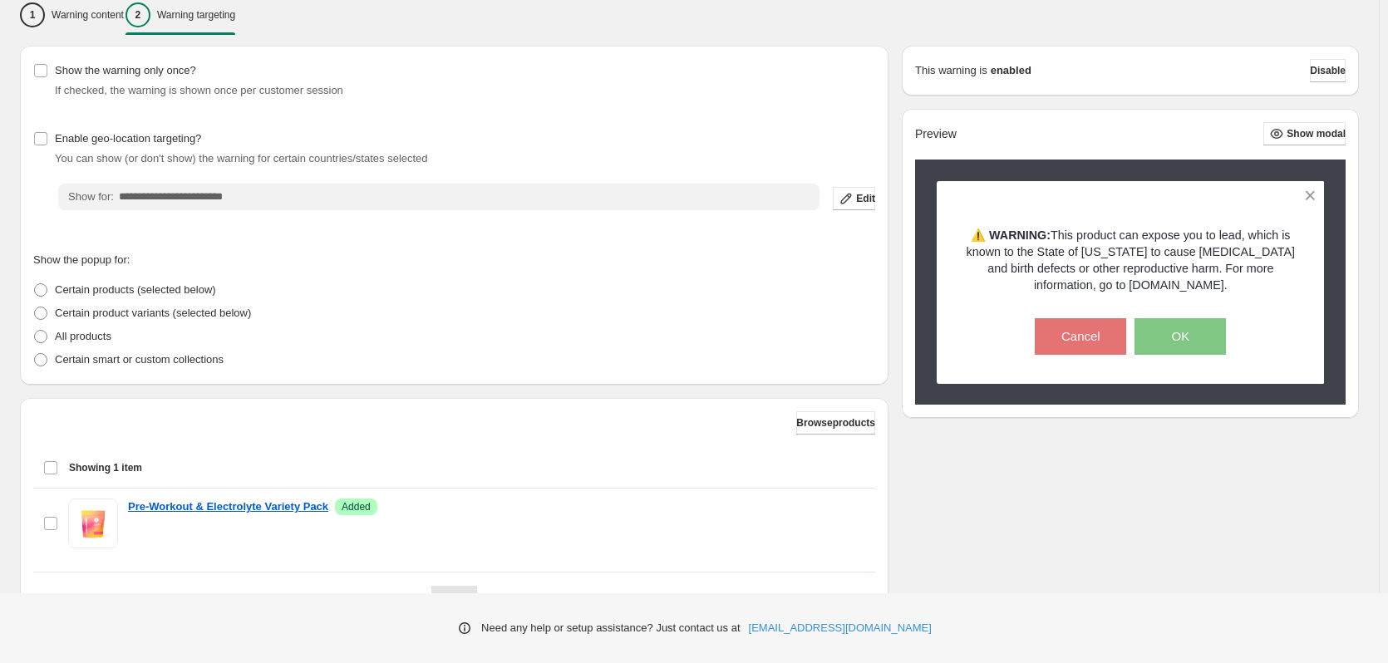
scroll to position [236, 0]
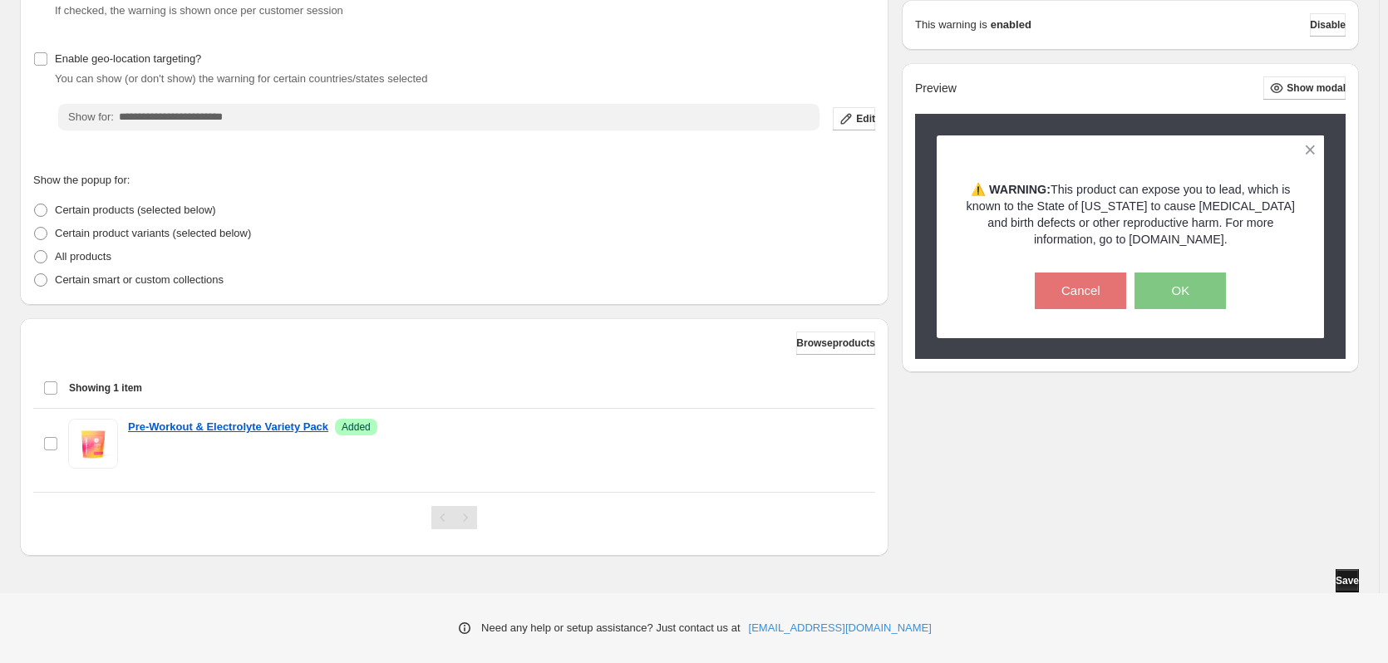
click at [1339, 577] on span "Save" at bounding box center [1347, 580] width 23 height 13
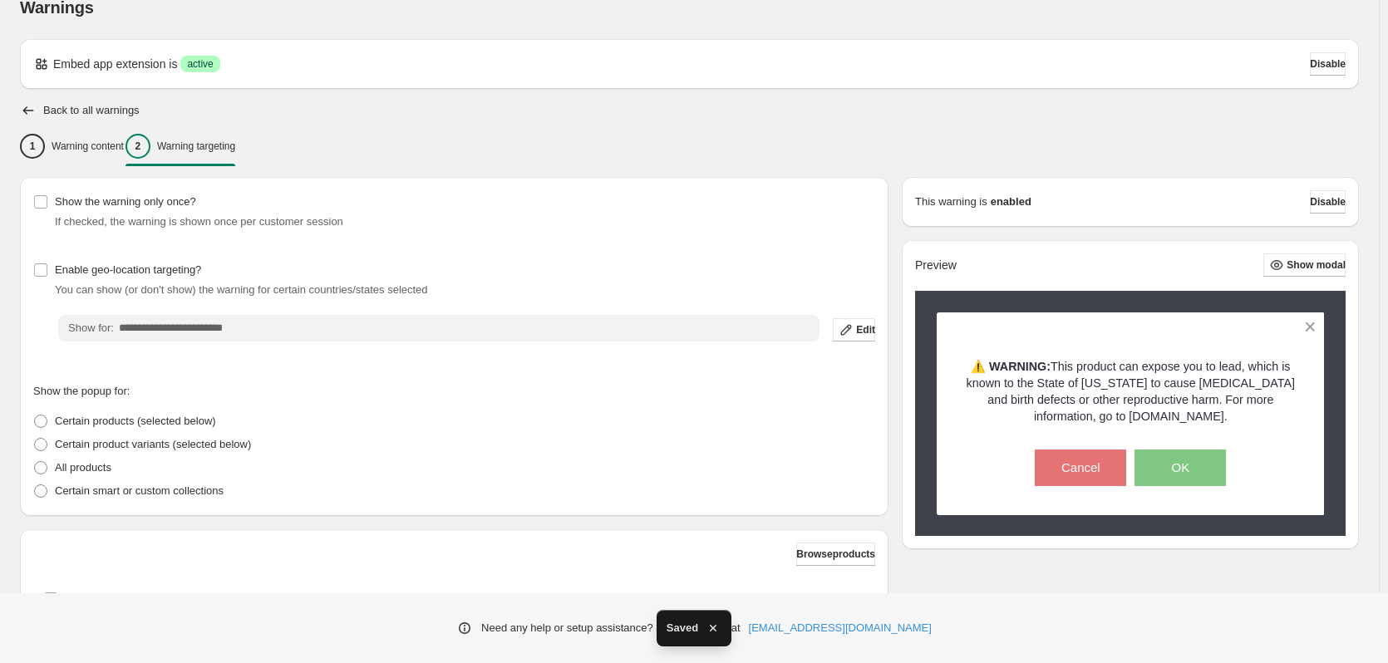
scroll to position [0, 0]
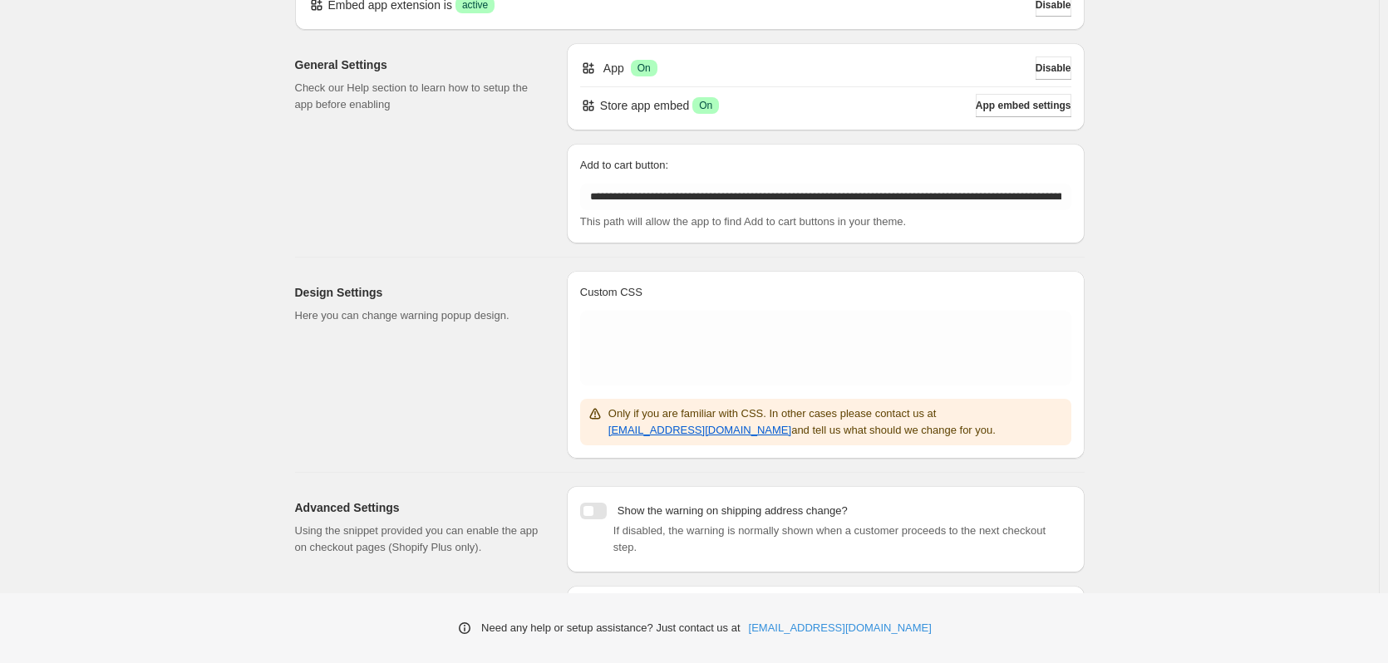
scroll to position [166, 0]
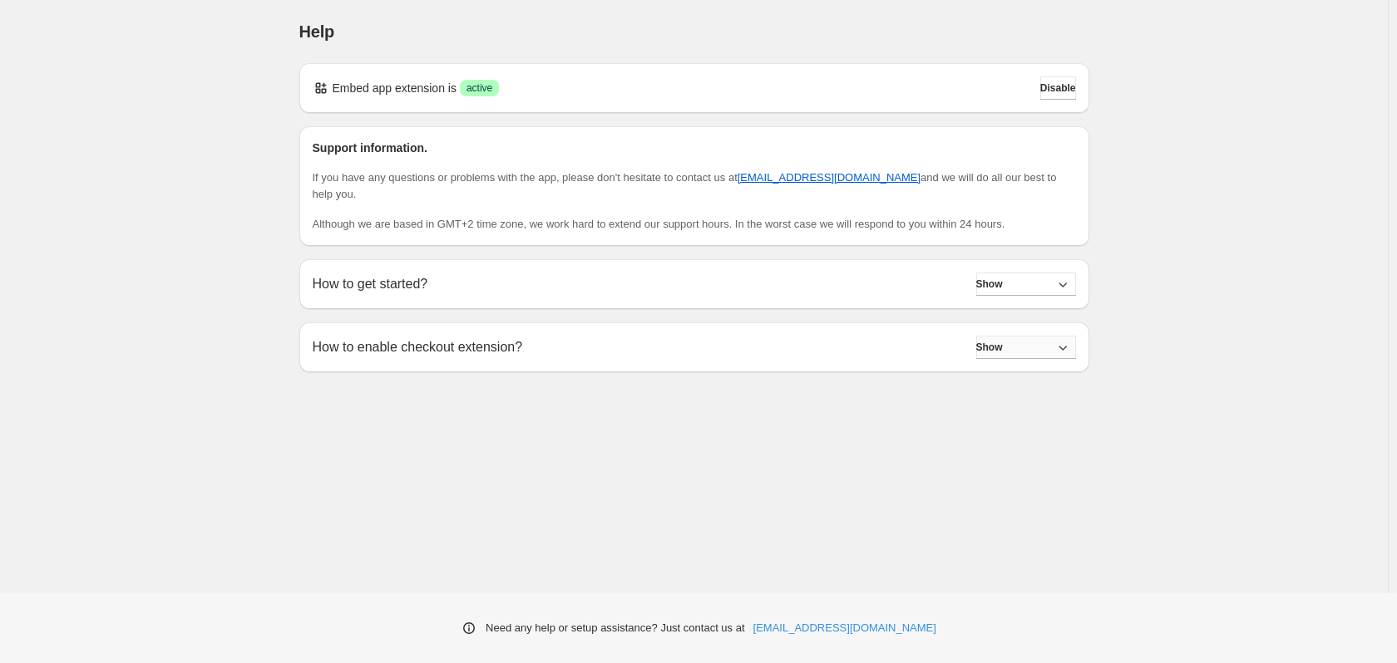
click at [1057, 339] on icon "button" at bounding box center [1062, 347] width 17 height 17
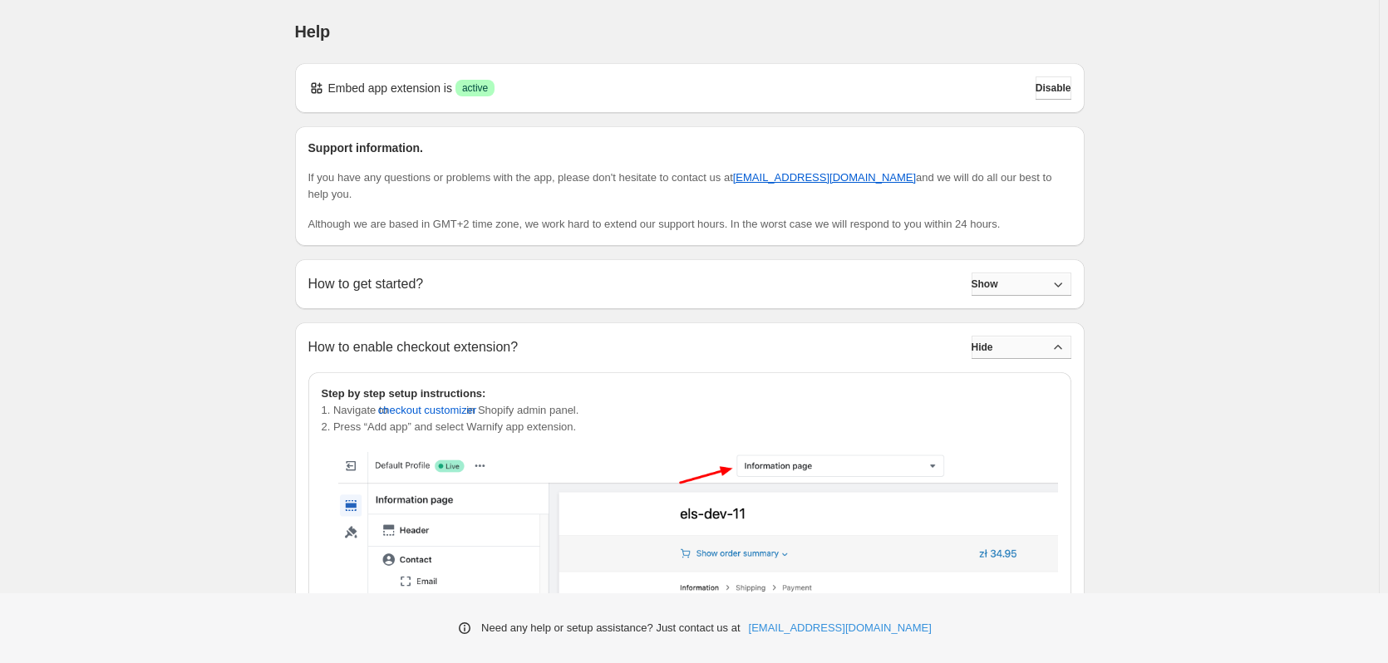
click at [1067, 276] on icon "button" at bounding box center [1058, 284] width 17 height 17
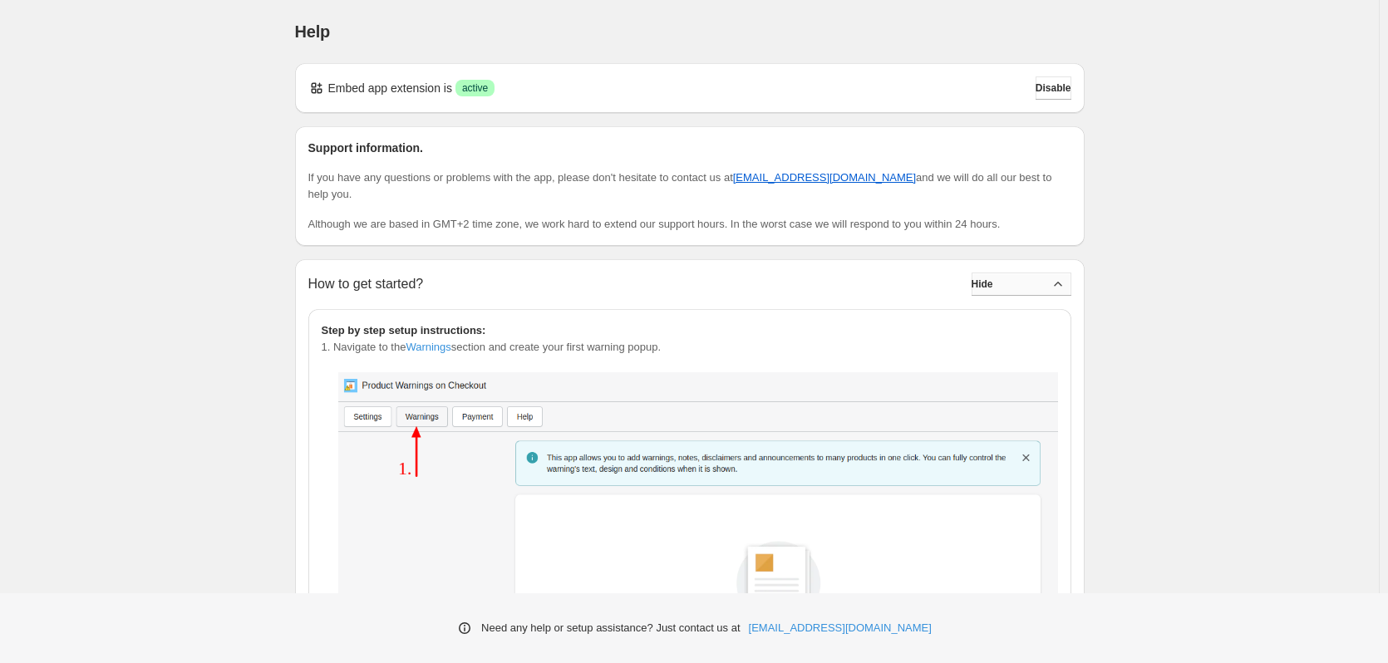
click at [1067, 276] on icon "button" at bounding box center [1058, 284] width 17 height 17
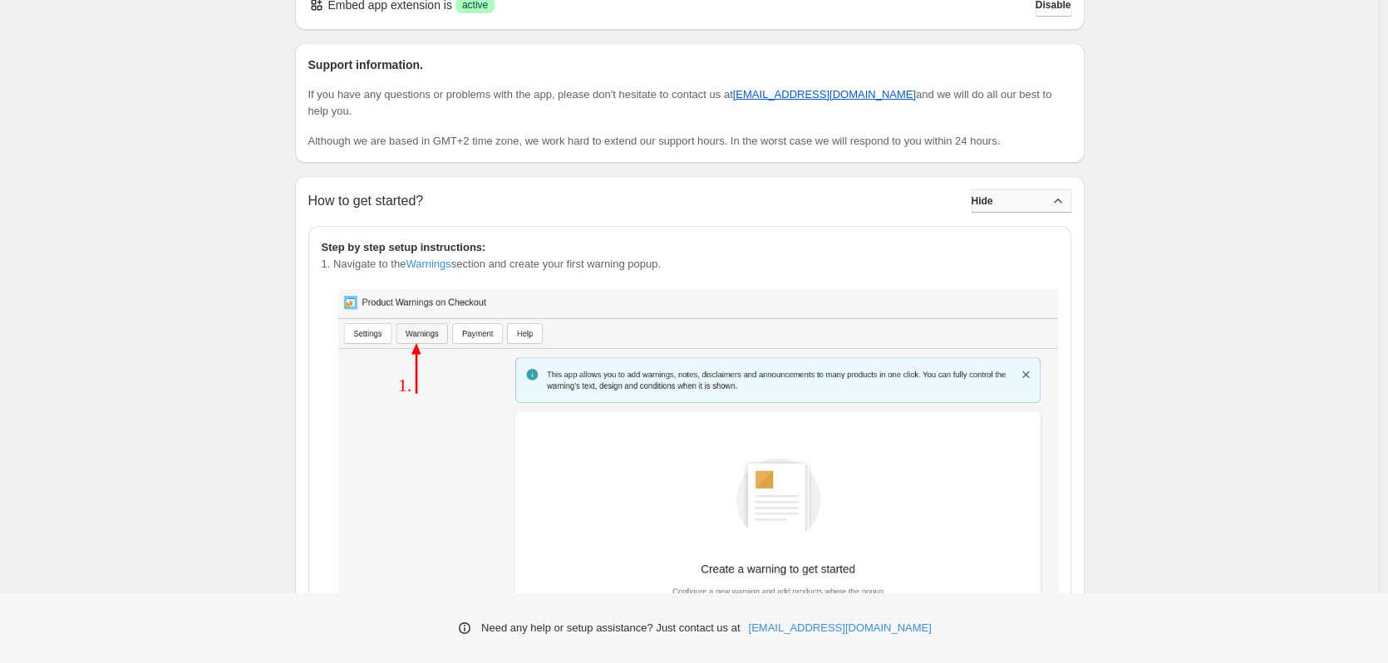
click at [1054, 193] on icon "button" at bounding box center [1058, 201] width 17 height 17
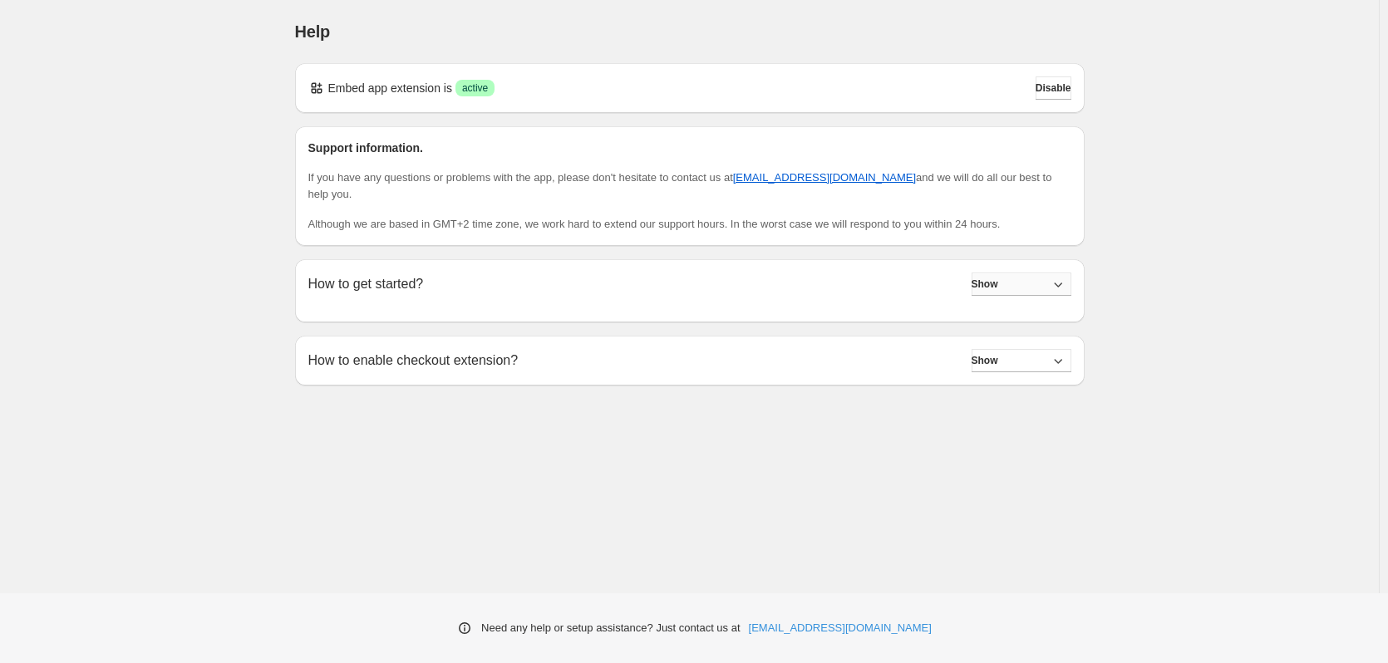
scroll to position [0, 0]
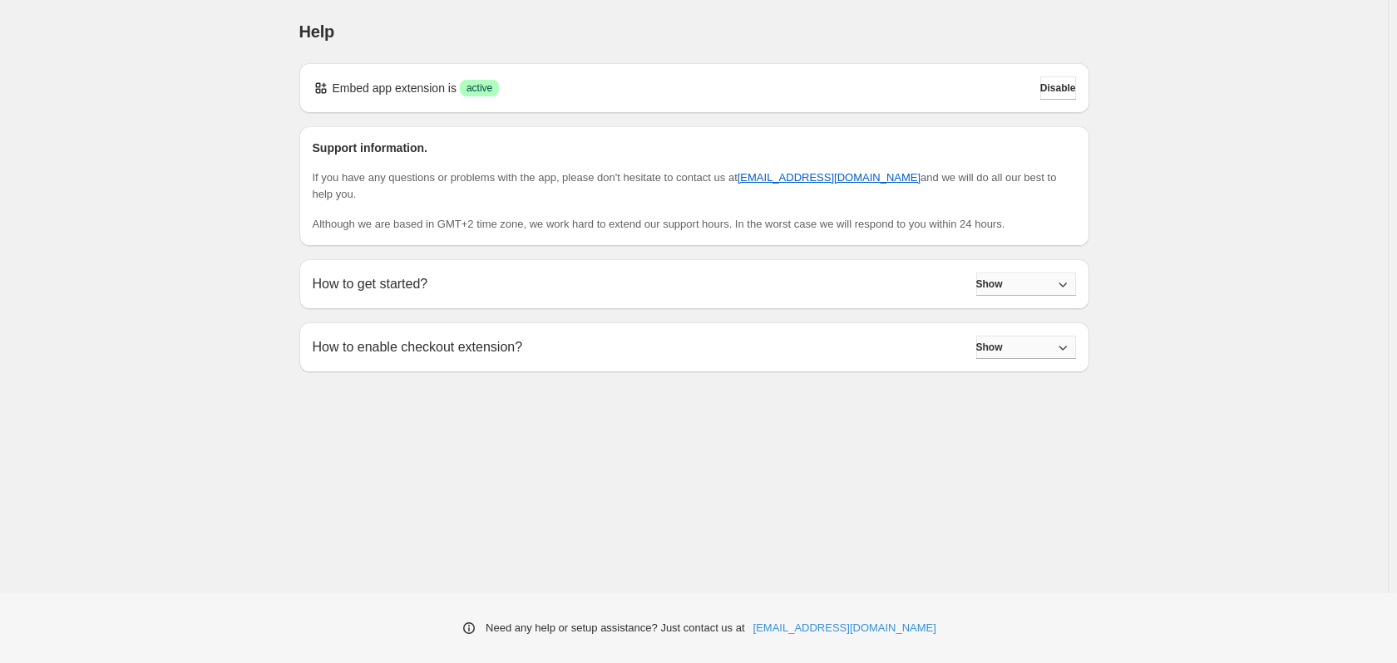
click at [1053, 336] on button "Show" at bounding box center [1026, 347] width 100 height 23
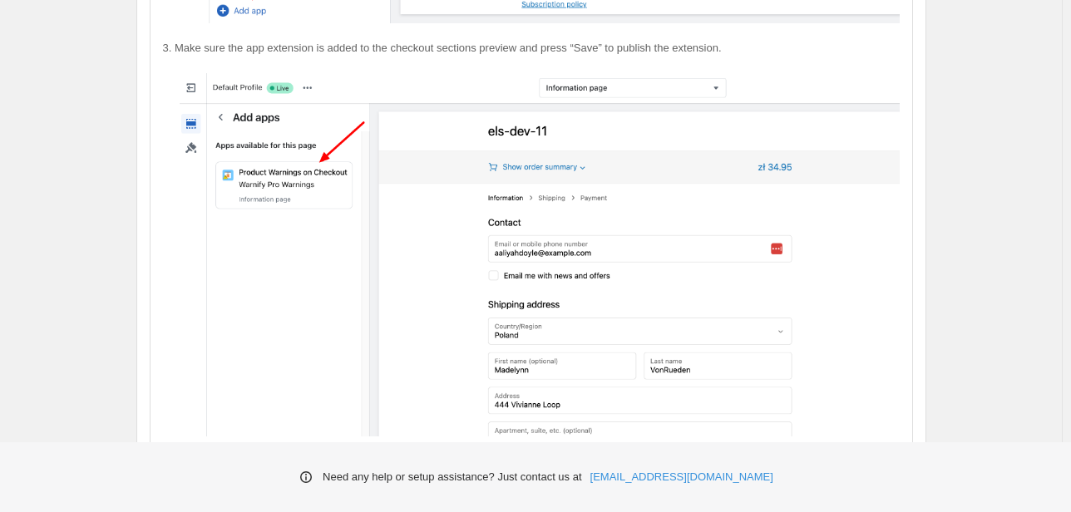
scroll to position [1028, 0]
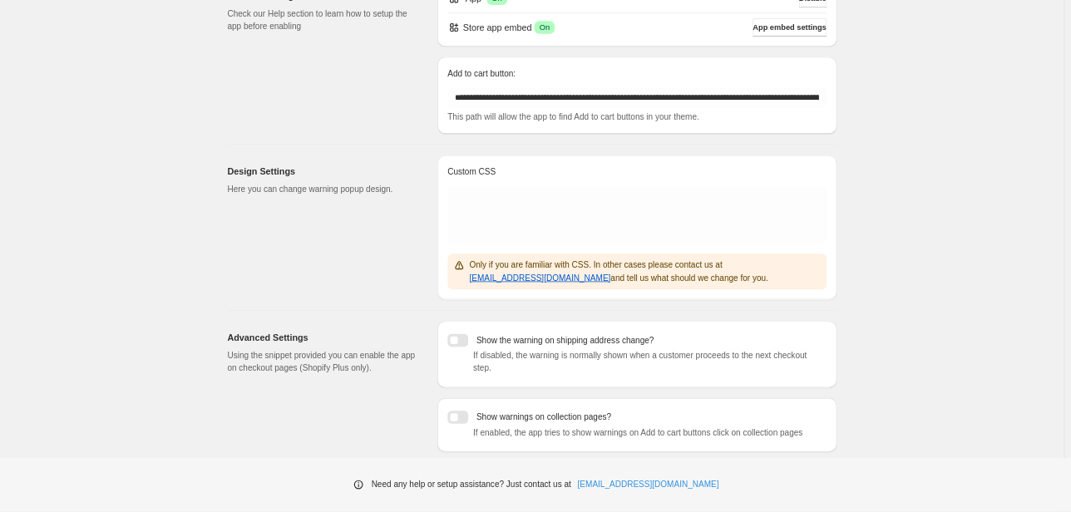
scroll to position [166, 0]
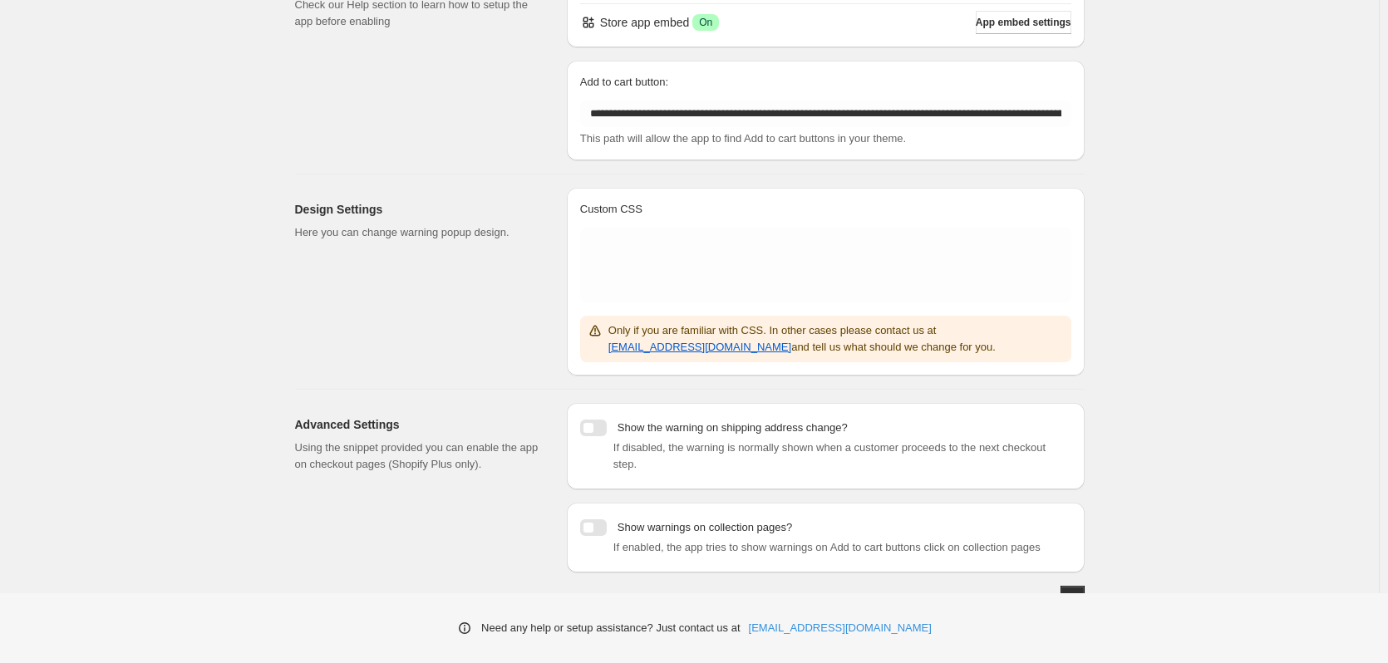
click at [595, 430] on div at bounding box center [593, 428] width 27 height 17
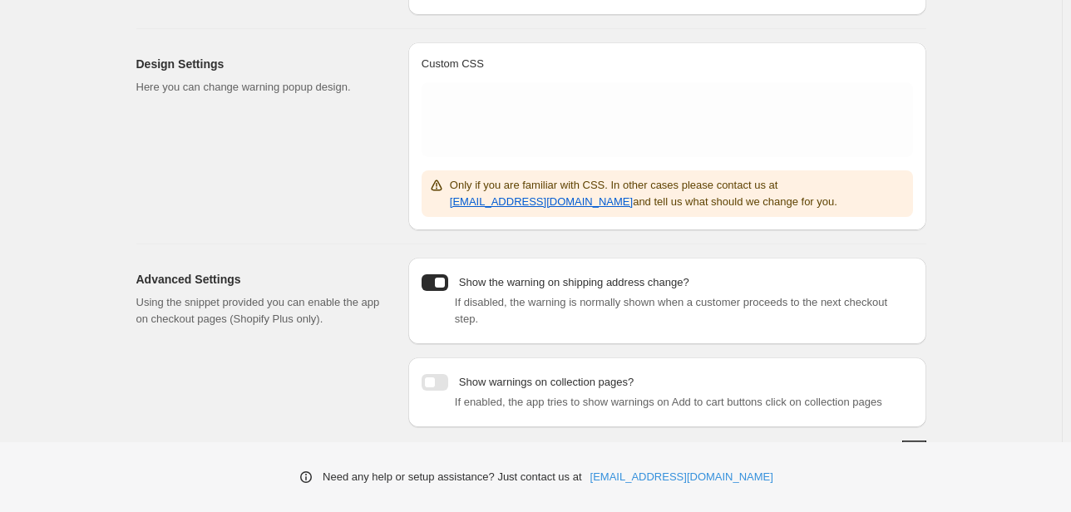
scroll to position [317, 0]
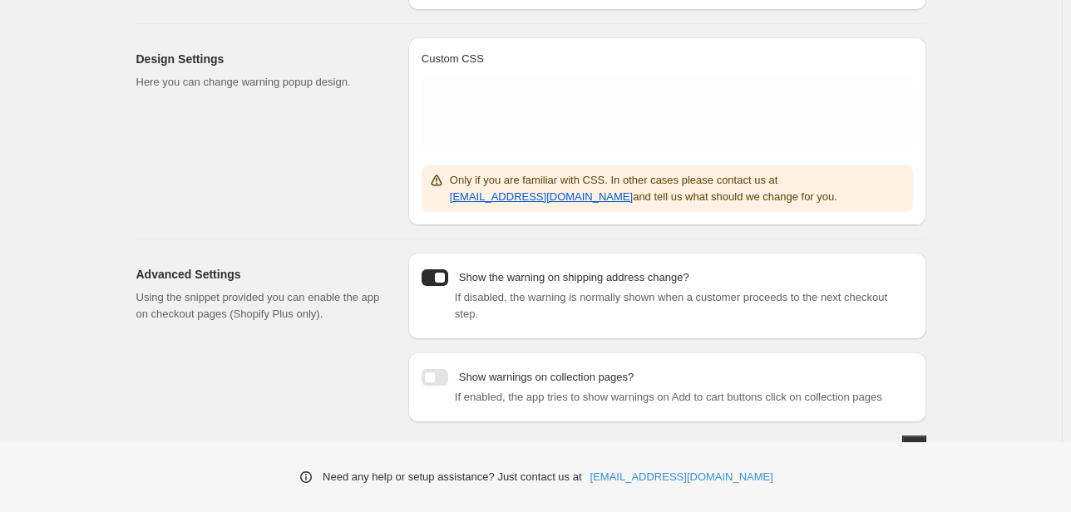
click at [427, 369] on div at bounding box center [435, 377] width 27 height 17
click at [924, 436] on button "Save" at bounding box center [913, 447] width 23 height 23
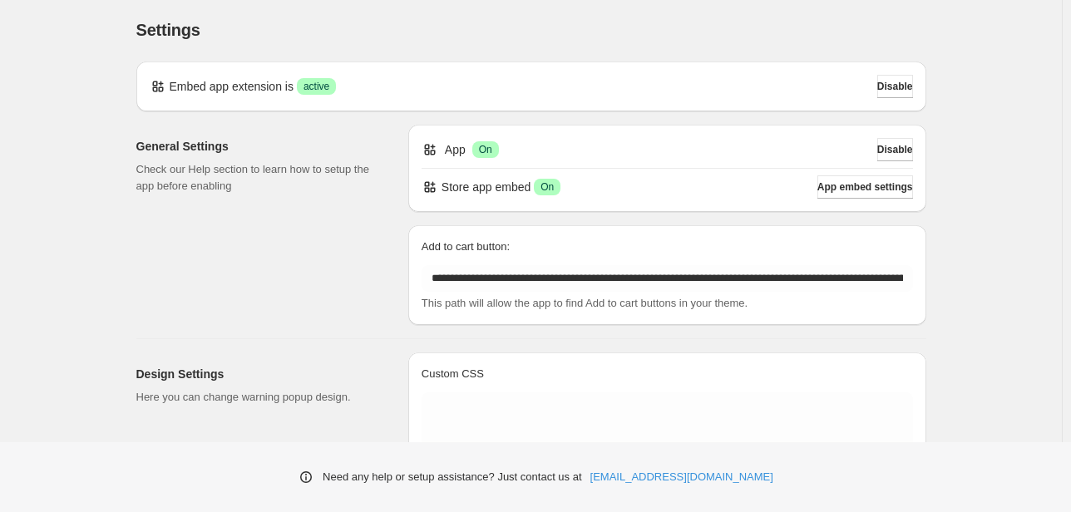
scroll to position [0, 0]
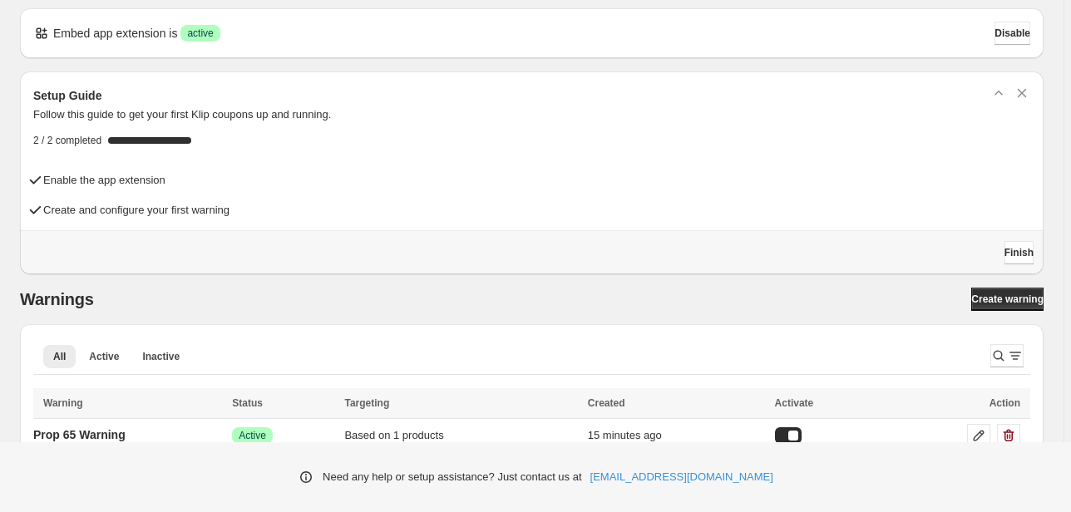
scroll to position [37, 0]
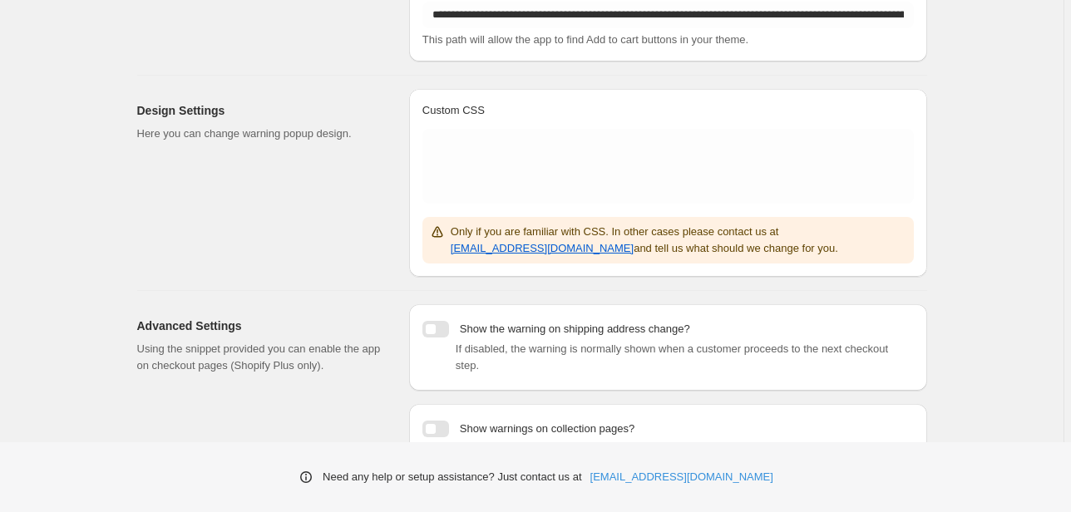
scroll to position [317, 0]
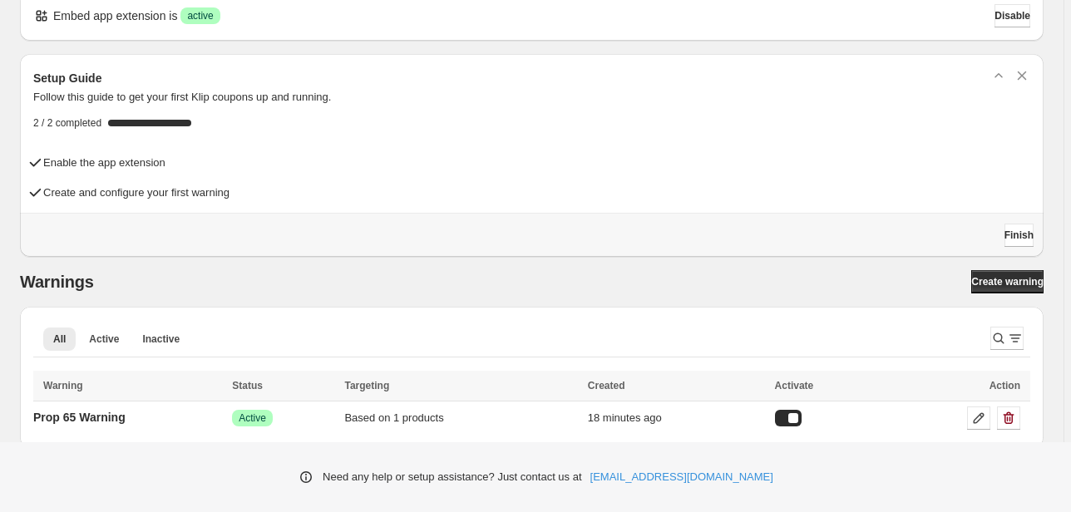
scroll to position [37, 0]
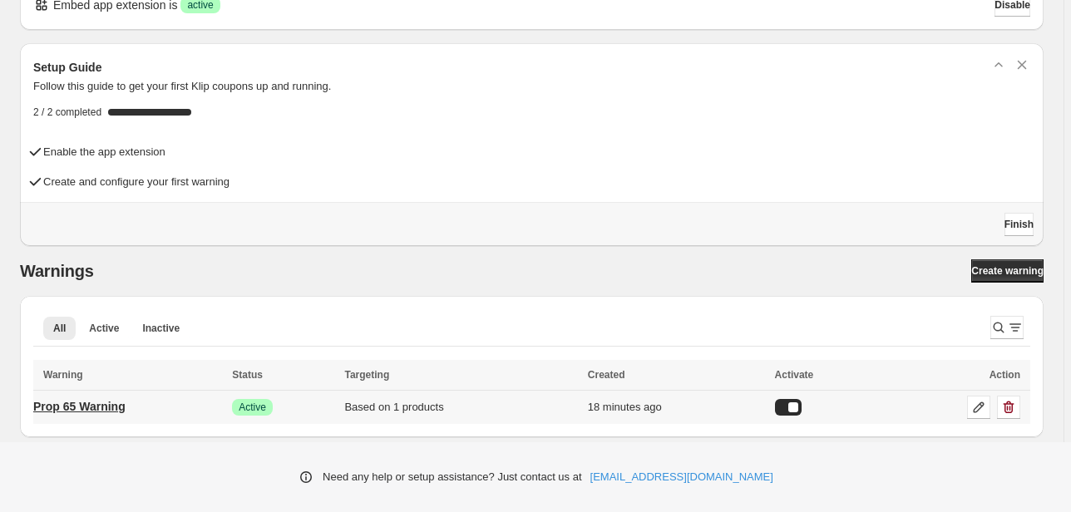
click at [103, 406] on p "Prop 65 Warning" at bounding box center [79, 406] width 92 height 17
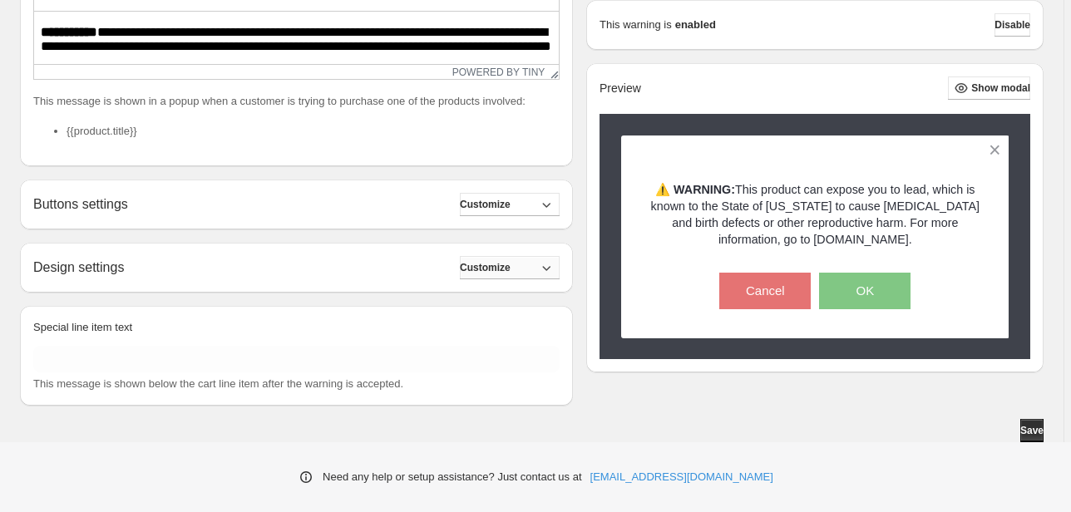
scroll to position [459, 0]
click at [555, 206] on icon "button" at bounding box center [546, 204] width 17 height 17
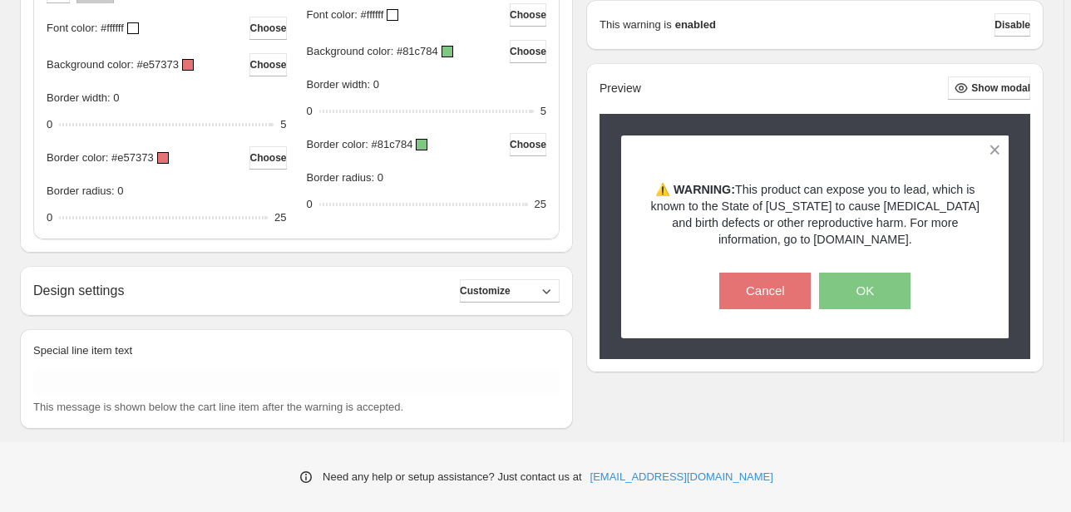
scroll to position [908, 0]
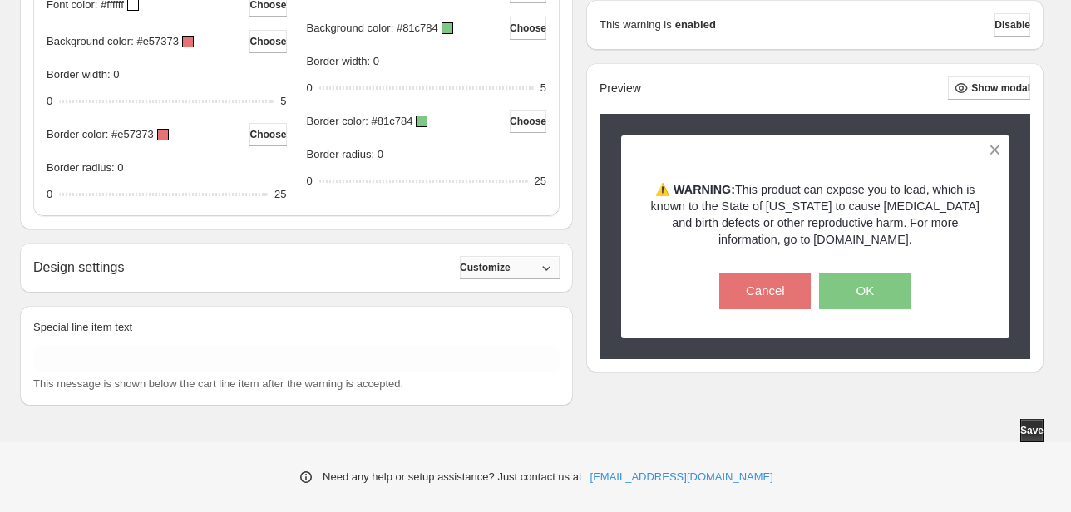
click at [550, 268] on icon "button" at bounding box center [546, 267] width 17 height 17
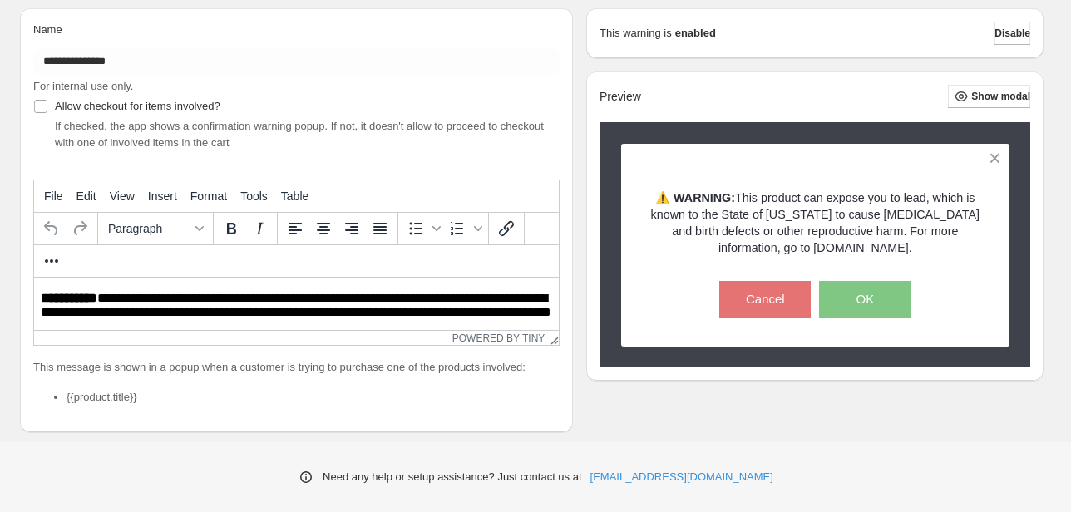
scroll to position [78, 0]
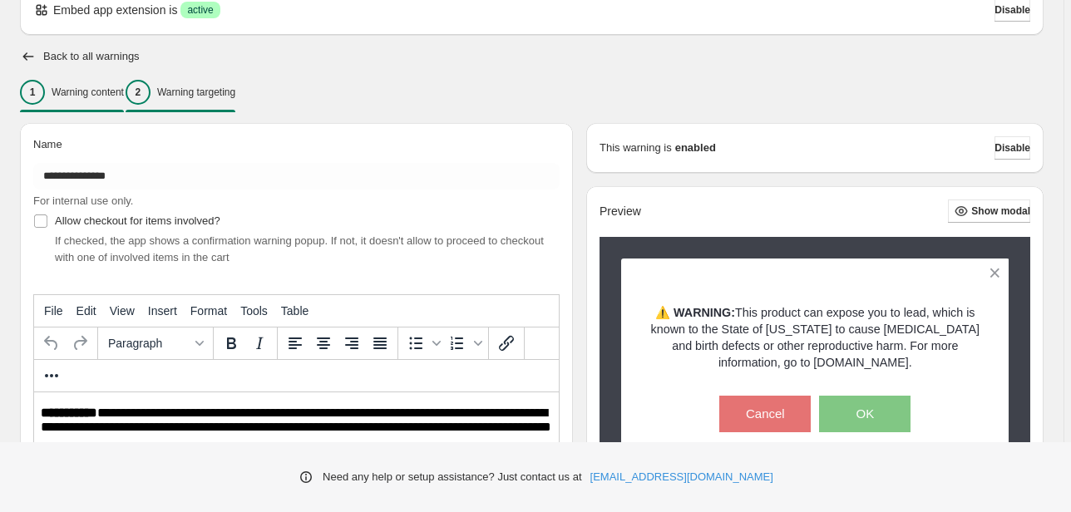
click at [229, 89] on p "Warning targeting" at bounding box center [196, 92] width 78 height 13
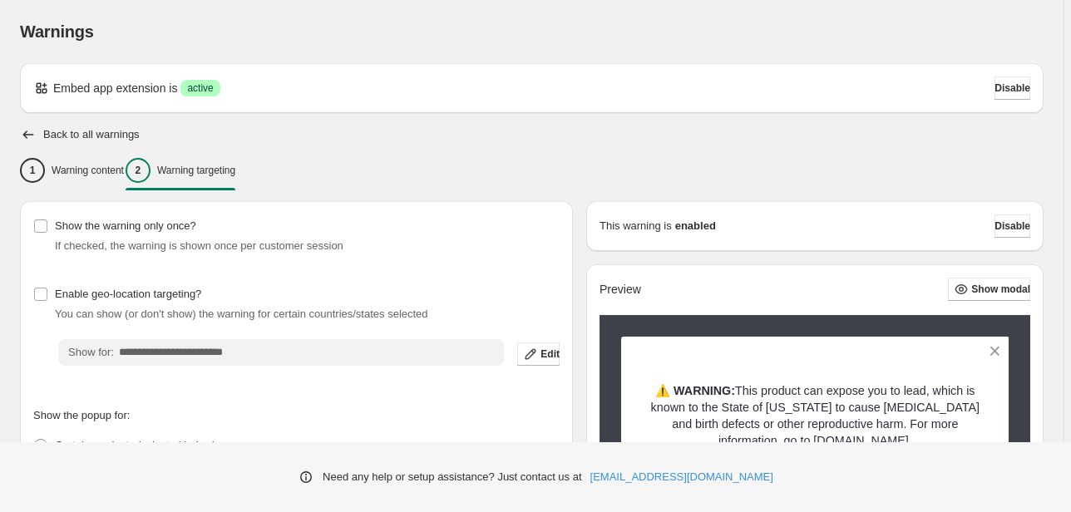
scroll to position [67, 0]
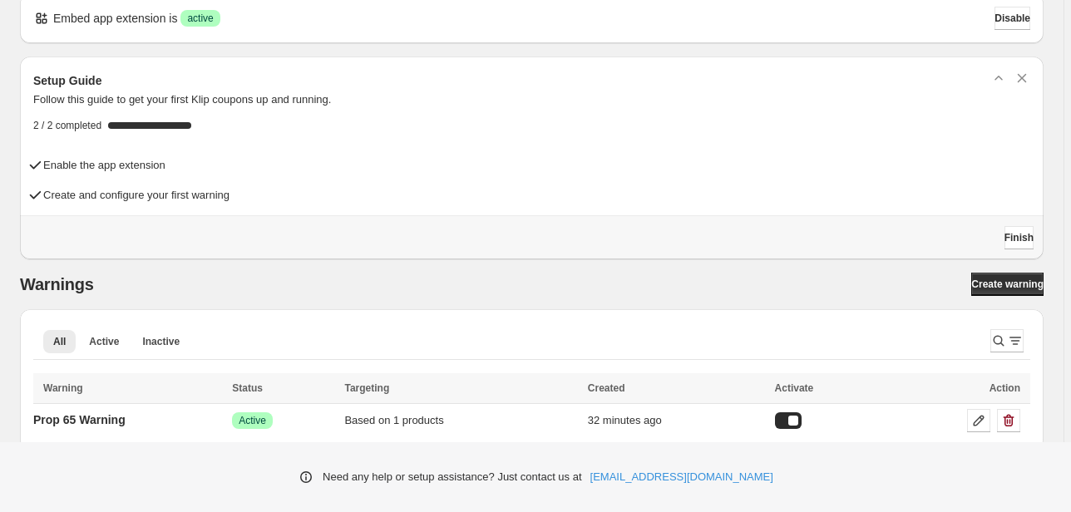
scroll to position [37, 0]
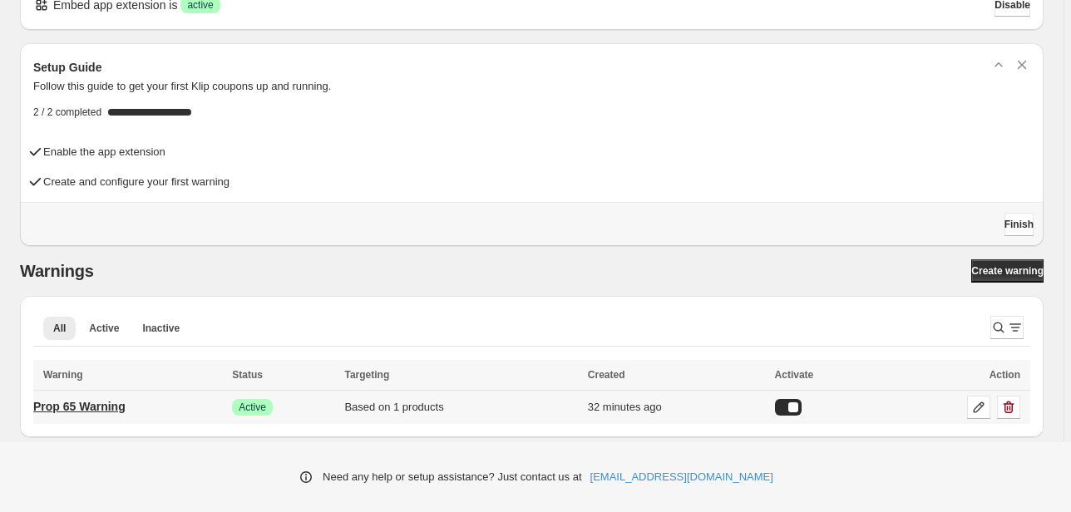
click at [104, 402] on p "Prop 65 Warning" at bounding box center [79, 406] width 92 height 17
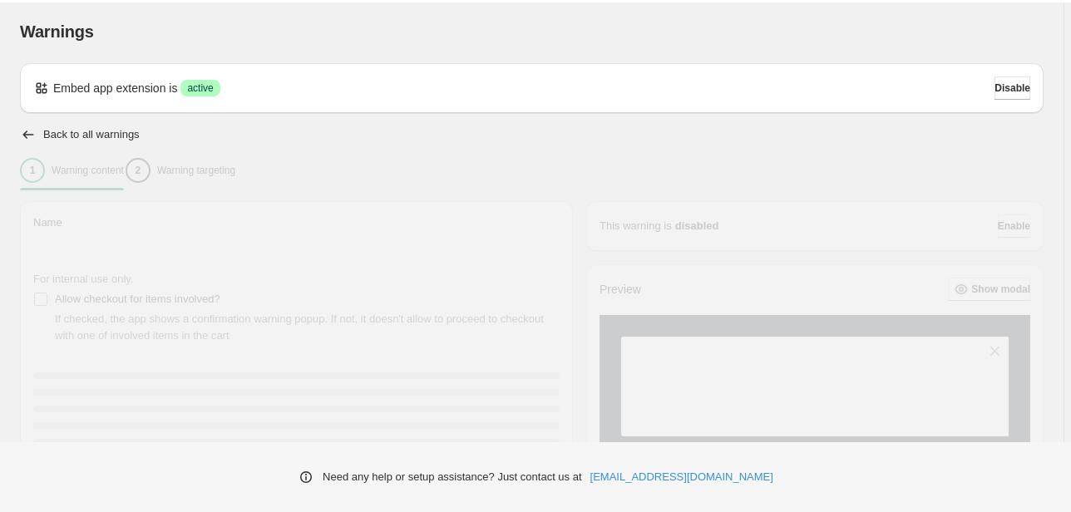
type input "**********"
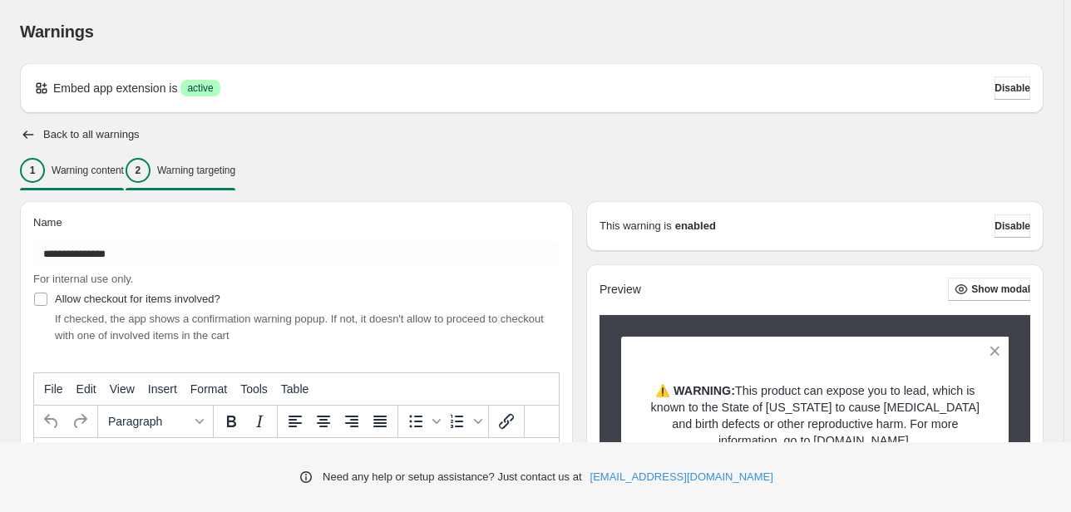
click at [232, 168] on p "Warning targeting" at bounding box center [196, 170] width 78 height 13
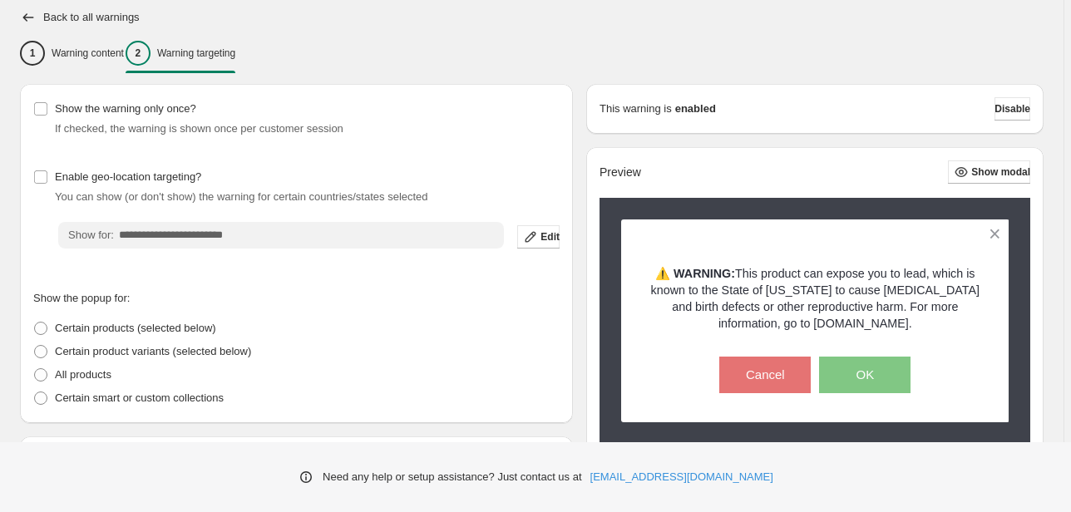
scroll to position [53, 0]
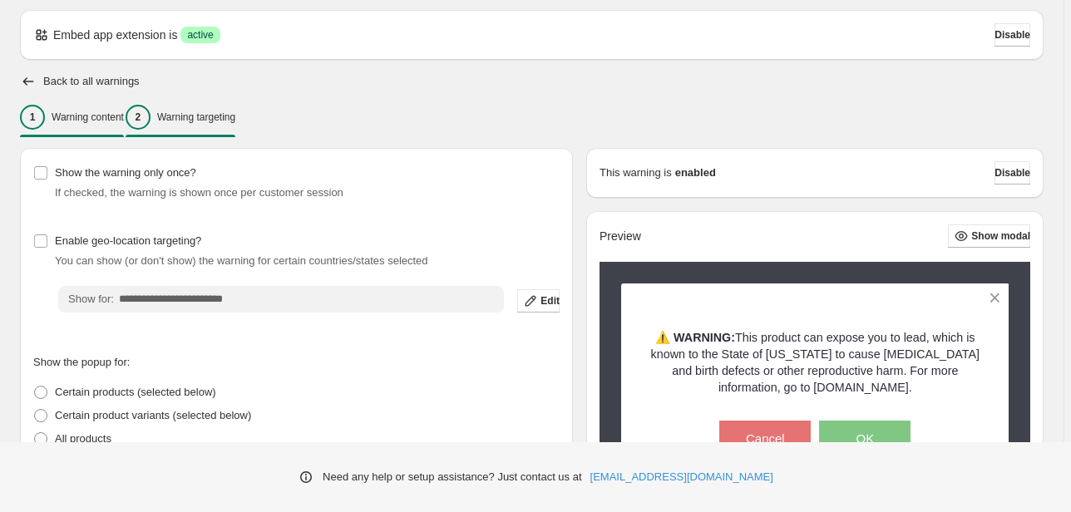
click at [94, 122] on p "Warning content" at bounding box center [88, 117] width 72 height 13
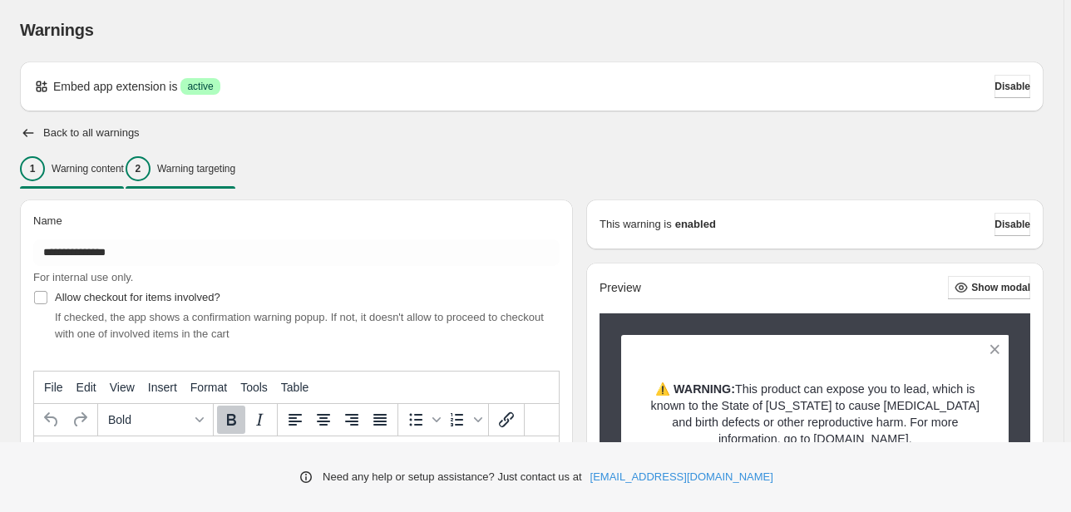
scroll to position [0, 0]
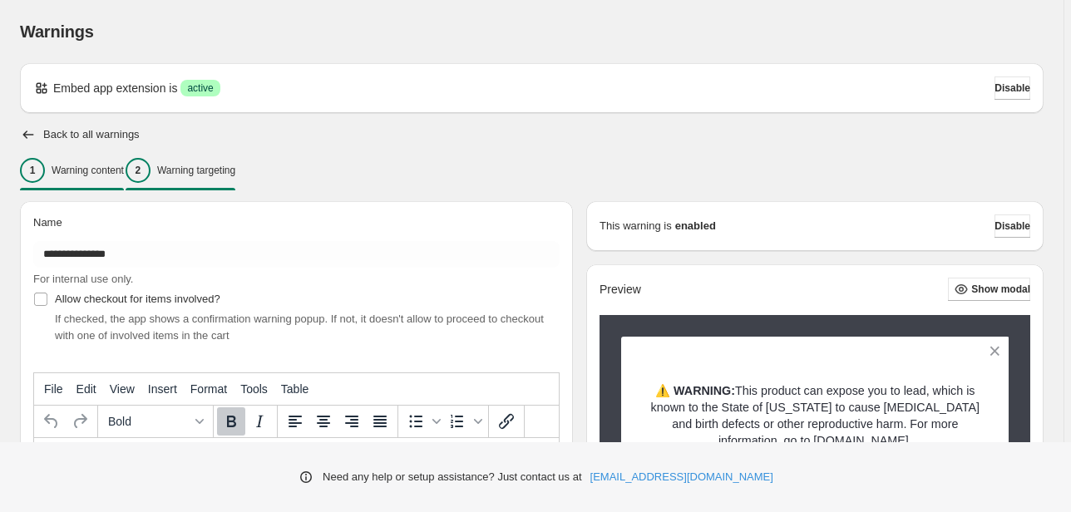
click at [206, 170] on p "Warning targeting" at bounding box center [196, 170] width 78 height 13
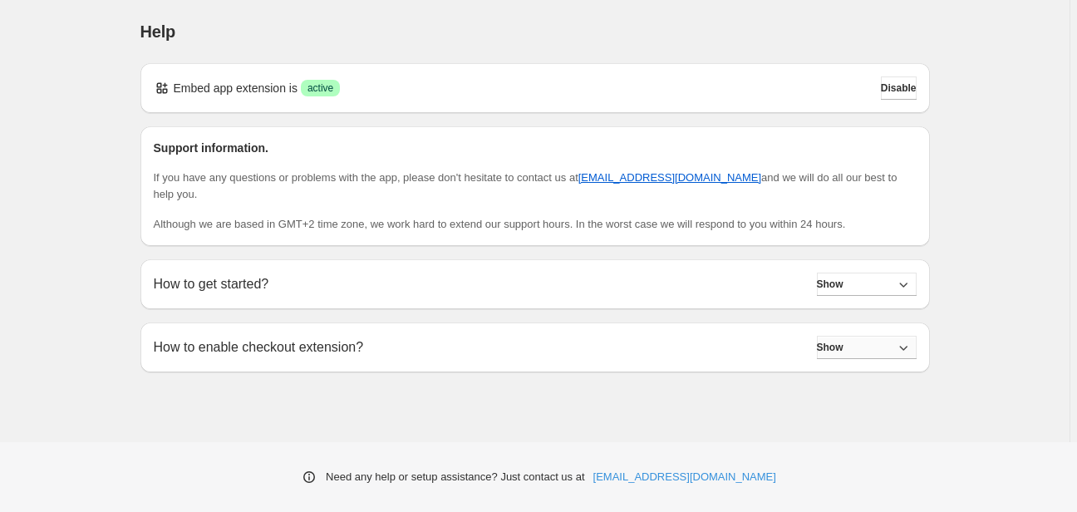
click at [906, 339] on icon "button" at bounding box center [903, 347] width 17 height 17
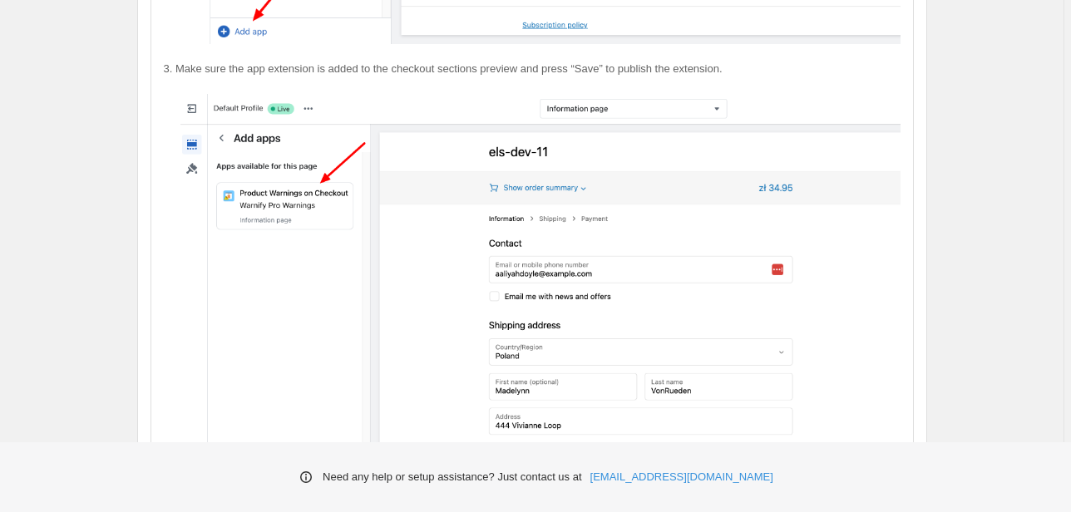
scroll to position [1028, 0]
